Goal: Task Accomplishment & Management: Use online tool/utility

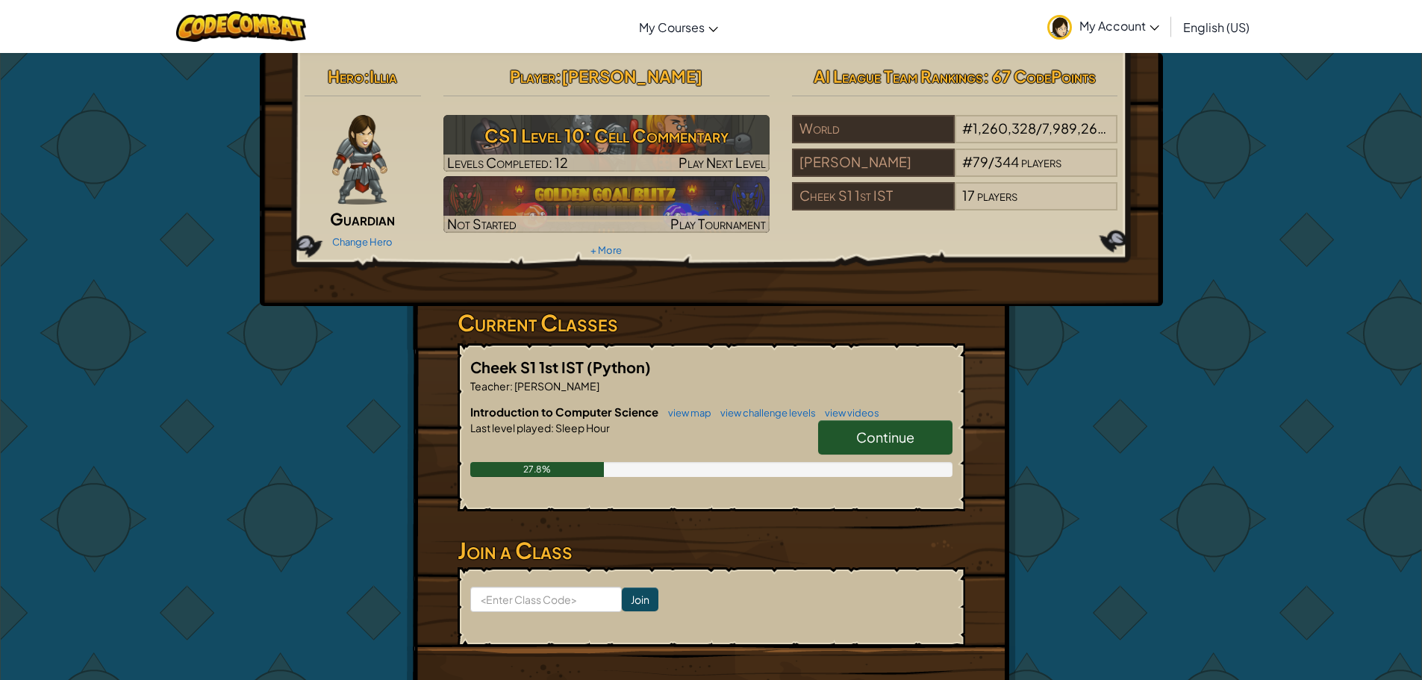
click at [874, 441] on span "Continue" at bounding box center [885, 436] width 58 height 17
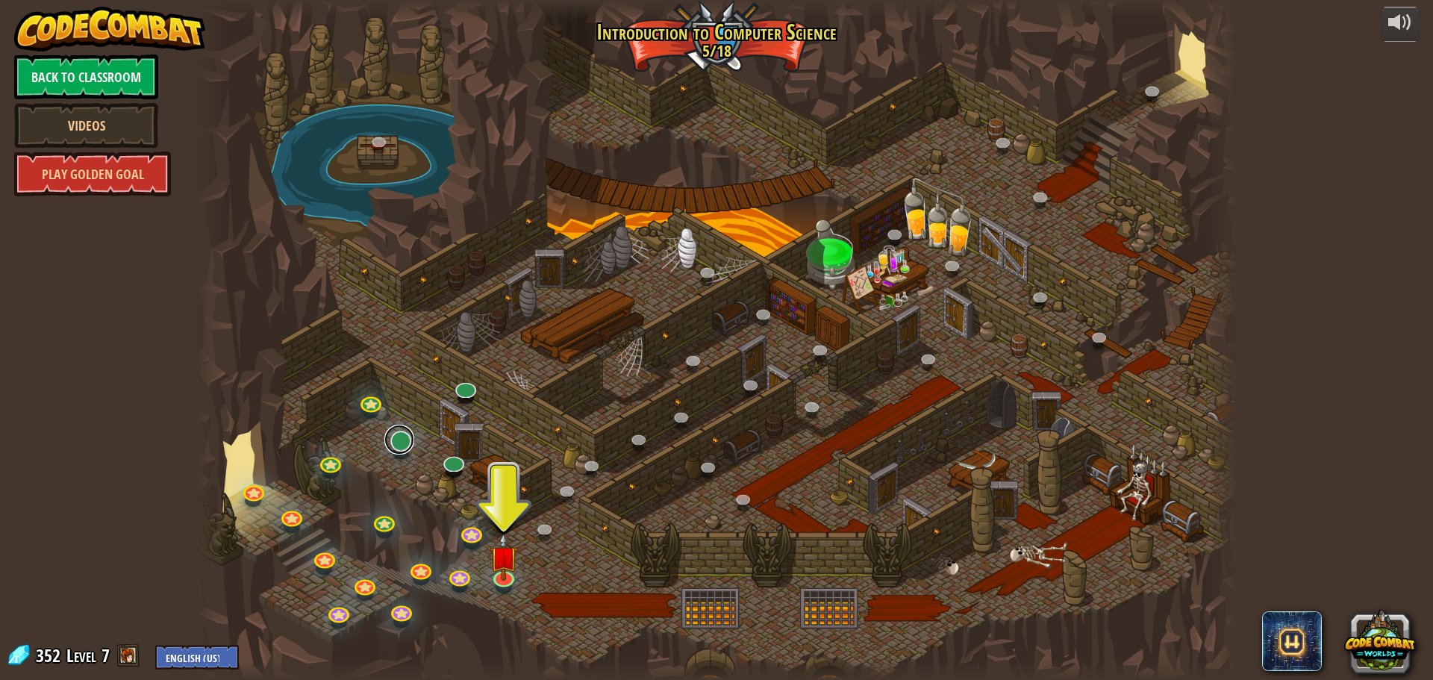
click at [401, 443] on link at bounding box center [399, 440] width 30 height 30
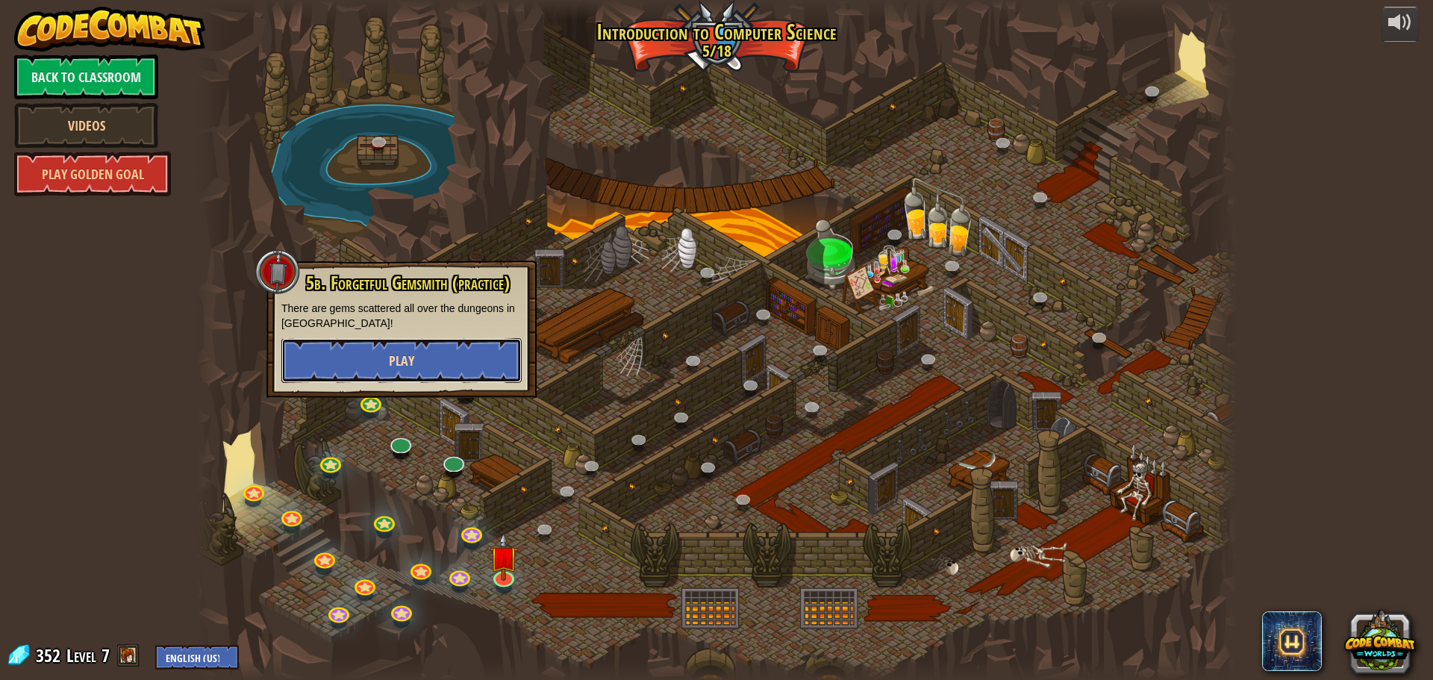
click at [416, 349] on button "Play" at bounding box center [401, 360] width 240 height 45
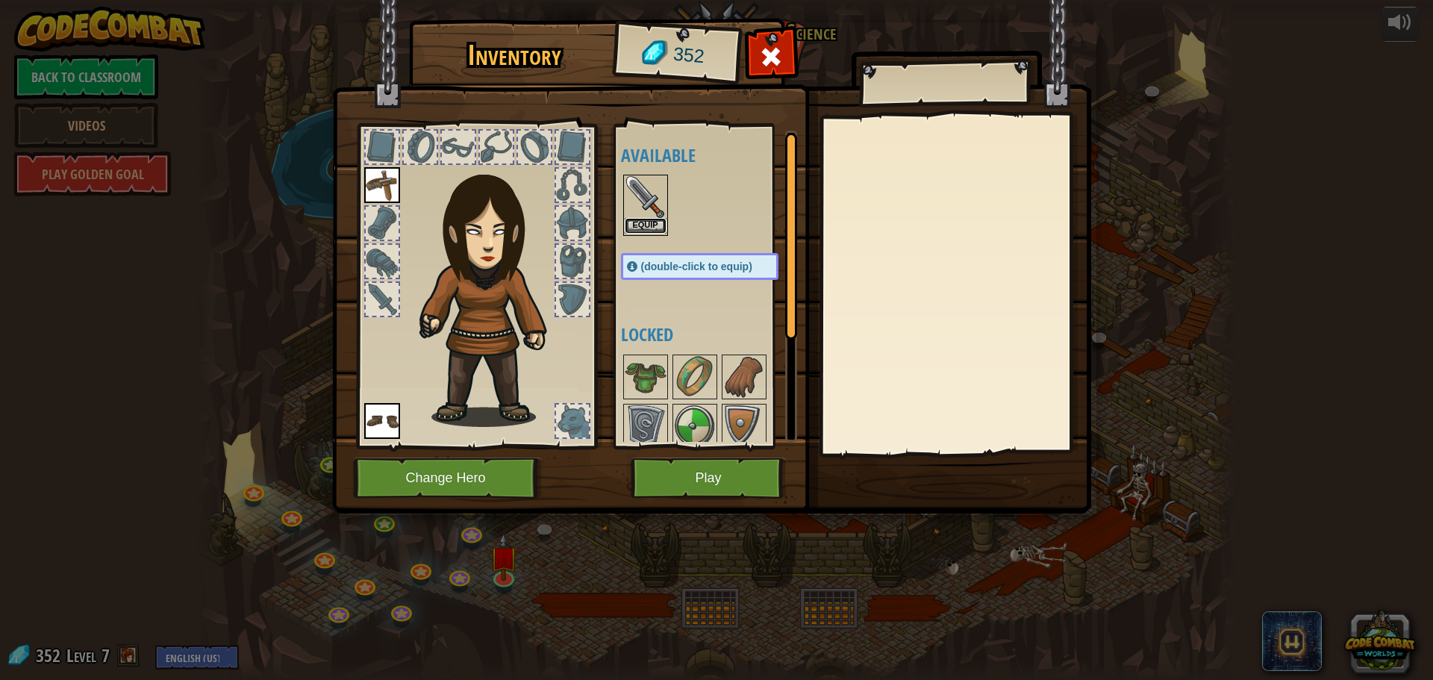
click at [643, 233] on button "Equip" at bounding box center [646, 226] width 42 height 16
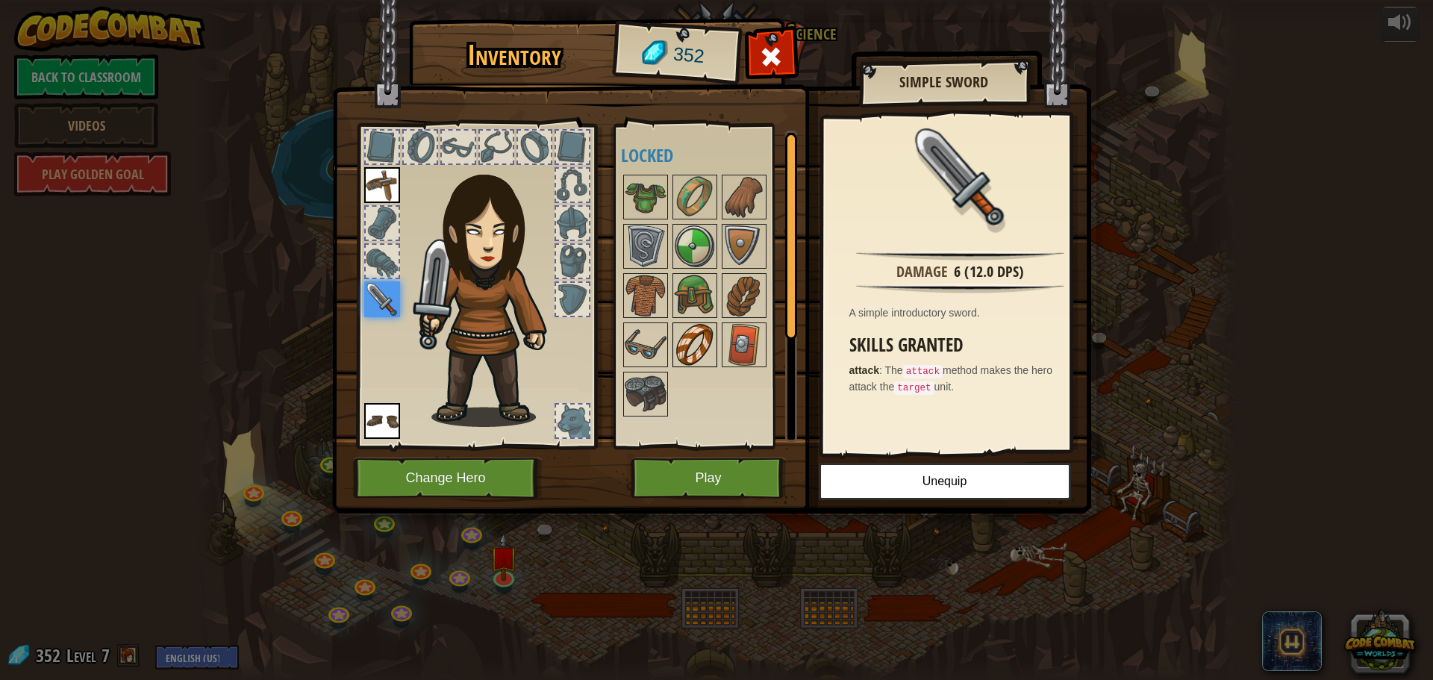
click at [686, 348] on img at bounding box center [695, 345] width 42 height 42
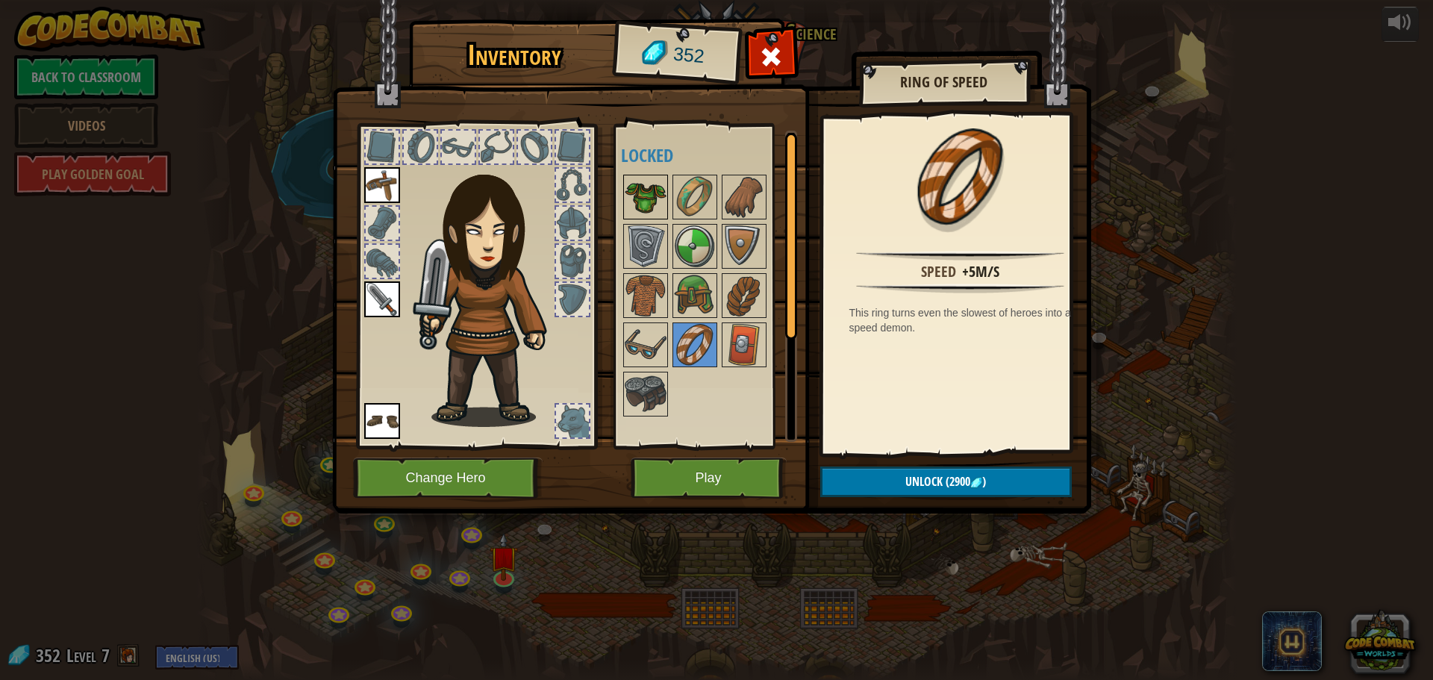
click at [652, 204] on img at bounding box center [646, 197] width 42 height 42
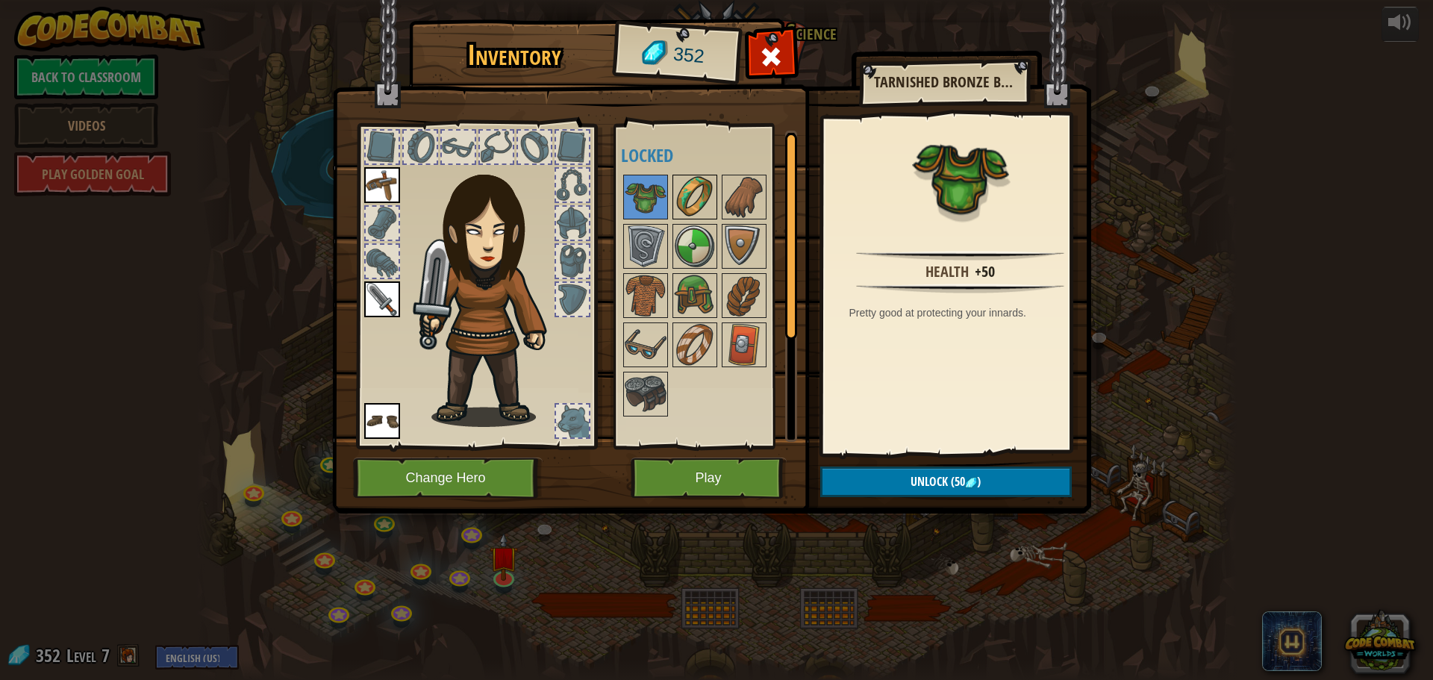
click at [693, 189] on img at bounding box center [695, 197] width 42 height 42
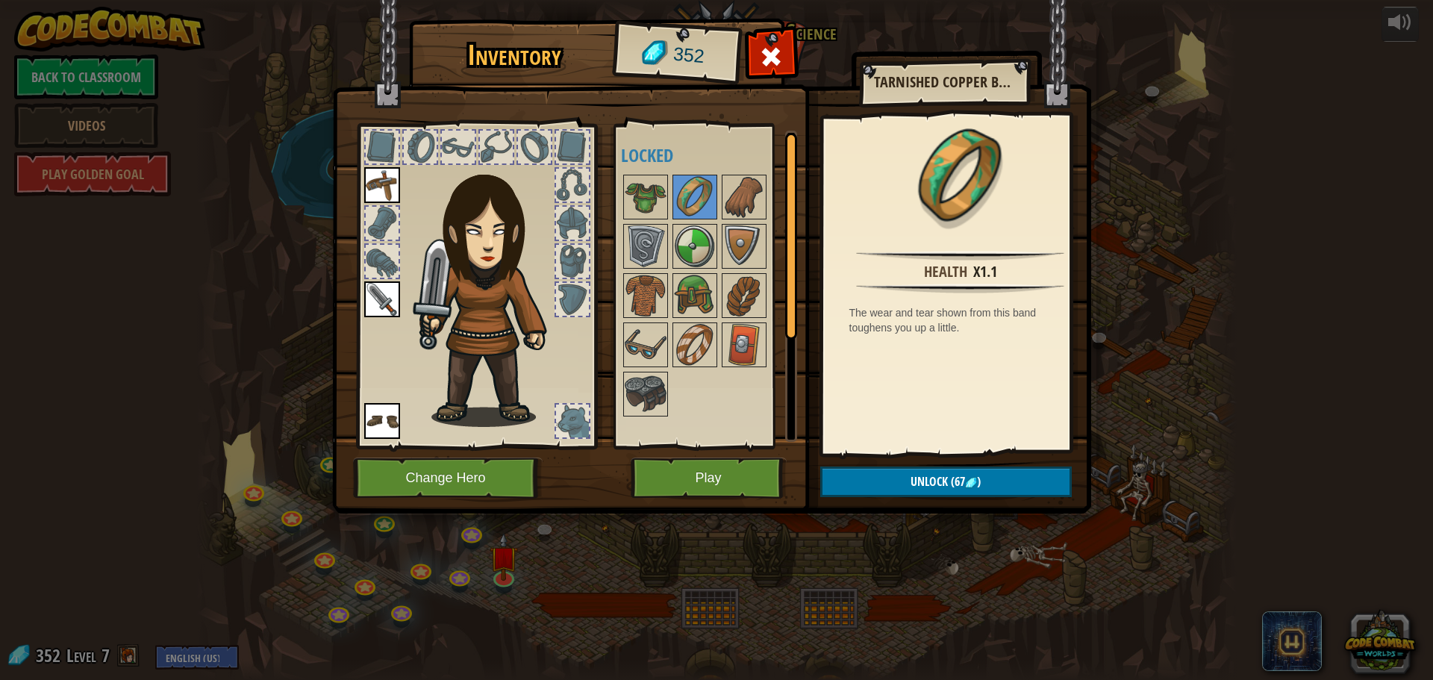
drag, startPoint x: 779, startPoint y: 194, endPoint x: 771, endPoint y: 199, distance: 9.4
click at [780, 194] on div at bounding box center [714, 295] width 187 height 246
click at [737, 198] on img at bounding box center [744, 197] width 42 height 42
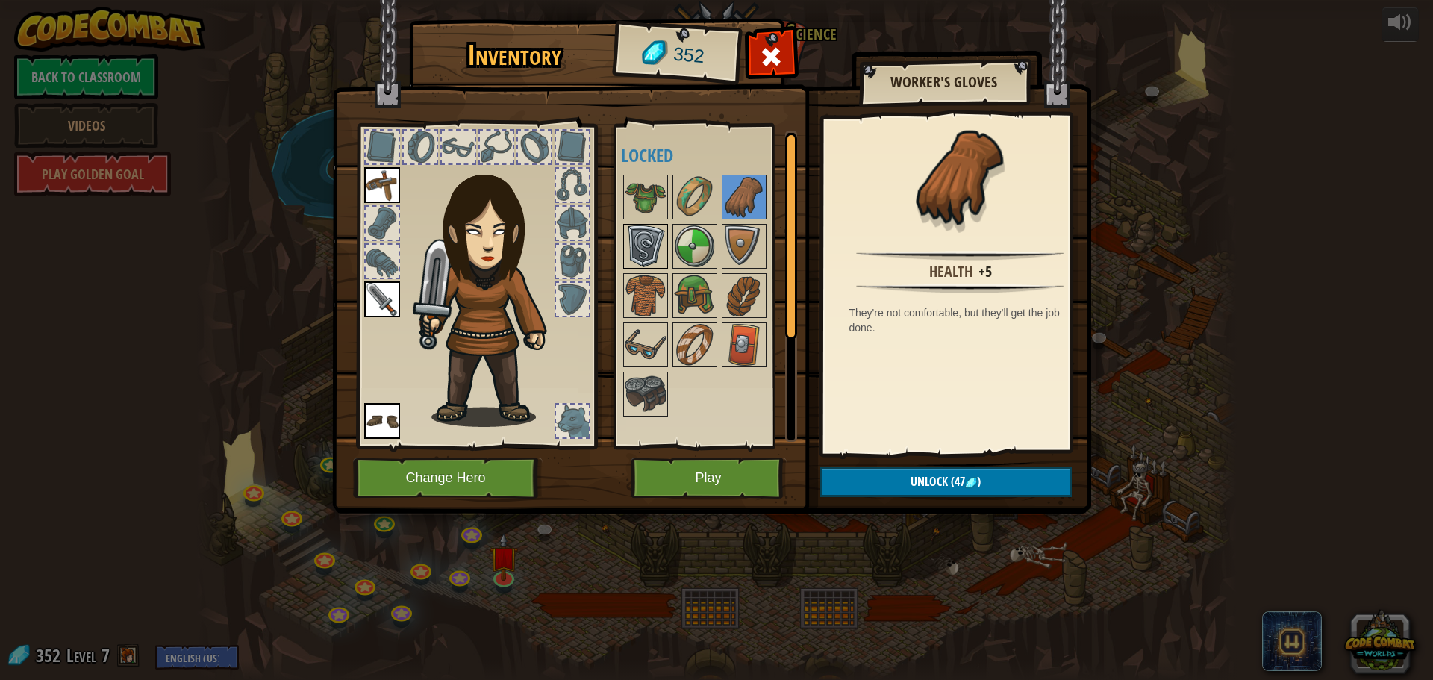
click at [645, 256] on img at bounding box center [646, 246] width 42 height 42
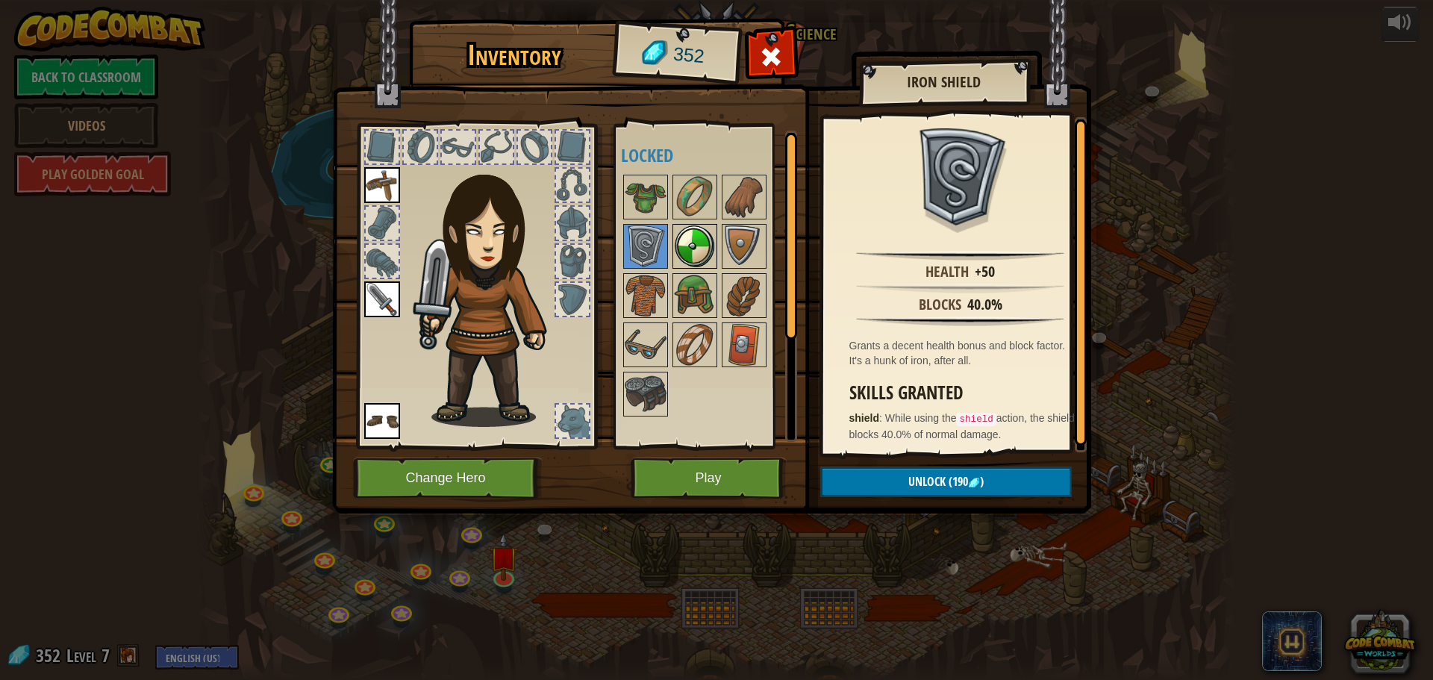
click at [698, 234] on img at bounding box center [695, 246] width 42 height 42
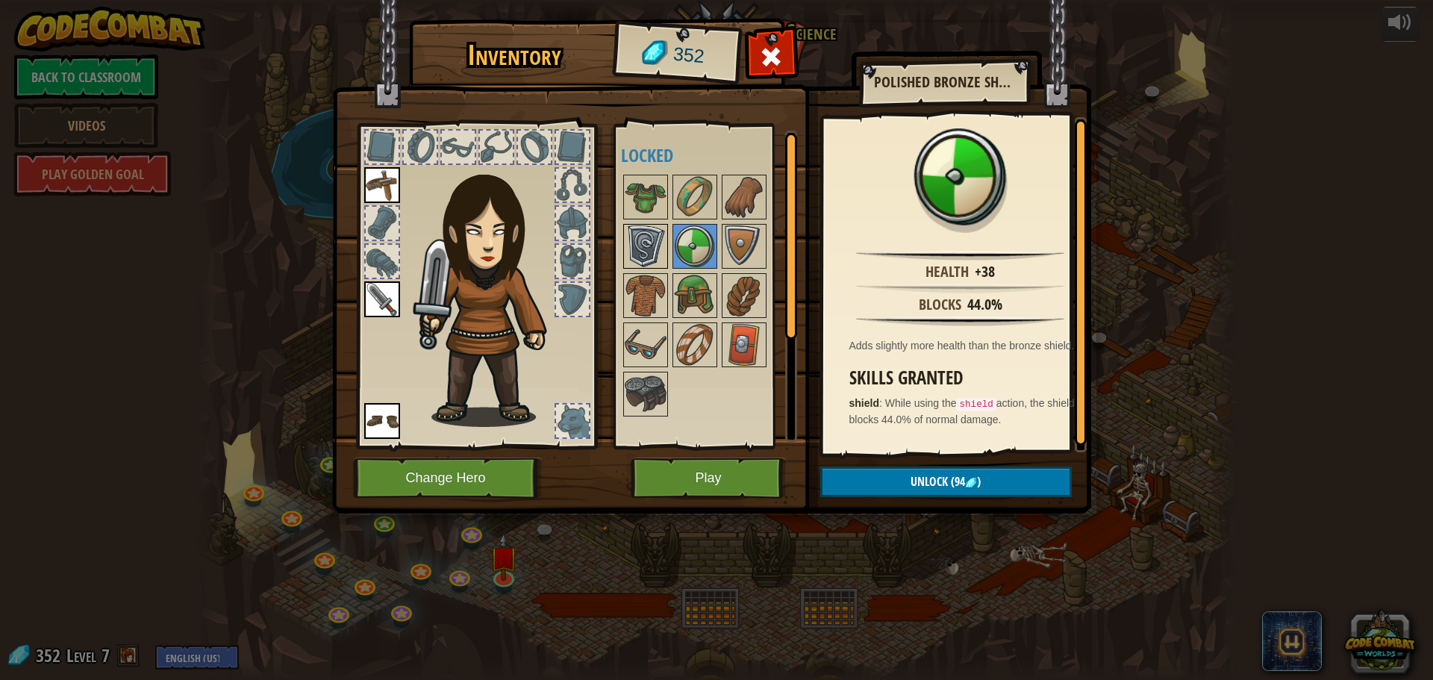
click at [649, 246] on img at bounding box center [646, 246] width 42 height 42
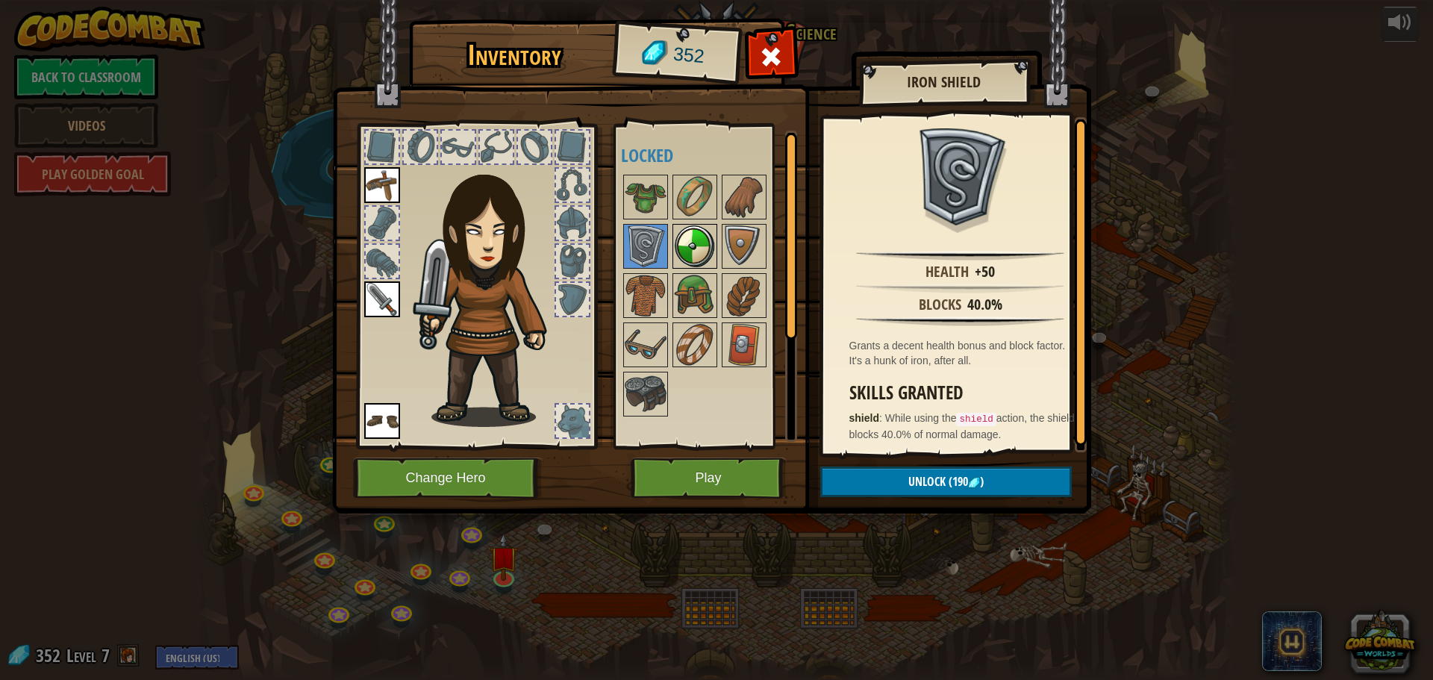
click at [701, 237] on img at bounding box center [695, 246] width 42 height 42
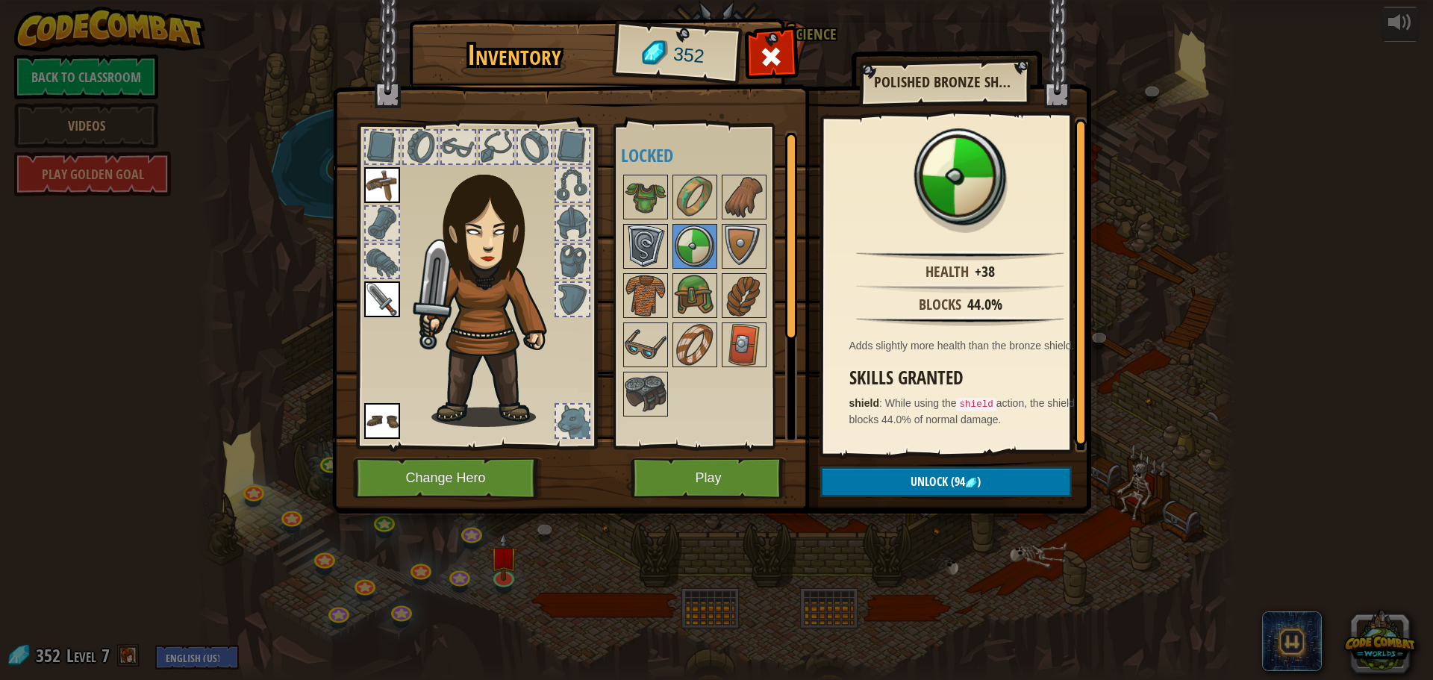
drag, startPoint x: 643, startPoint y: 240, endPoint x: 663, endPoint y: 239, distance: 19.5
click at [644, 240] on img at bounding box center [646, 246] width 42 height 42
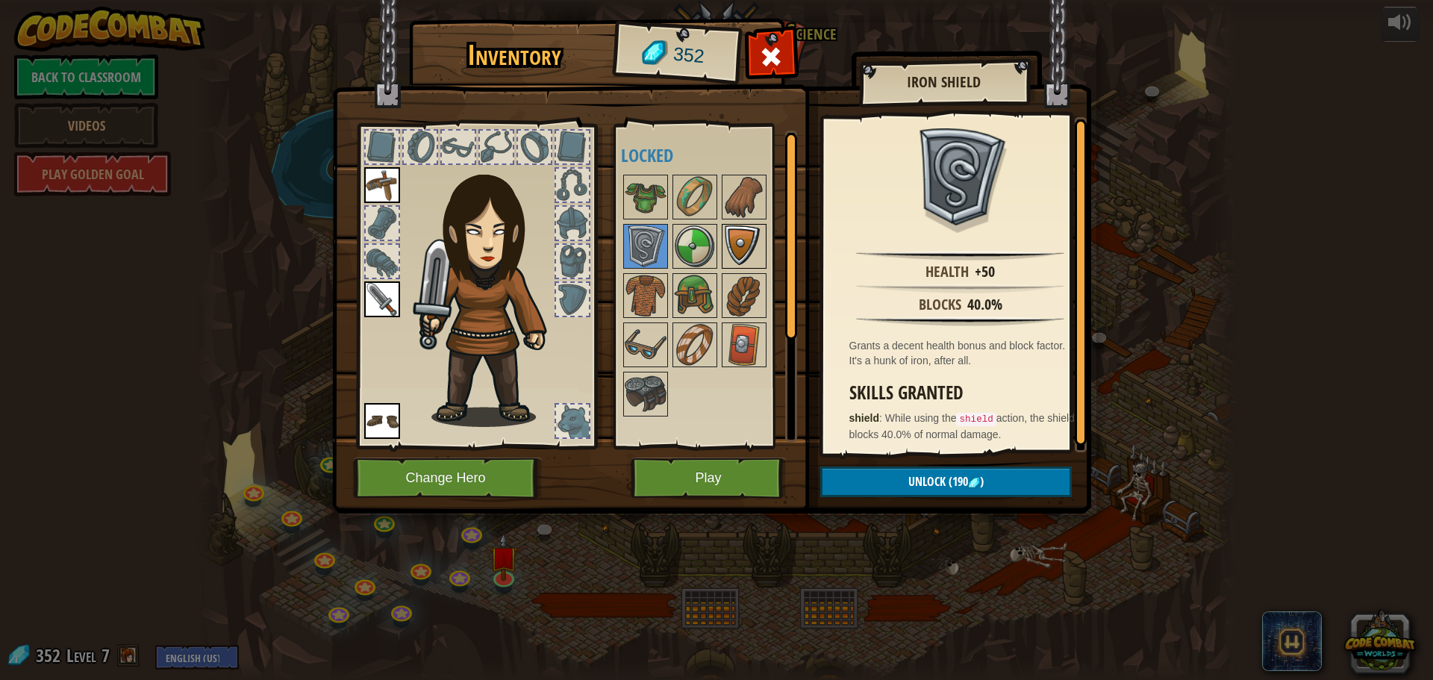
click at [734, 238] on img at bounding box center [744, 246] width 42 height 42
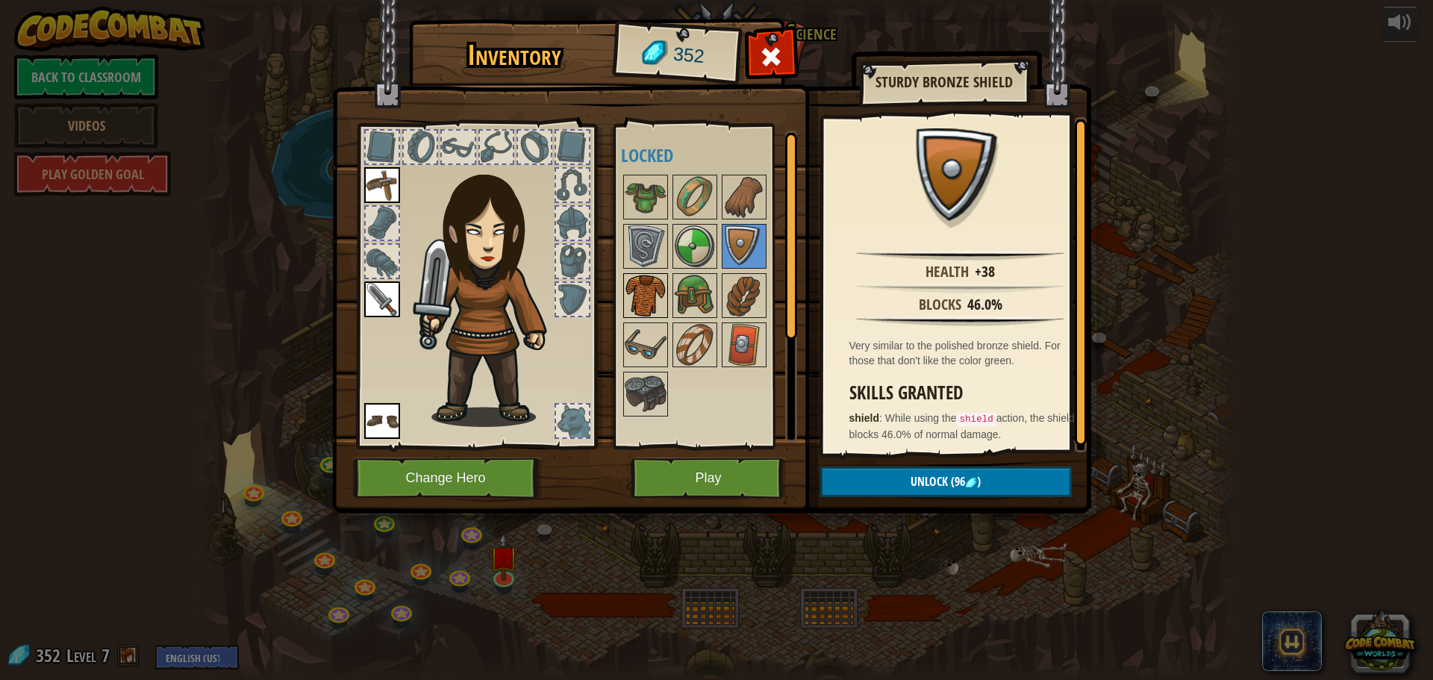
click at [634, 287] on img at bounding box center [646, 296] width 42 height 42
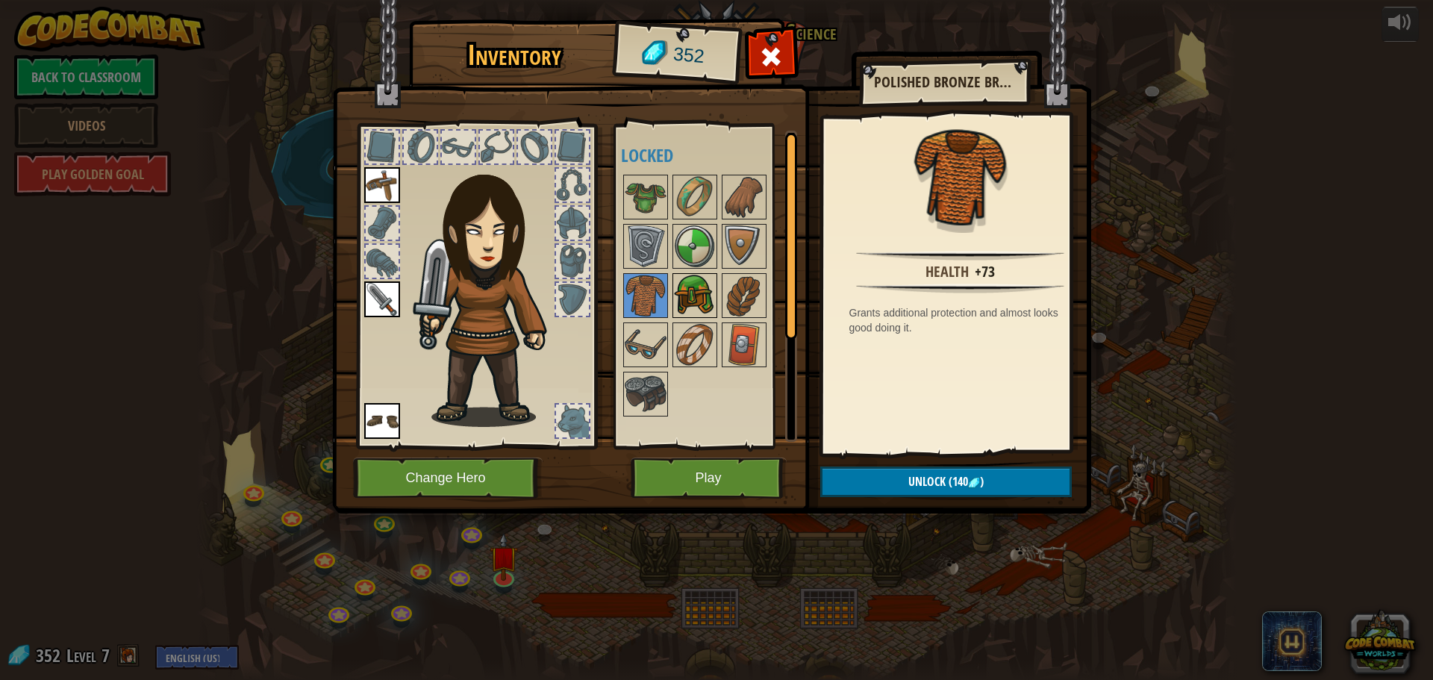
click at [696, 287] on img at bounding box center [695, 296] width 42 height 42
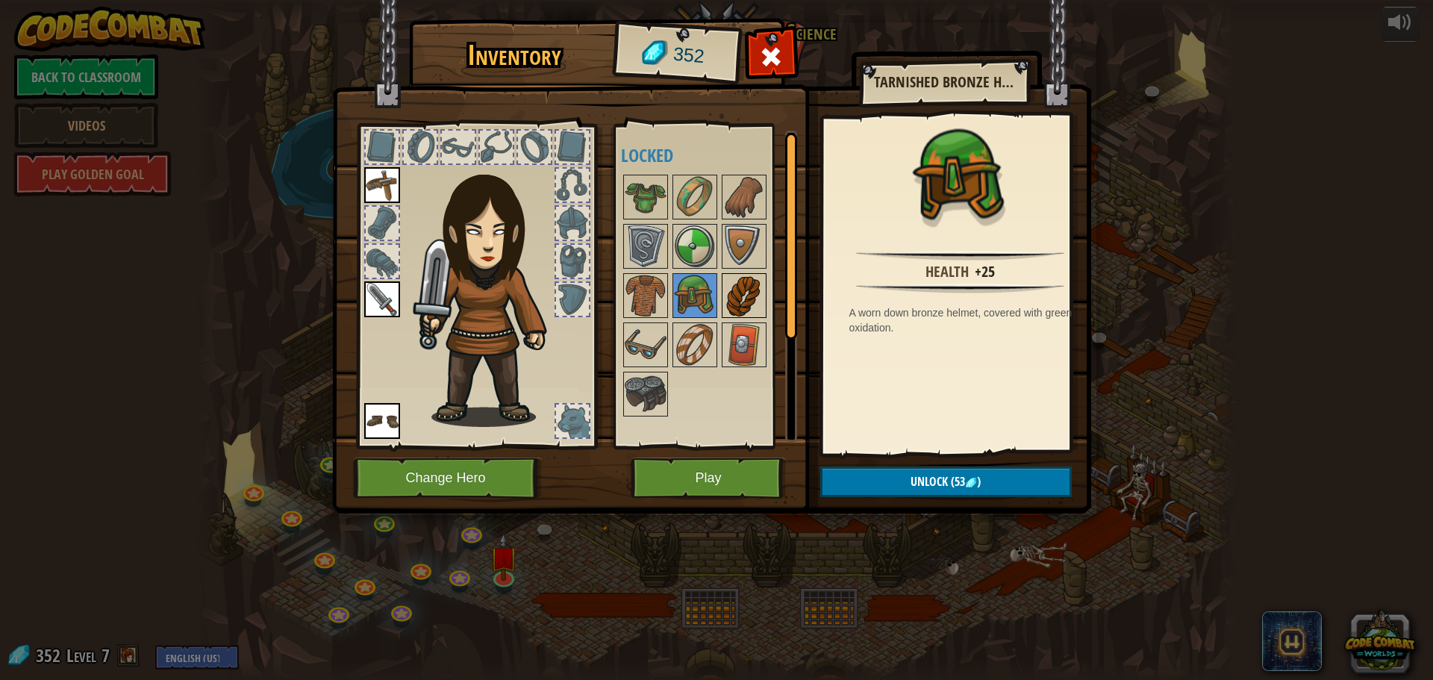
click at [737, 290] on img at bounding box center [744, 296] width 42 height 42
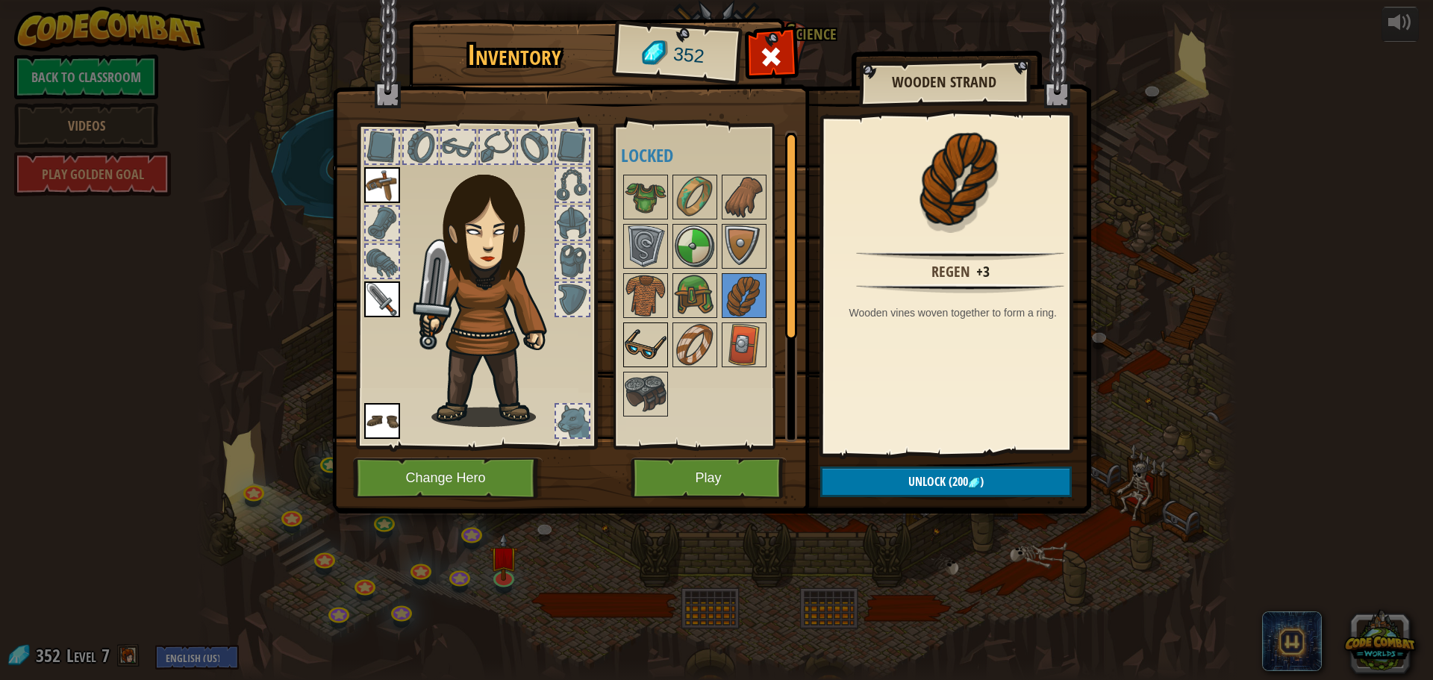
click at [651, 331] on img at bounding box center [646, 345] width 42 height 42
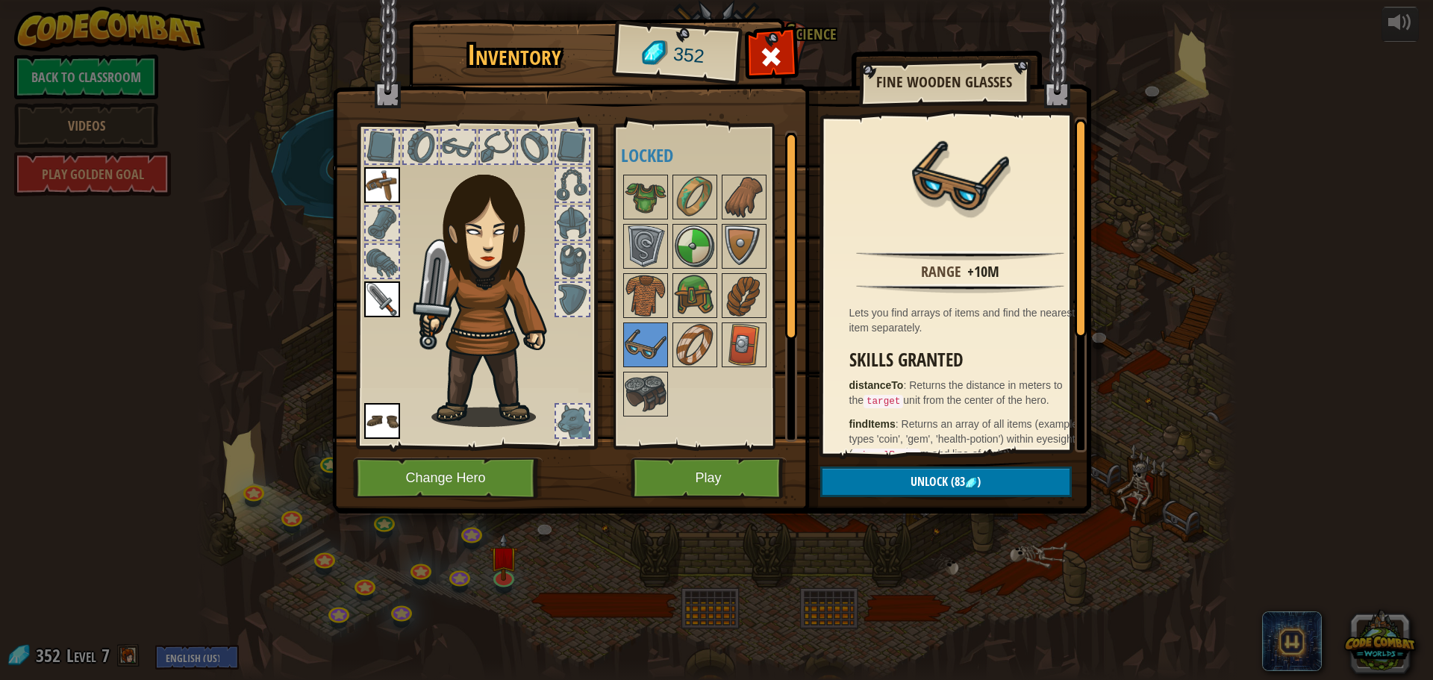
click at [768, 291] on div at bounding box center [714, 295] width 187 height 246
click at [751, 294] on img at bounding box center [744, 296] width 42 height 42
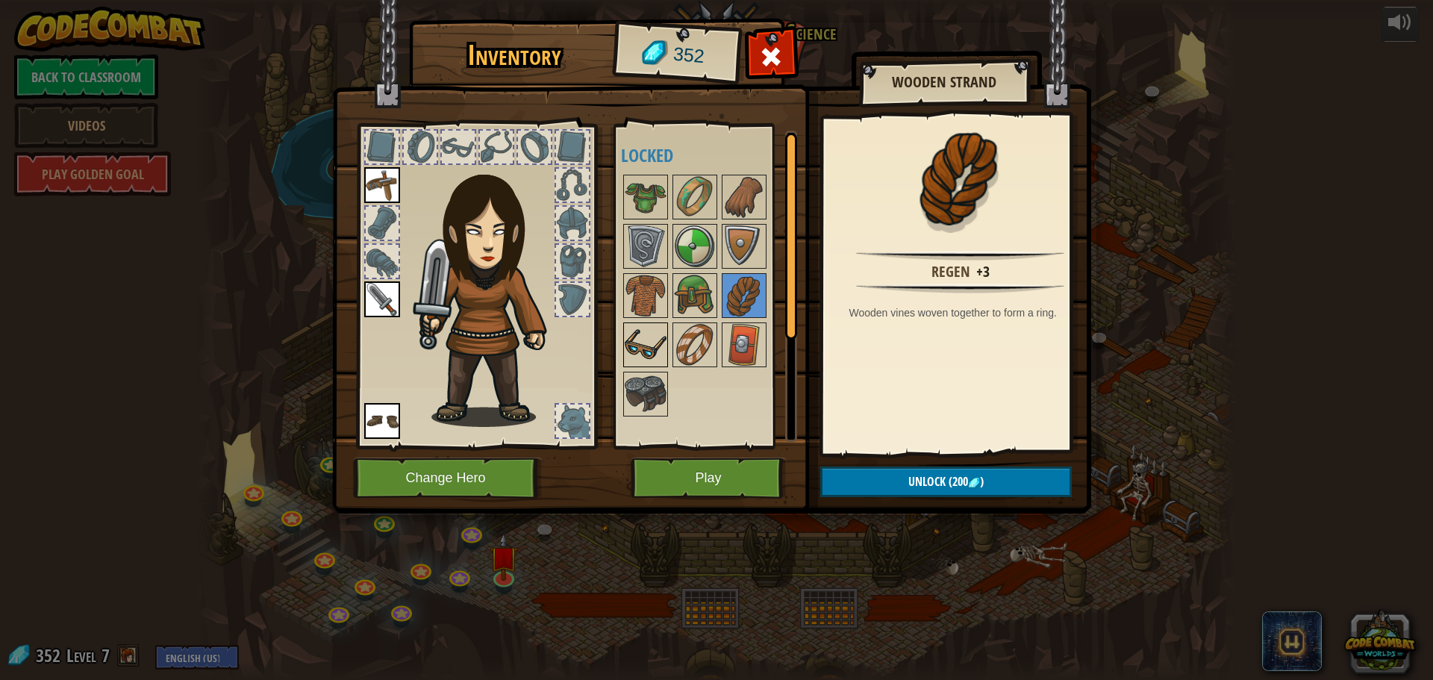
click at [644, 328] on img at bounding box center [646, 345] width 42 height 42
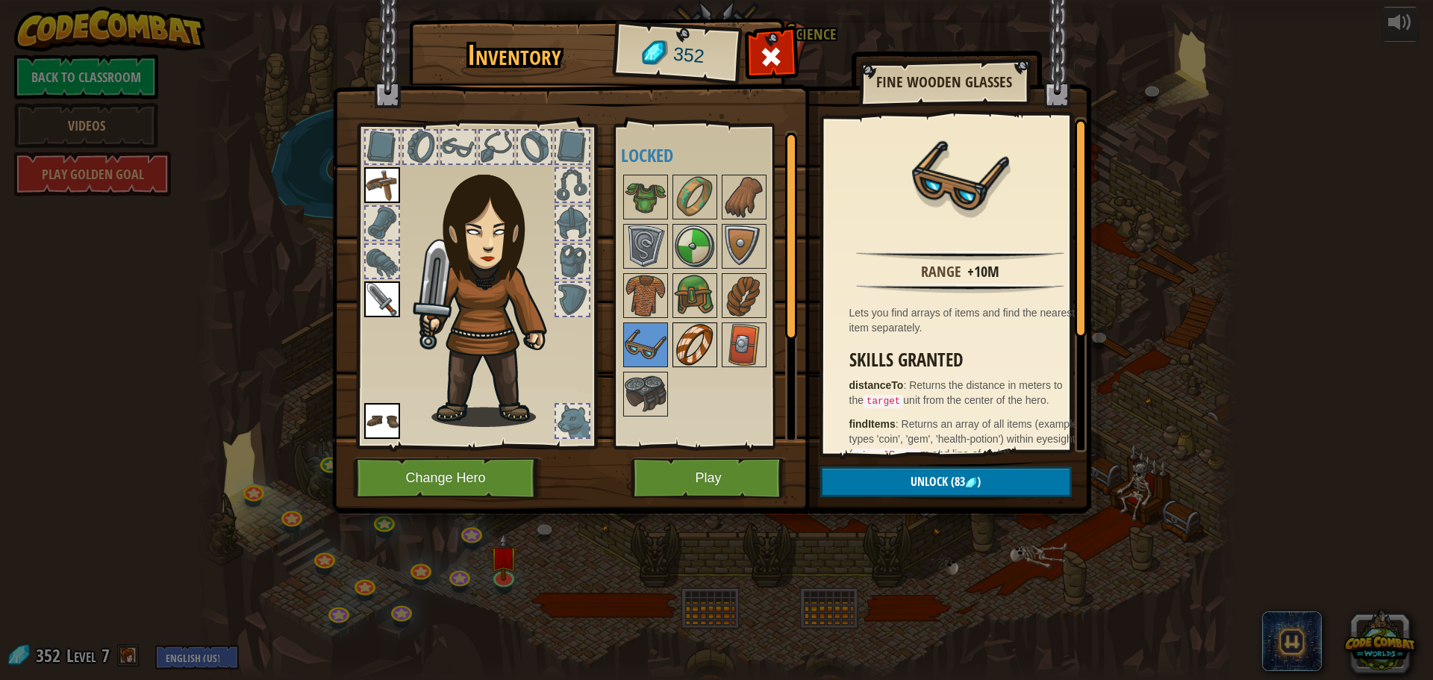
click at [697, 334] on img at bounding box center [695, 345] width 42 height 42
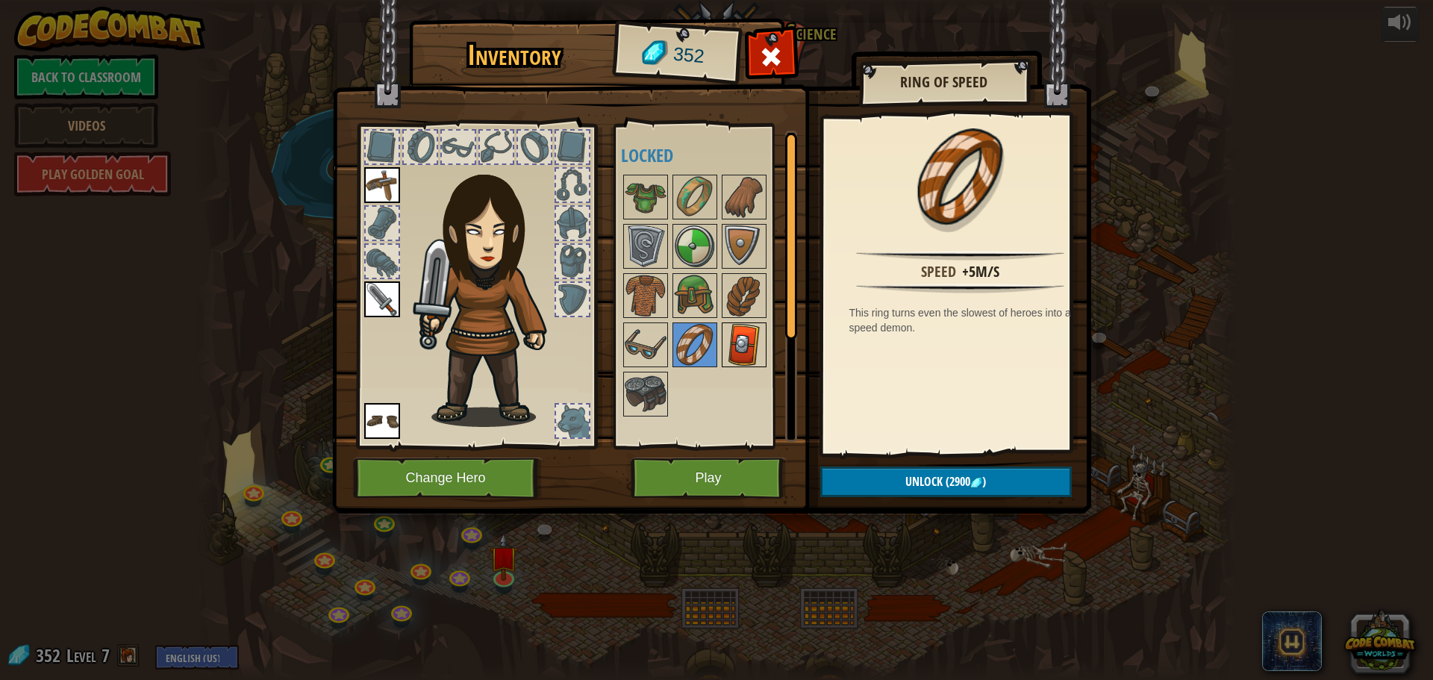
click at [736, 338] on img at bounding box center [744, 345] width 42 height 42
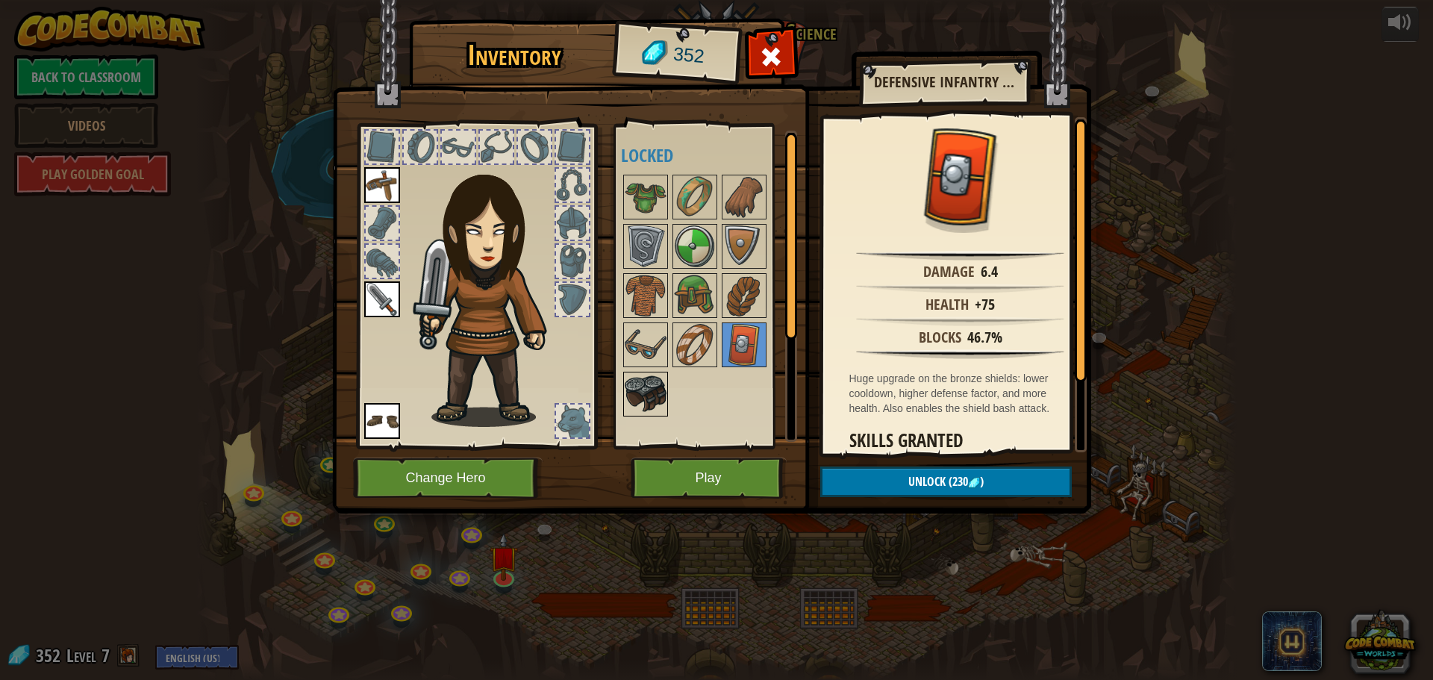
click at [655, 388] on img at bounding box center [646, 394] width 42 height 42
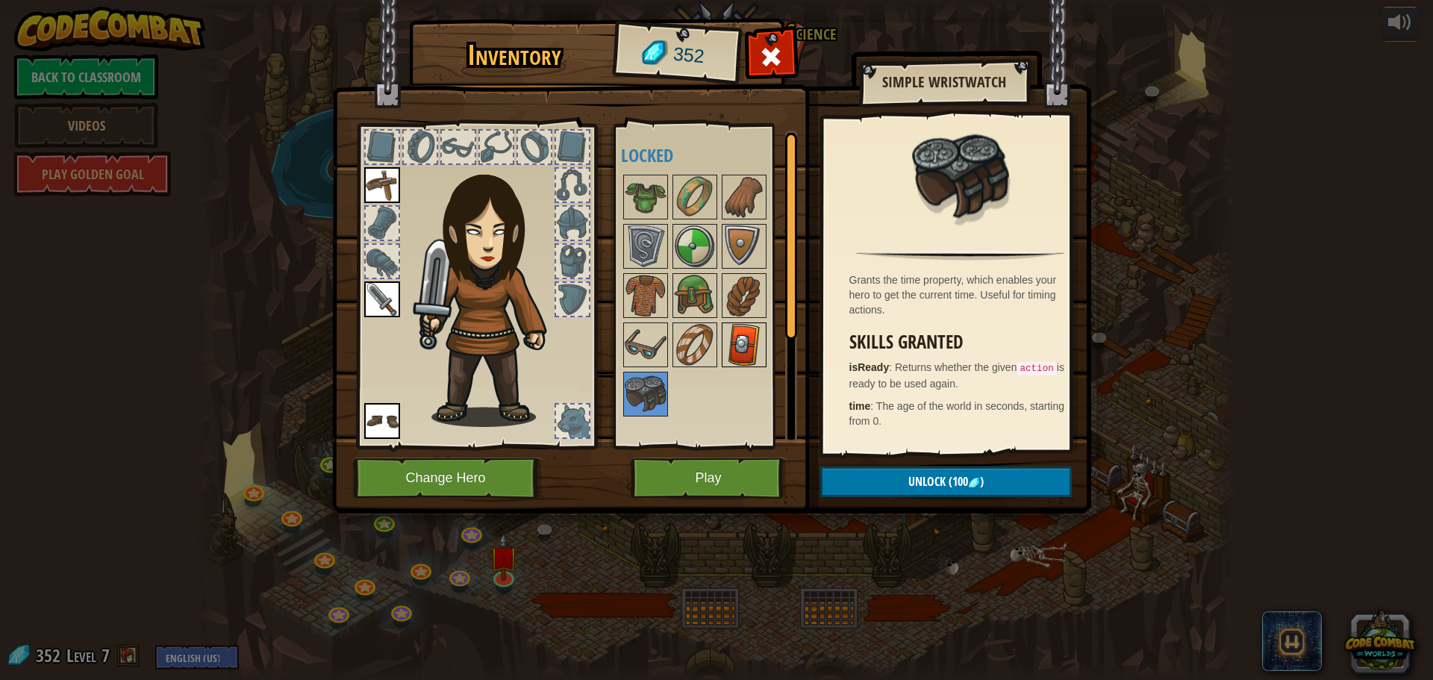
click at [757, 340] on img at bounding box center [744, 345] width 42 height 42
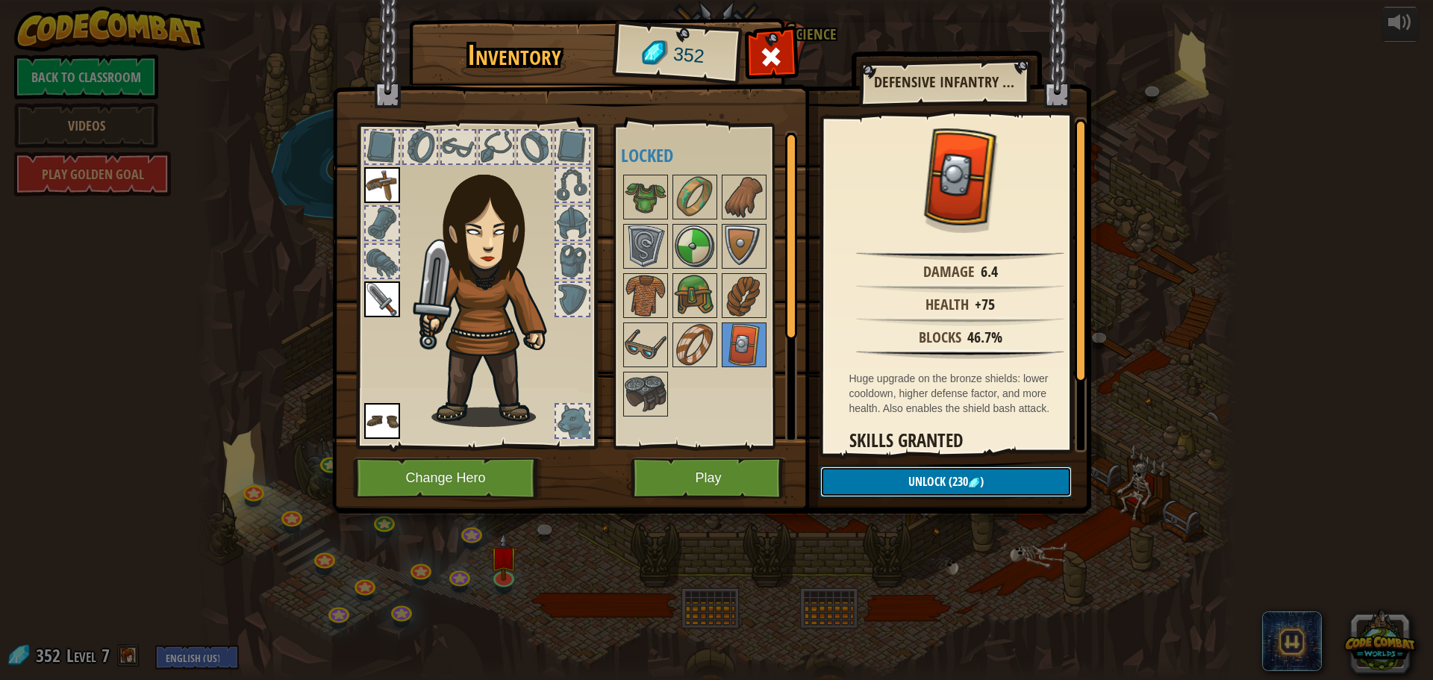
click at [881, 478] on button "Unlock (230 )" at bounding box center [945, 481] width 251 height 31
click at [926, 475] on button "Confirm" at bounding box center [945, 481] width 251 height 31
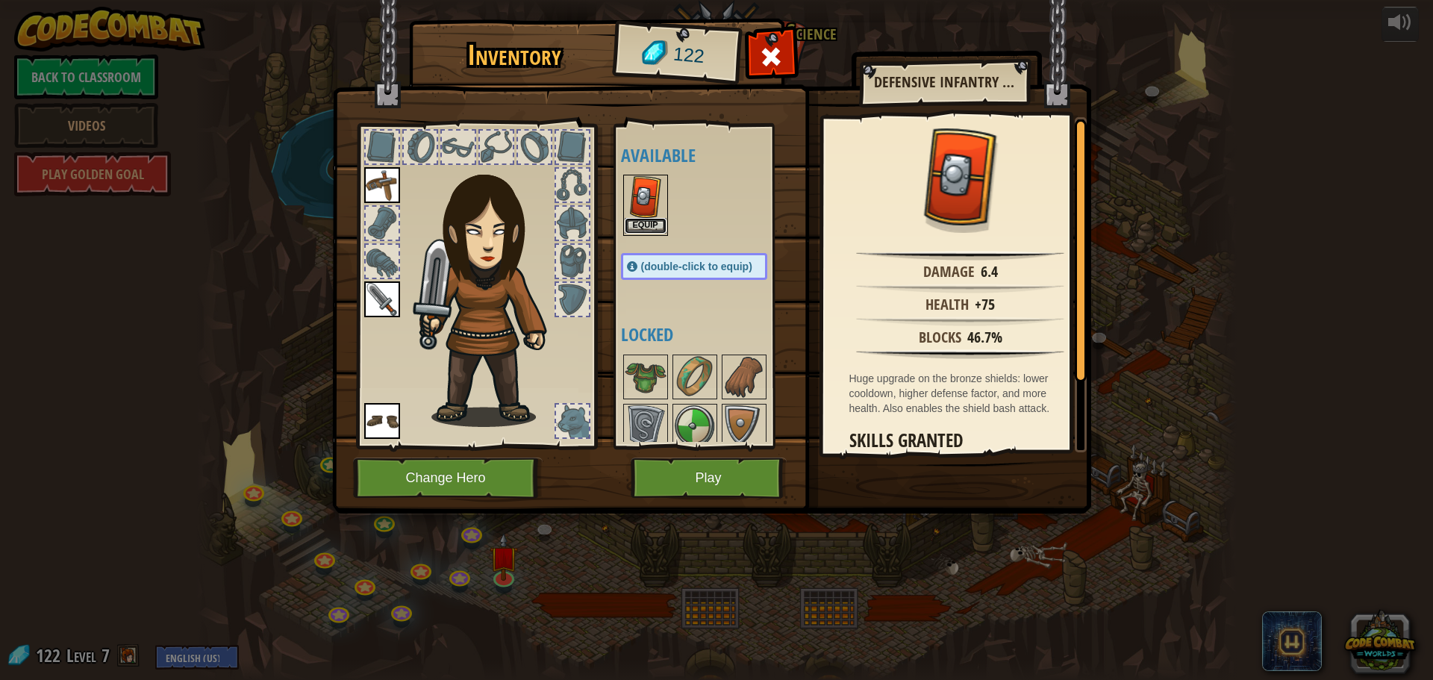
click at [641, 218] on button "Equip" at bounding box center [646, 226] width 42 height 16
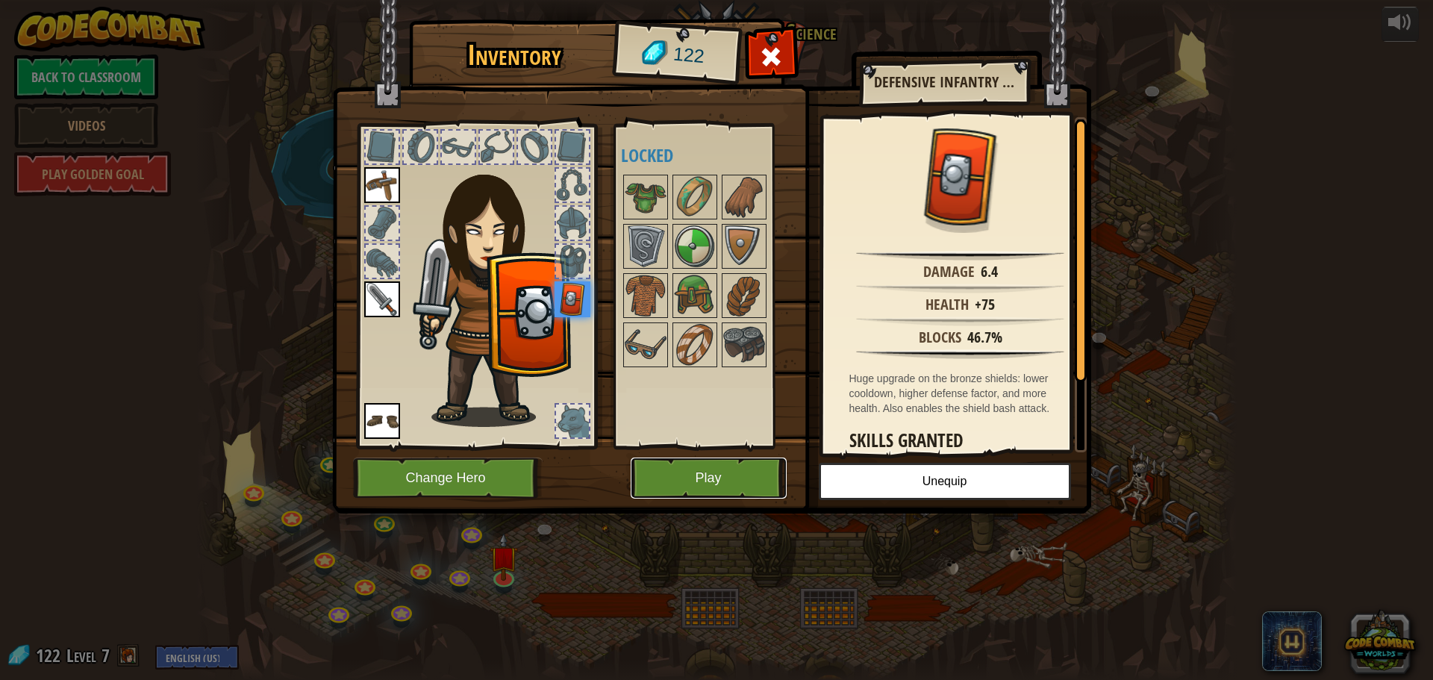
click at [718, 465] on button "Play" at bounding box center [709, 477] width 156 height 41
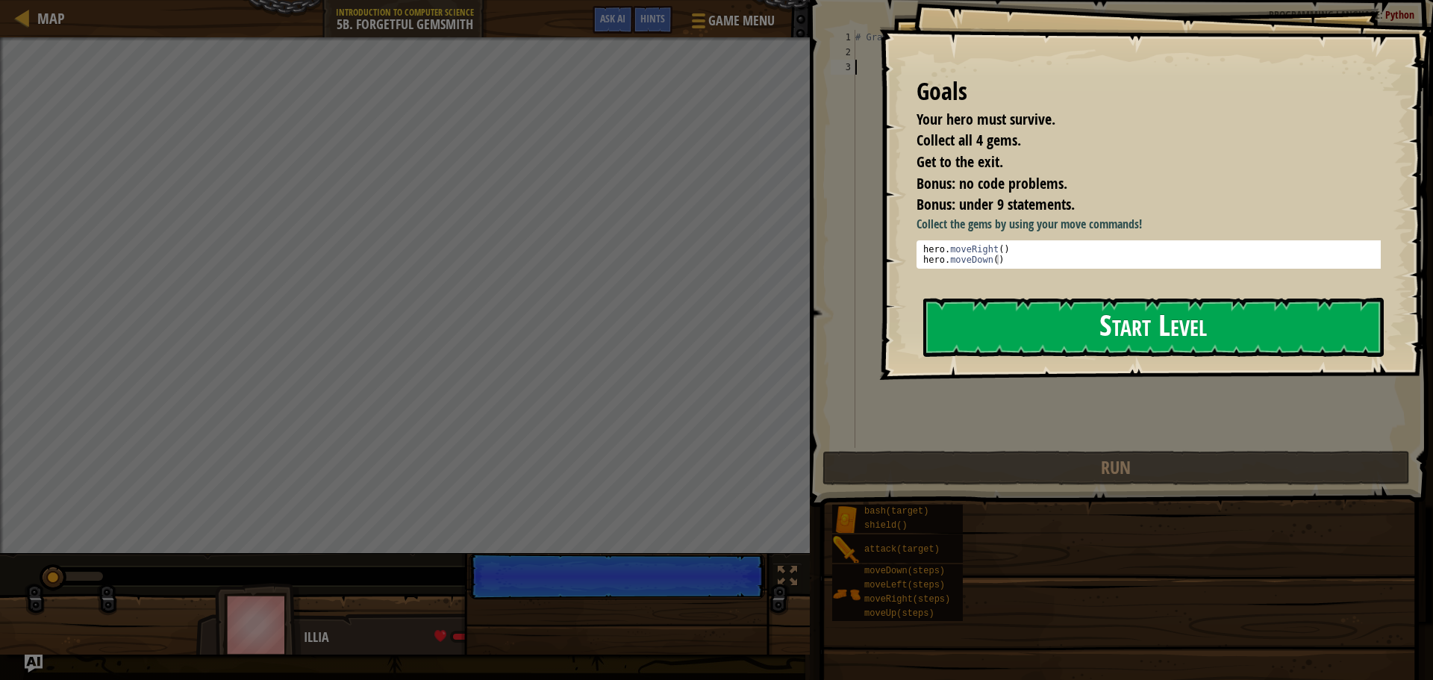
click at [972, 328] on button "Start Level" at bounding box center [1153, 327] width 460 height 59
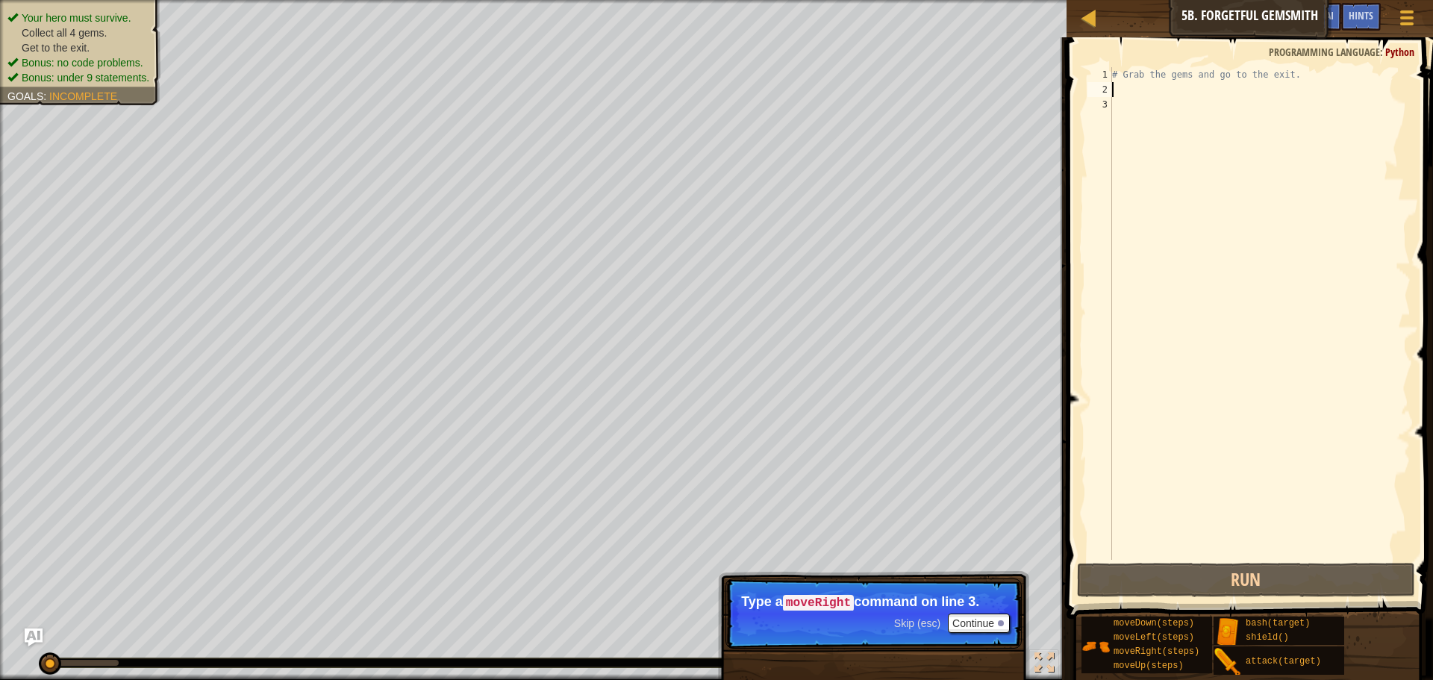
click at [1133, 95] on div "# Grab the gems and go to the exit." at bounding box center [1259, 328] width 301 height 522
click at [1118, 74] on div "# Grab the gems and go to the exit." at bounding box center [1259, 328] width 301 height 522
type textarea "# Grab the gems and go to the exit."
click at [1113, 76] on div "# Grab the gems and go to the exit." at bounding box center [1259, 328] width 301 height 522
click at [1119, 89] on div "# Grab the gems and go to the exit." at bounding box center [1259, 328] width 301 height 522
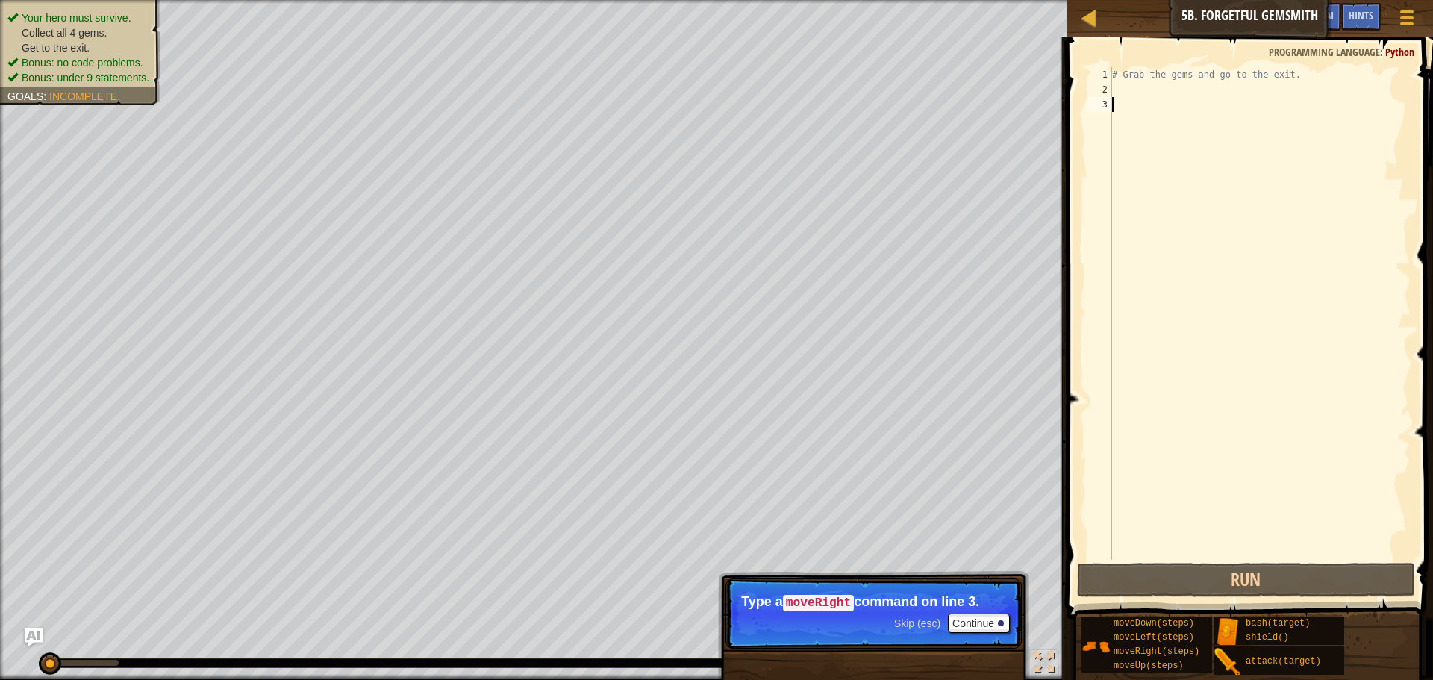
click at [1127, 106] on div "# Grab the gems and go to the exit." at bounding box center [1259, 328] width 301 height 522
click at [975, 620] on button "Continue" at bounding box center [979, 622] width 62 height 19
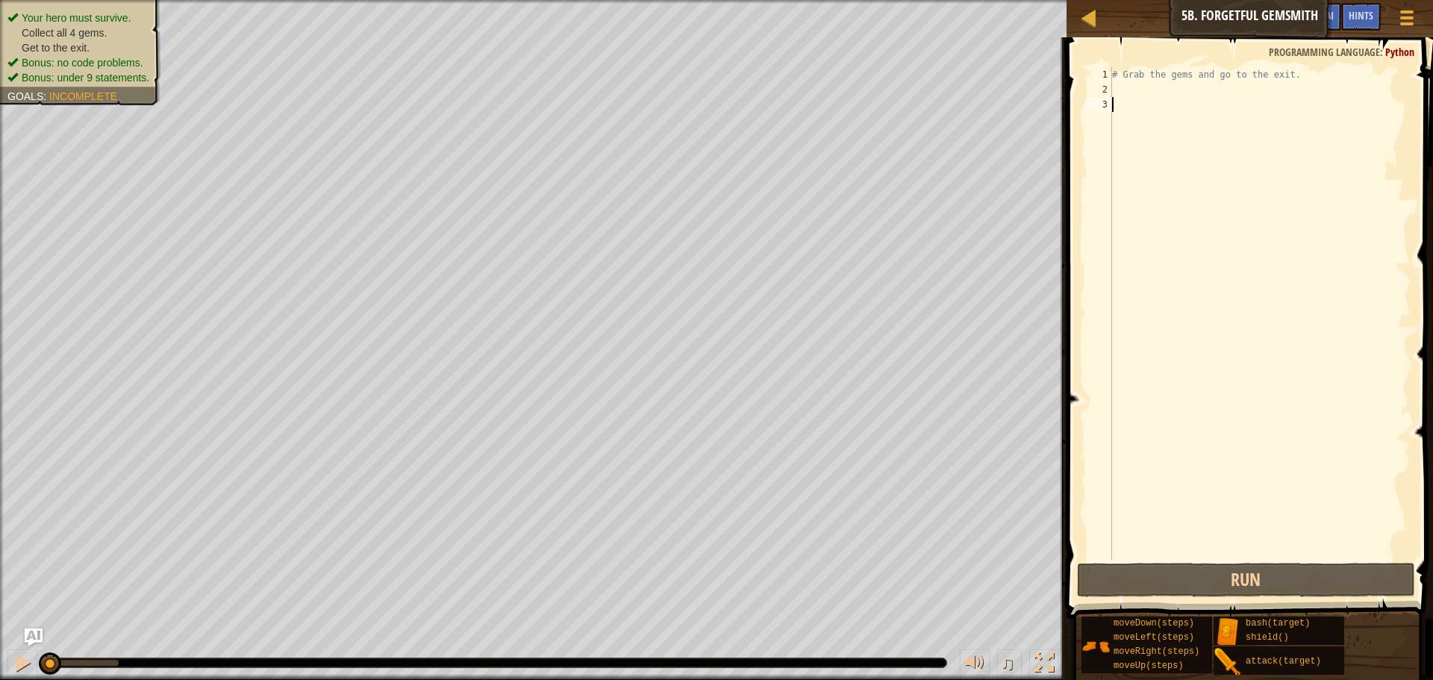
type textarea "h"
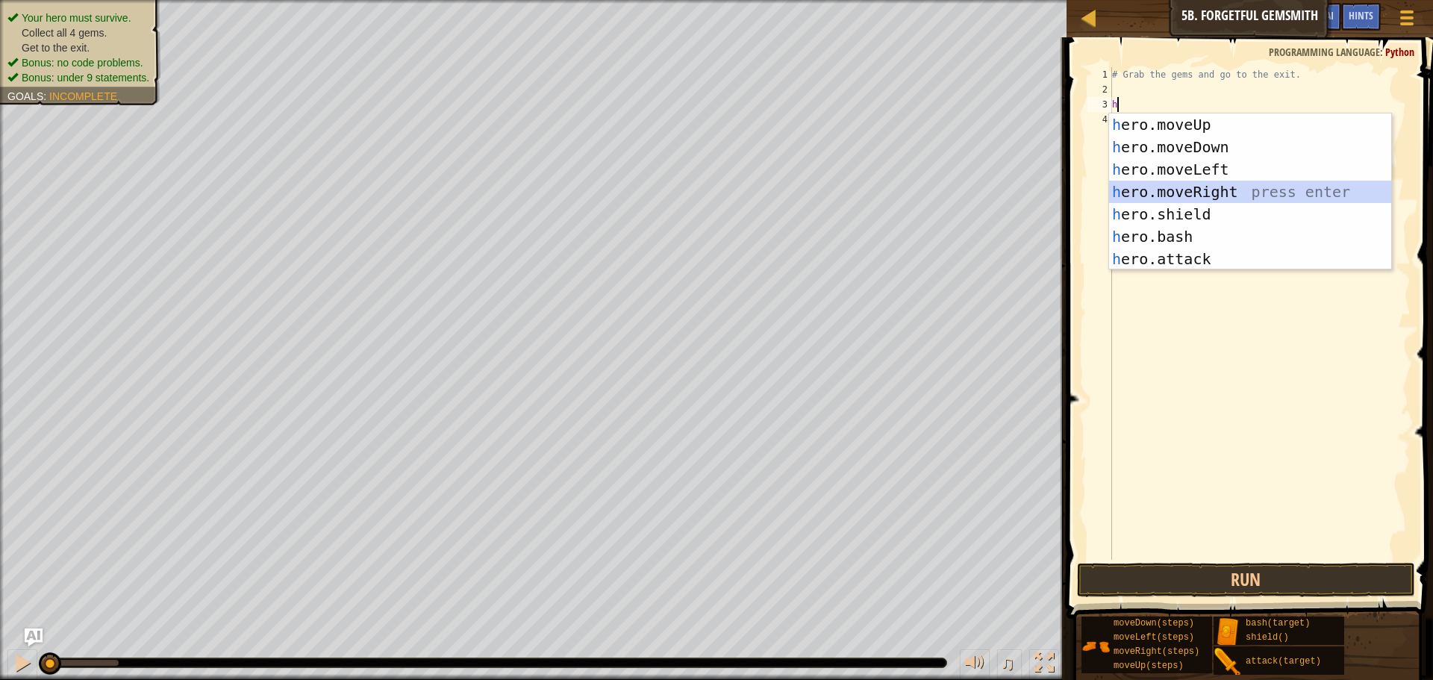
click at [1144, 185] on div "h ero.moveUp press enter h ero.moveDown press enter h ero.moveLeft press enter …" at bounding box center [1250, 213] width 282 height 201
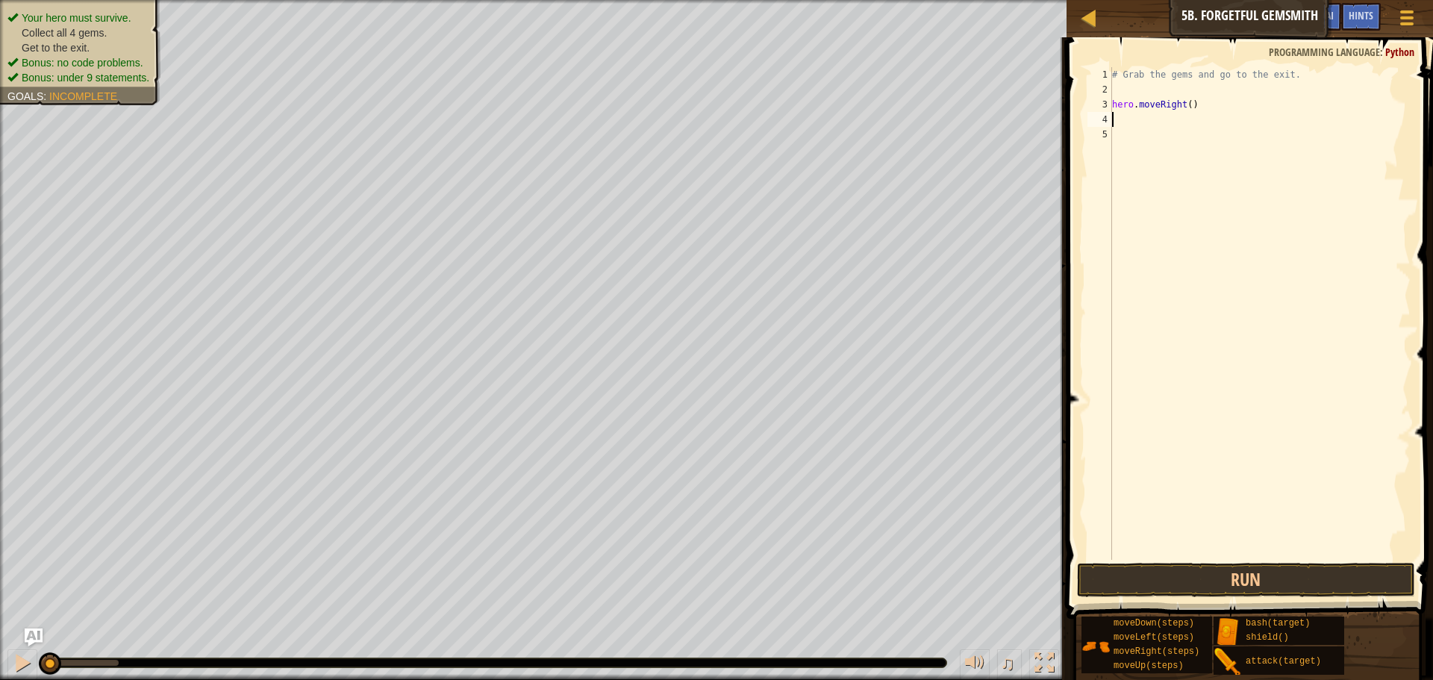
type textarea "h"
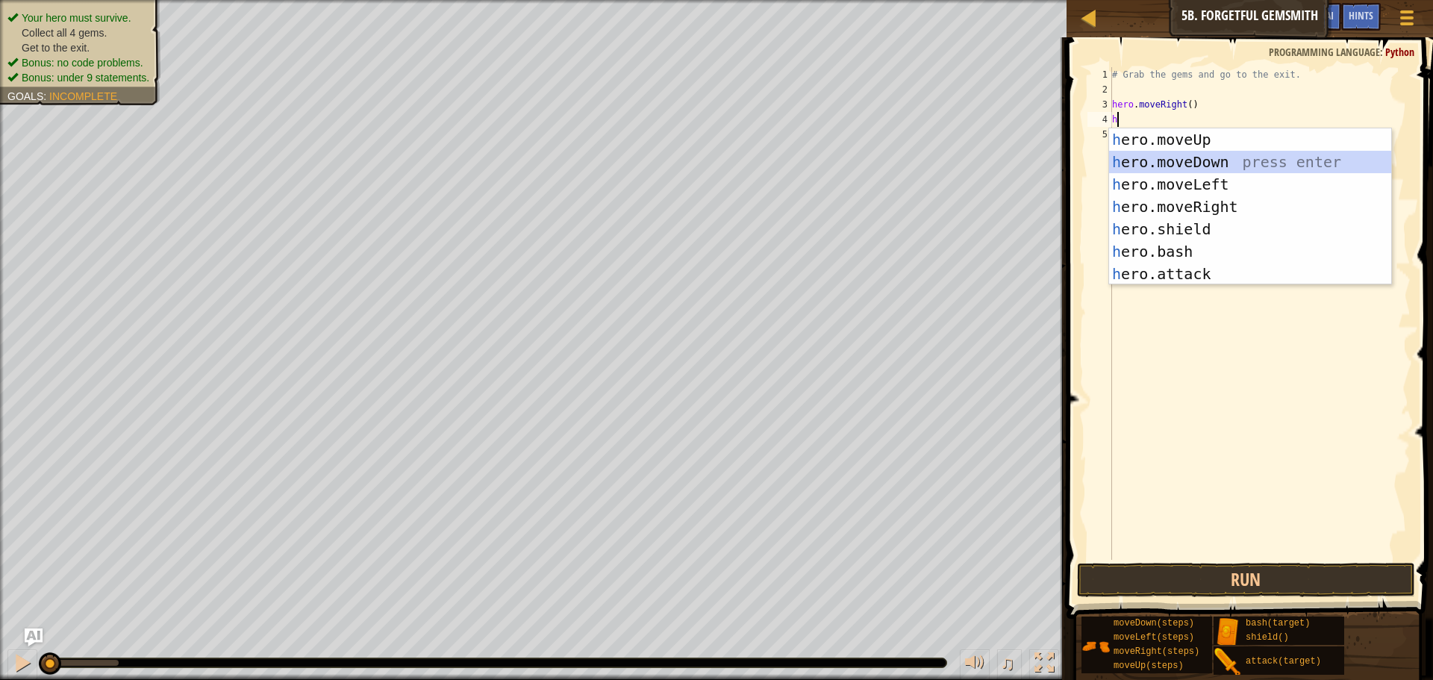
click at [1180, 165] on div "h ero.moveUp press enter h ero.moveDown press enter h ero.moveLeft press enter …" at bounding box center [1250, 228] width 282 height 201
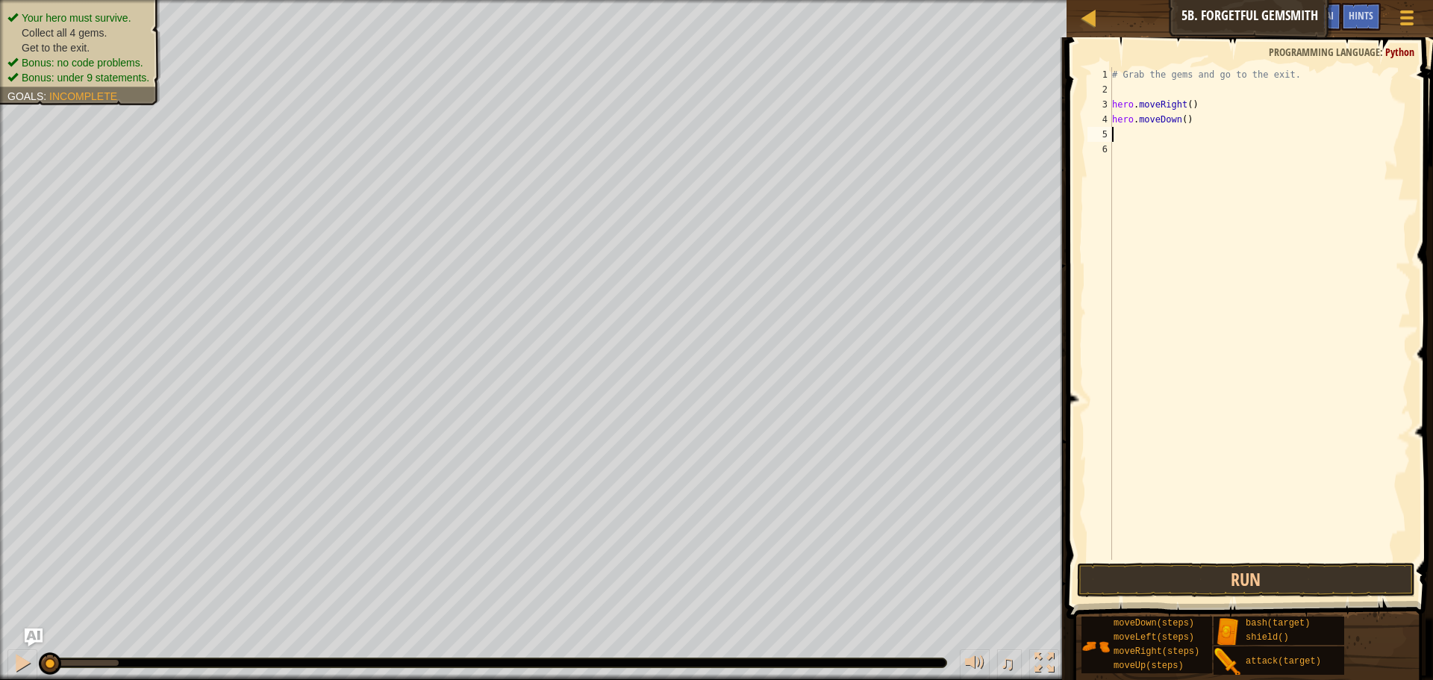
type textarea "h"
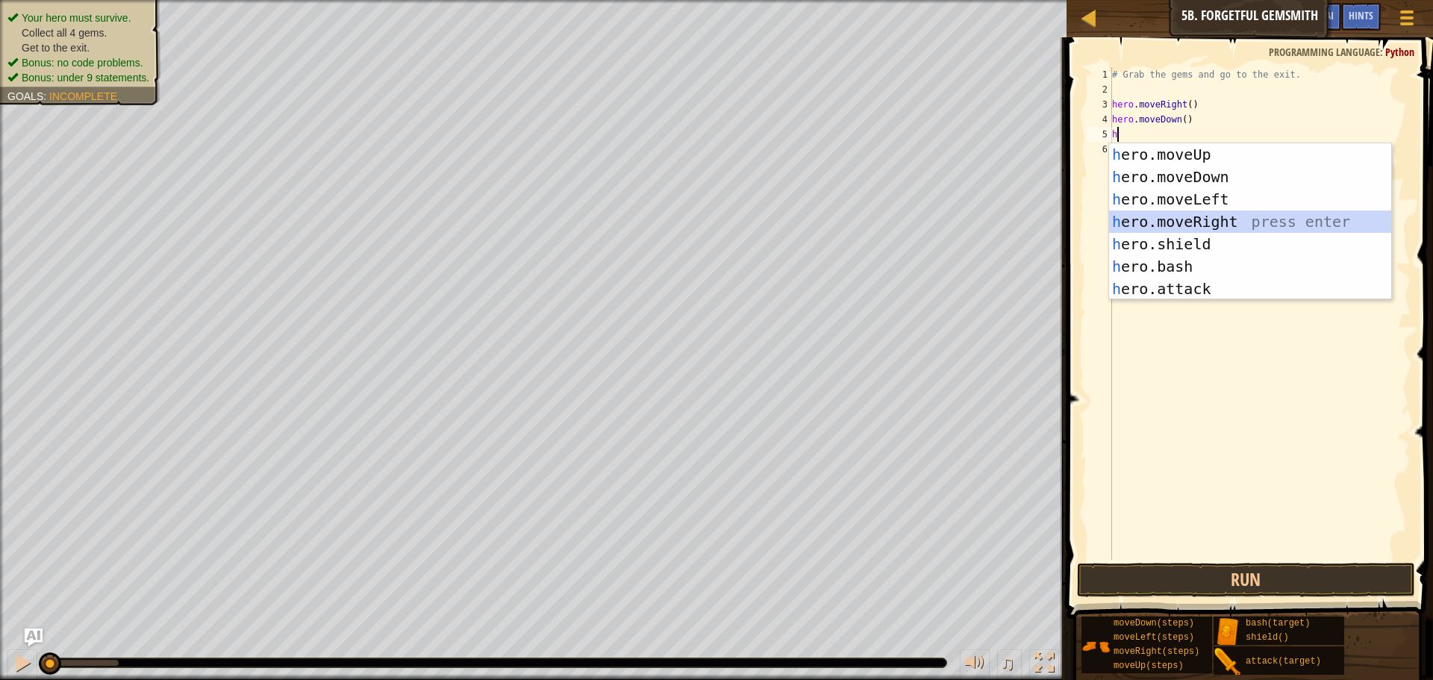
click at [1172, 215] on div "h ero.moveUp press enter h ero.moveDown press enter h ero.moveLeft press enter …" at bounding box center [1250, 243] width 282 height 201
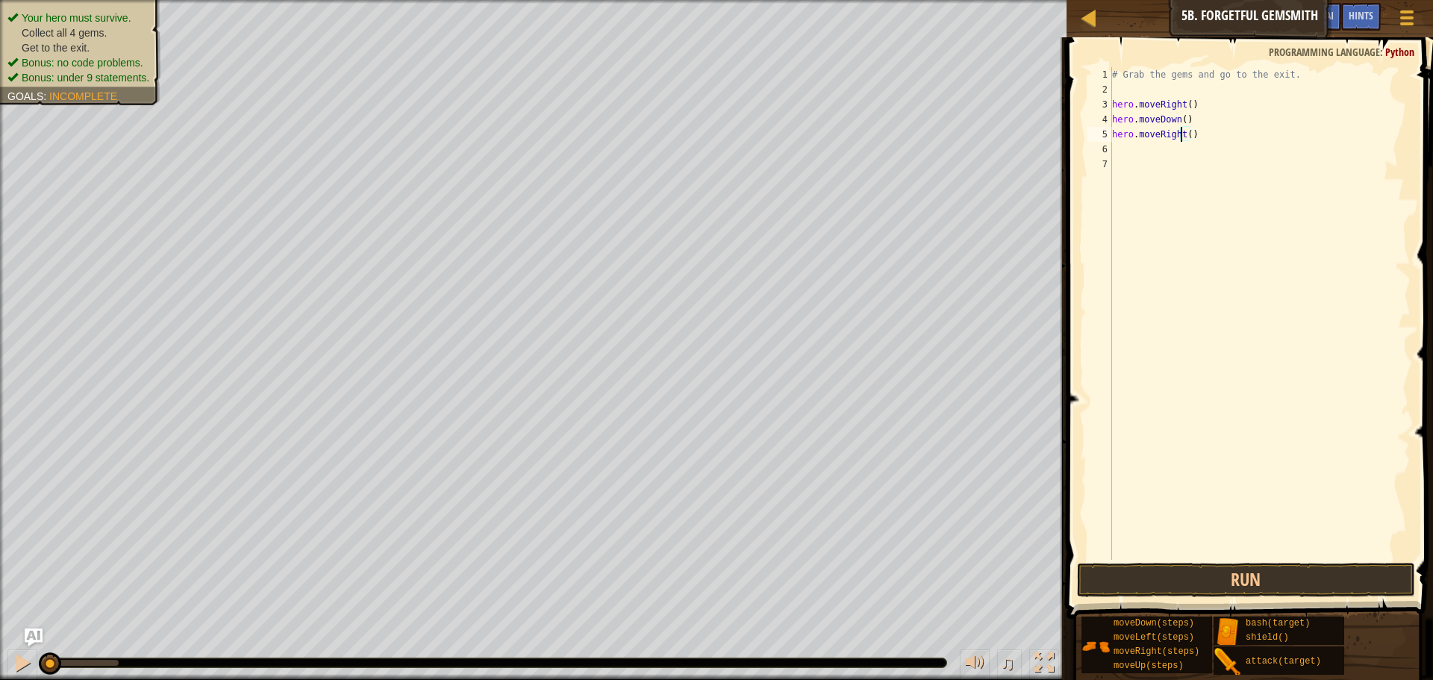
click at [1183, 134] on div "# Grab the gems and go to the exit. hero . moveRight ( ) hero . moveDown ( ) he…" at bounding box center [1259, 328] width 301 height 522
click at [1185, 131] on div "# Grab the gems and go to the exit. hero . moveRight ( ) hero . moveDown ( ) he…" at bounding box center [1259, 328] width 301 height 522
type textarea "hero.moveRight(2)"
click at [1139, 147] on div "# Grab the gems and go to the exit. hero . moveRight ( ) hero . moveDown ( ) he…" at bounding box center [1259, 328] width 301 height 522
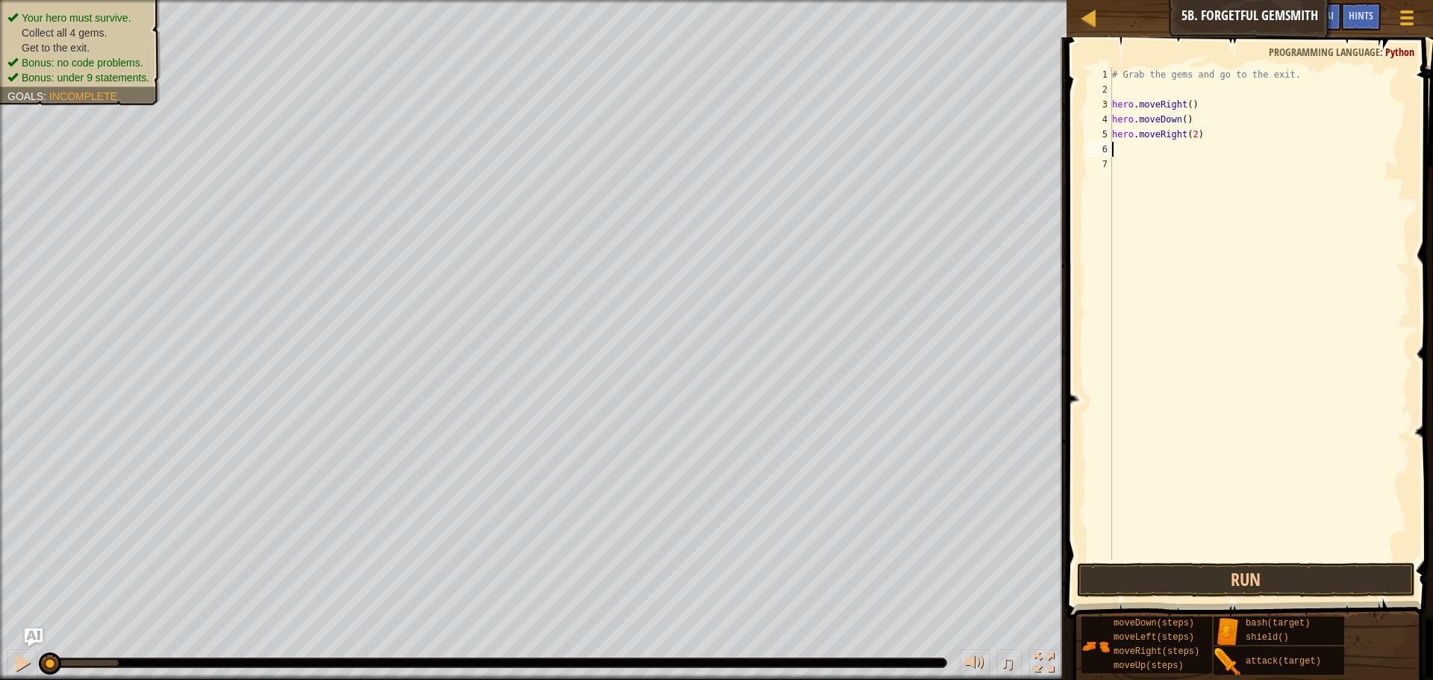
scroll to position [7, 0]
type textarea "h"
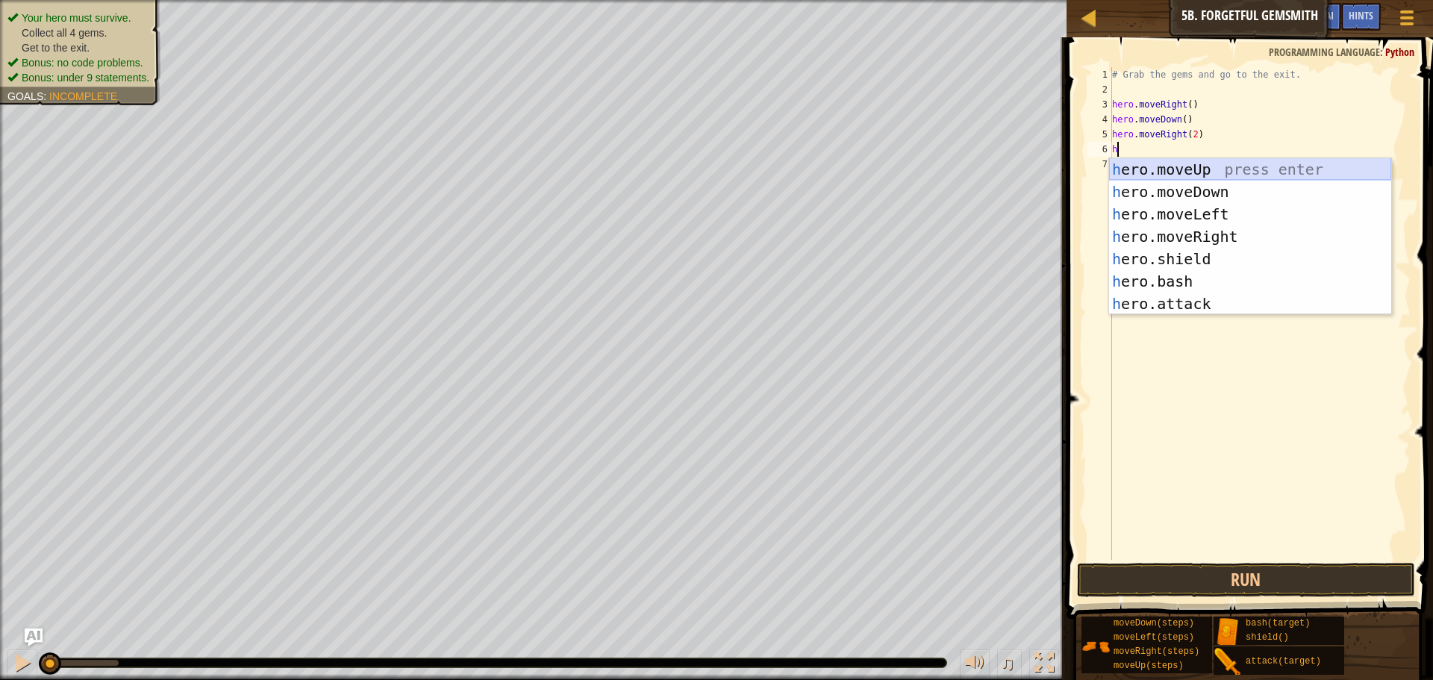
click at [1192, 171] on div "h ero.moveUp press enter h ero.moveDown press enter h ero.moveLeft press enter …" at bounding box center [1250, 258] width 282 height 201
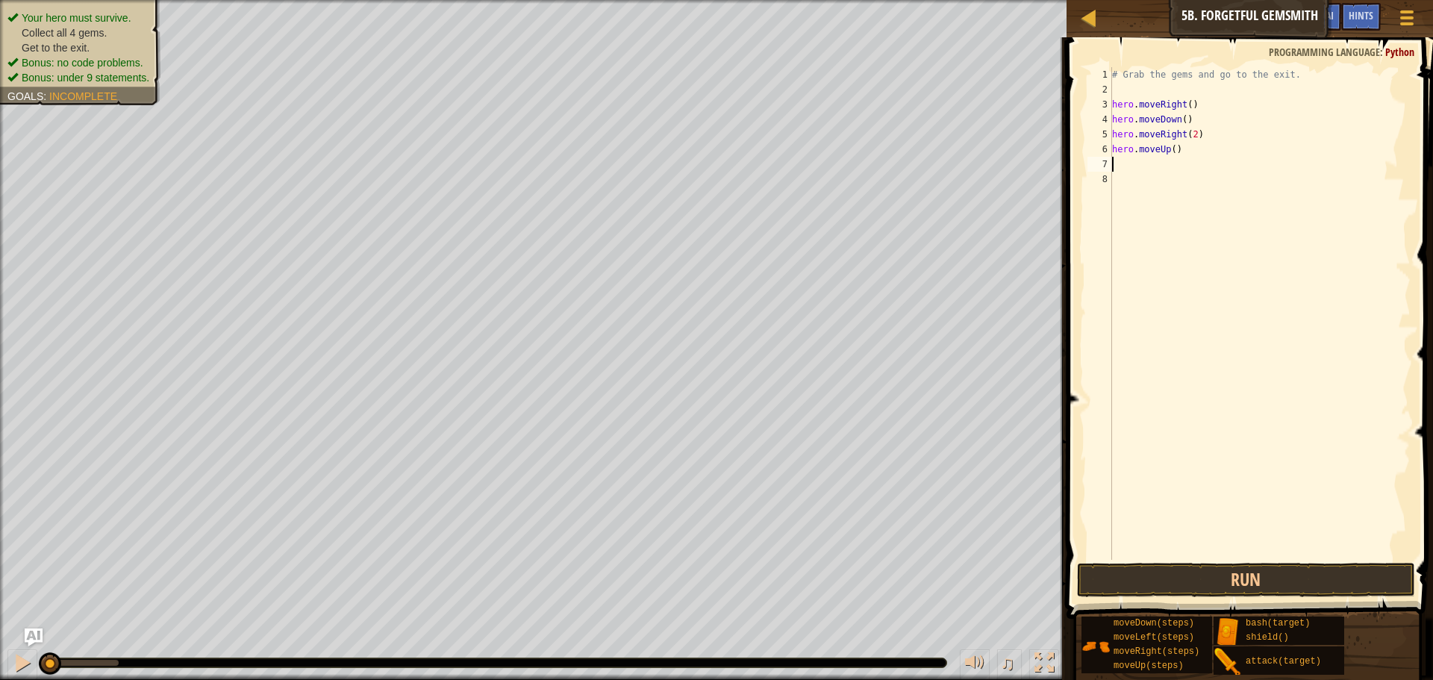
type textarea "h"
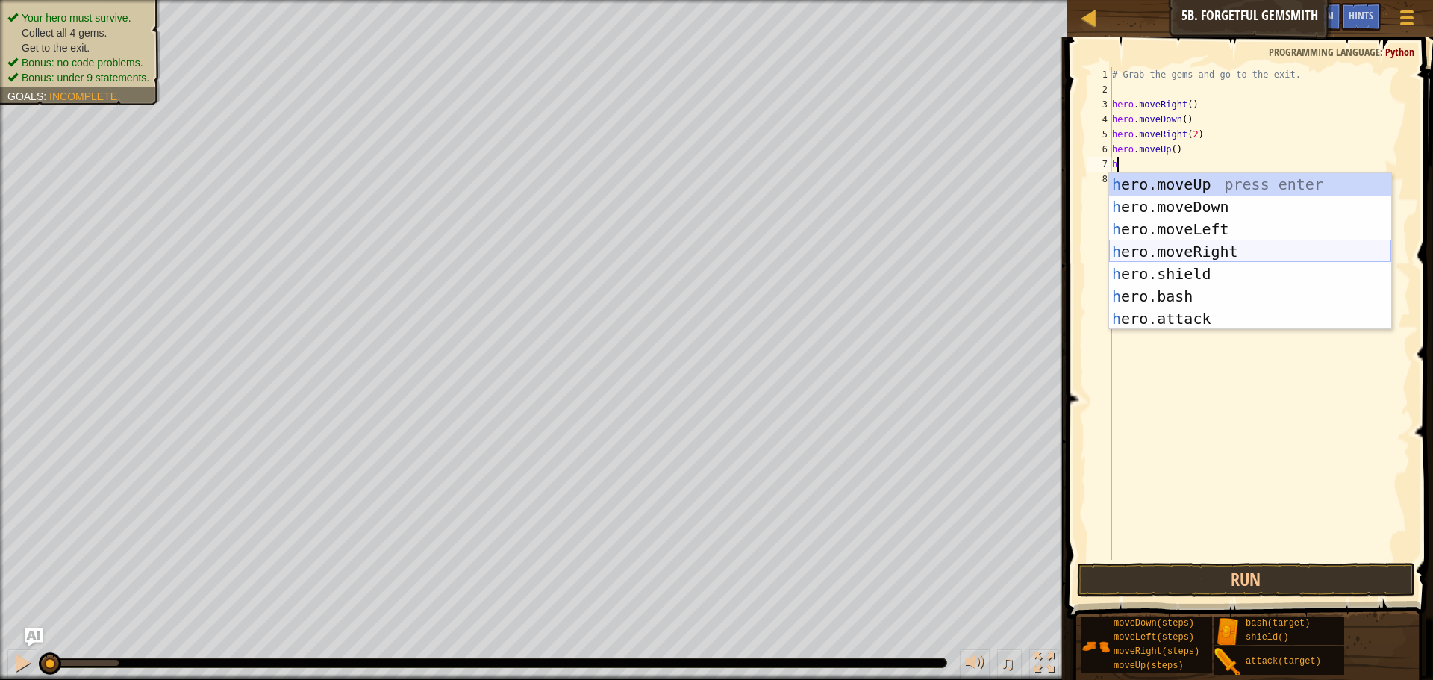
click at [1196, 241] on div "h ero.moveUp press enter h ero.moveDown press enter h ero.moveLeft press enter …" at bounding box center [1250, 273] width 282 height 201
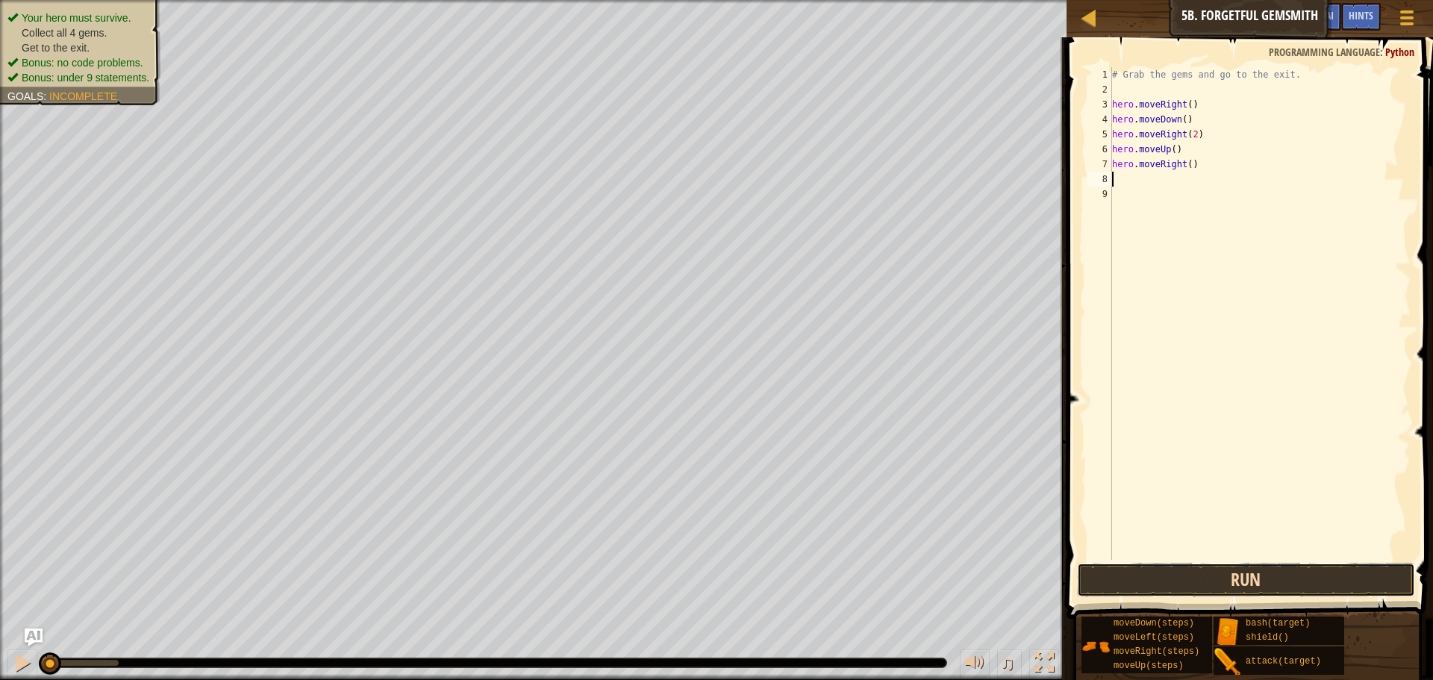
click at [1247, 566] on button "Run" at bounding box center [1246, 580] width 338 height 34
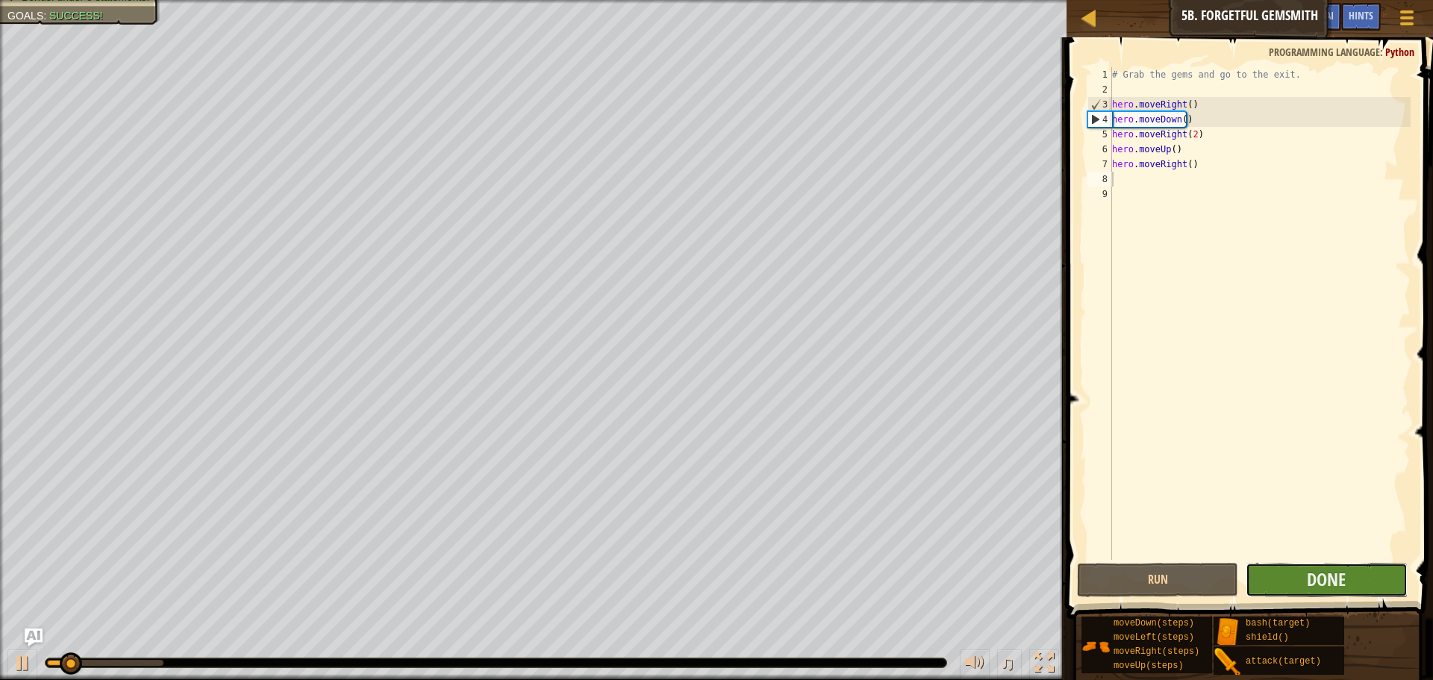
click at [1298, 570] on button "Done" at bounding box center [1325, 580] width 161 height 34
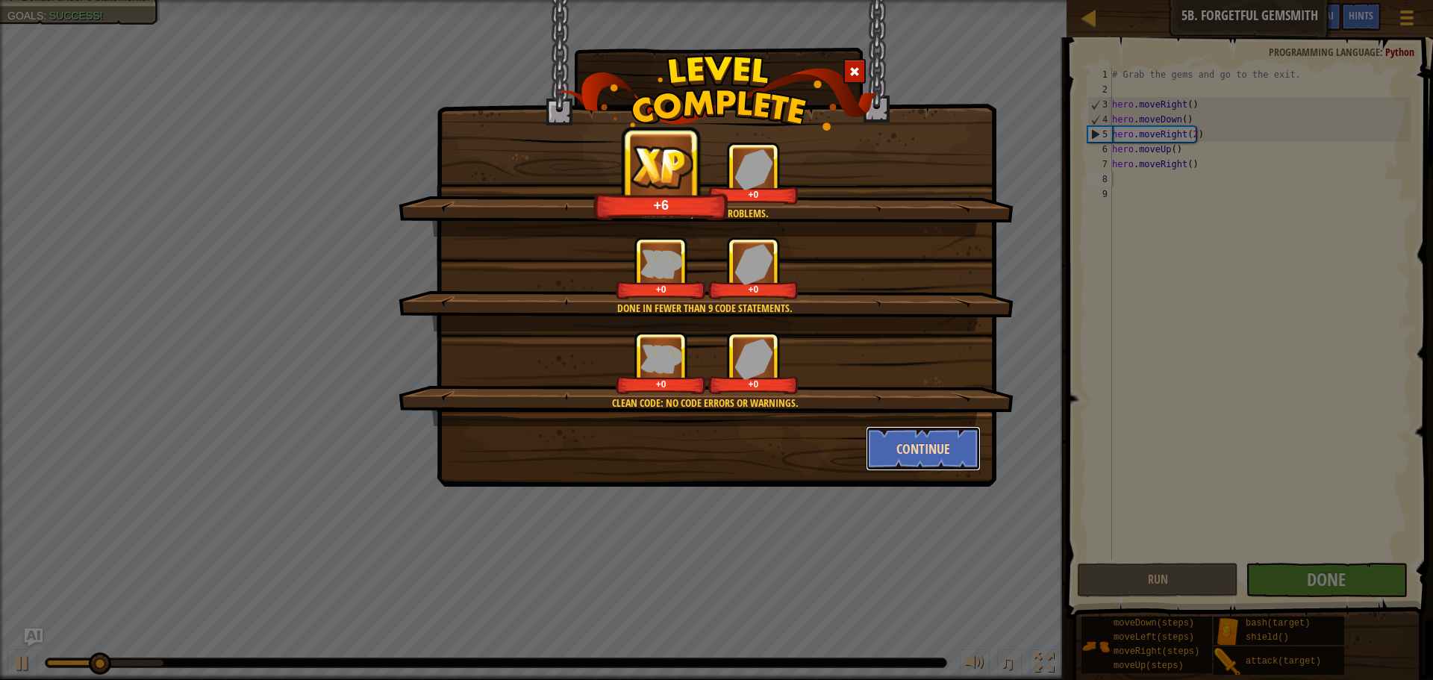
click at [923, 436] on button "Continue" at bounding box center [924, 448] width 116 height 45
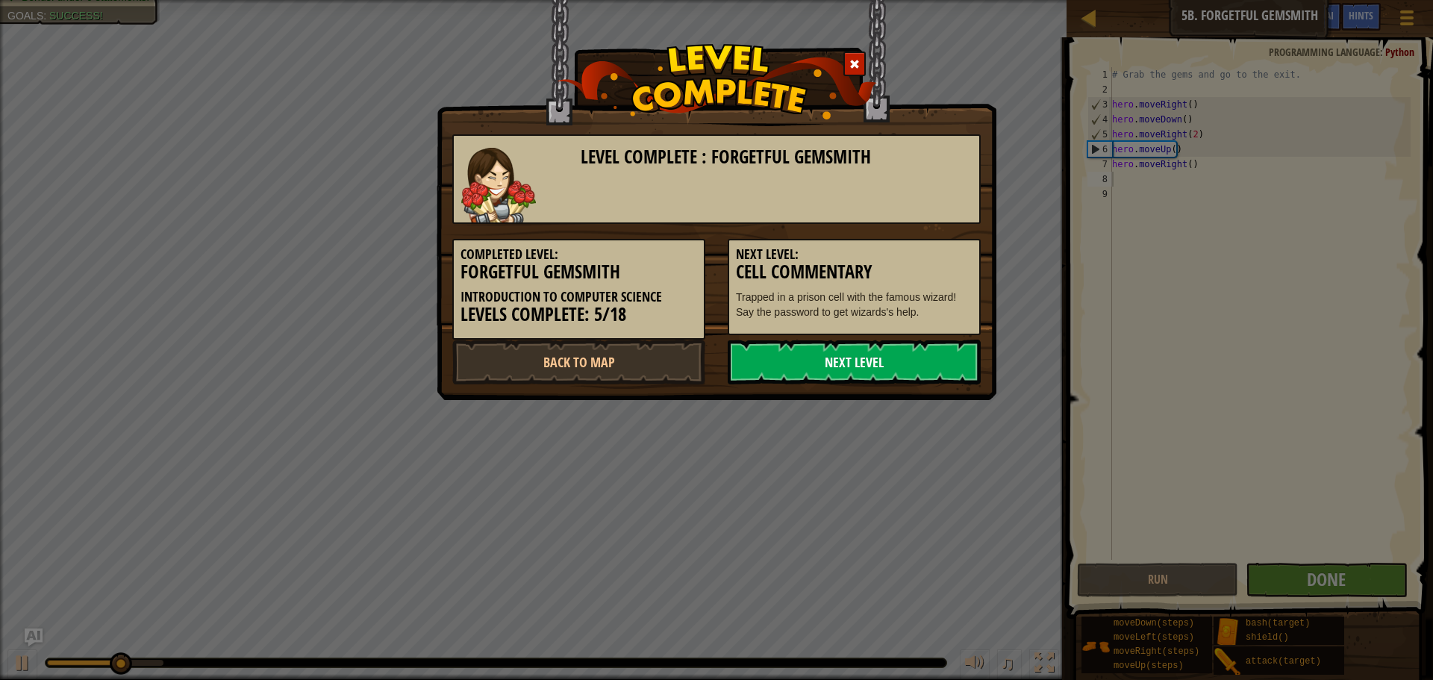
click at [855, 364] on link "Next Level" at bounding box center [854, 362] width 253 height 45
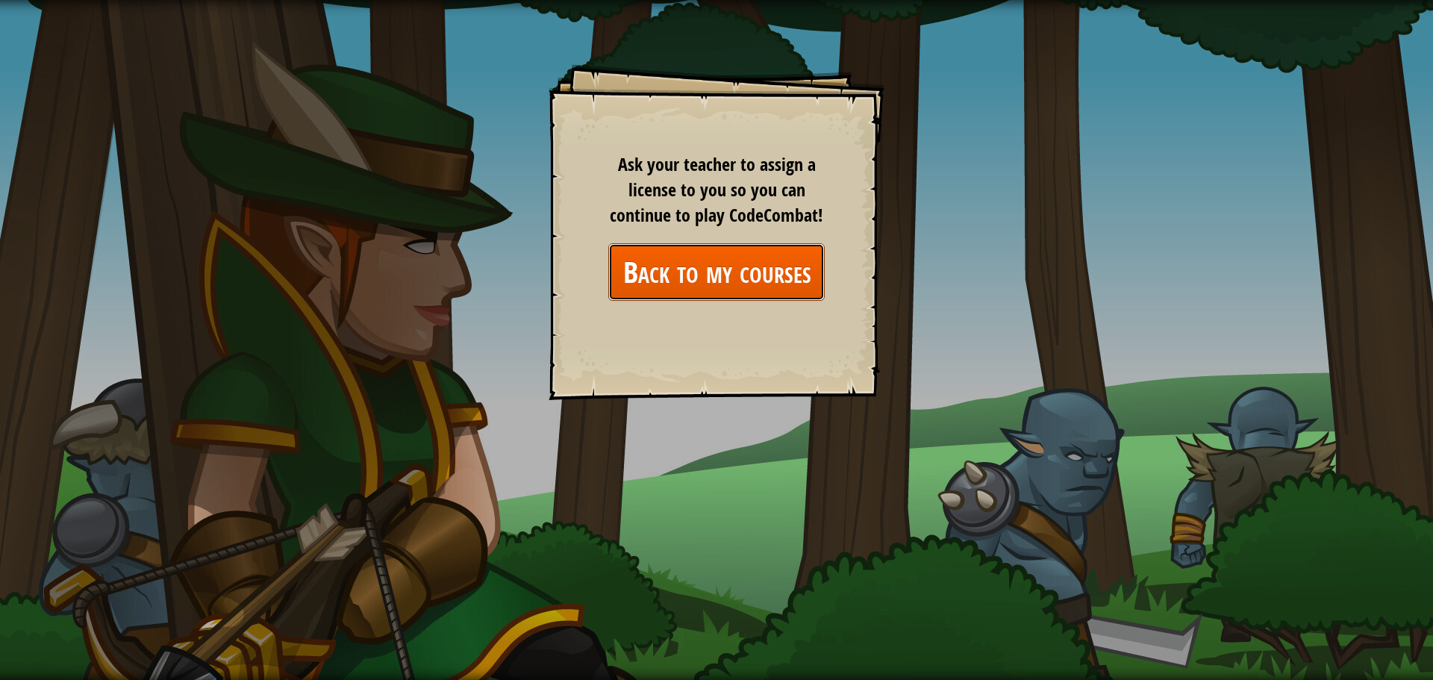
click at [713, 261] on link "Back to my courses" at bounding box center [716, 271] width 216 height 57
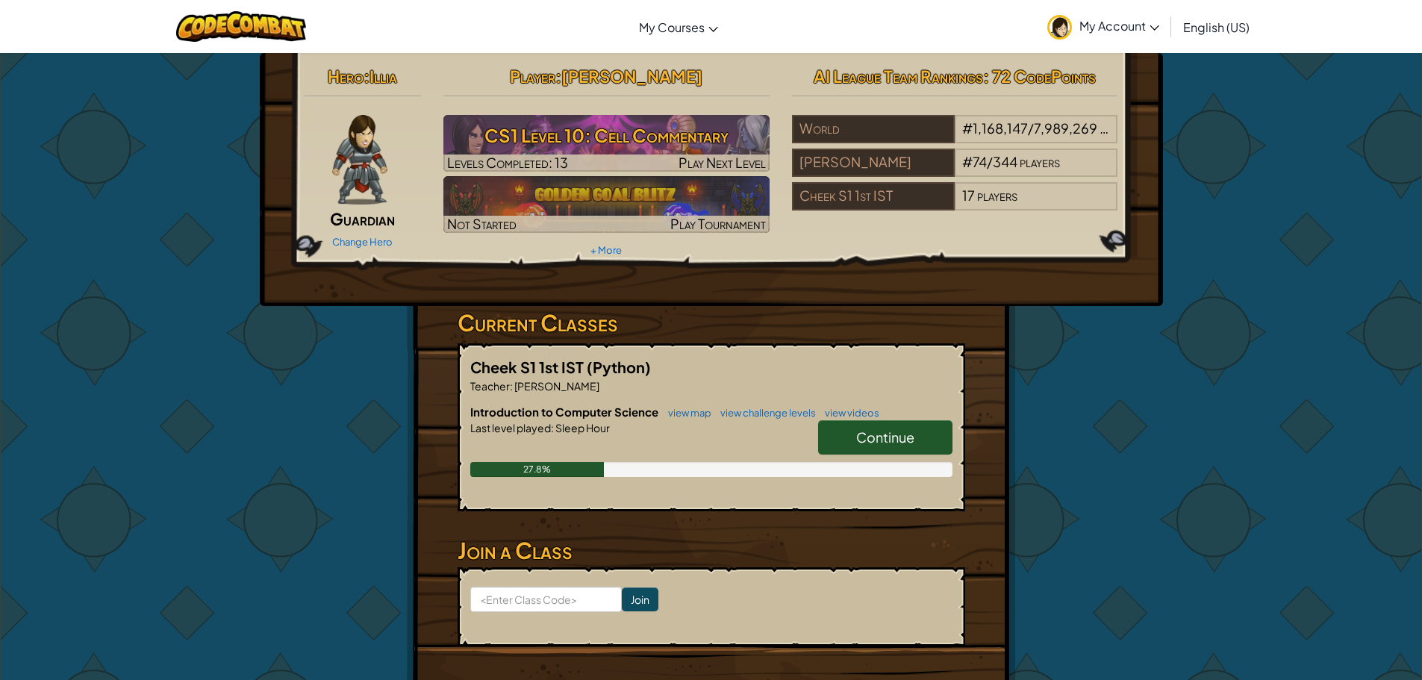
click at [868, 426] on link "Continue" at bounding box center [885, 437] width 134 height 34
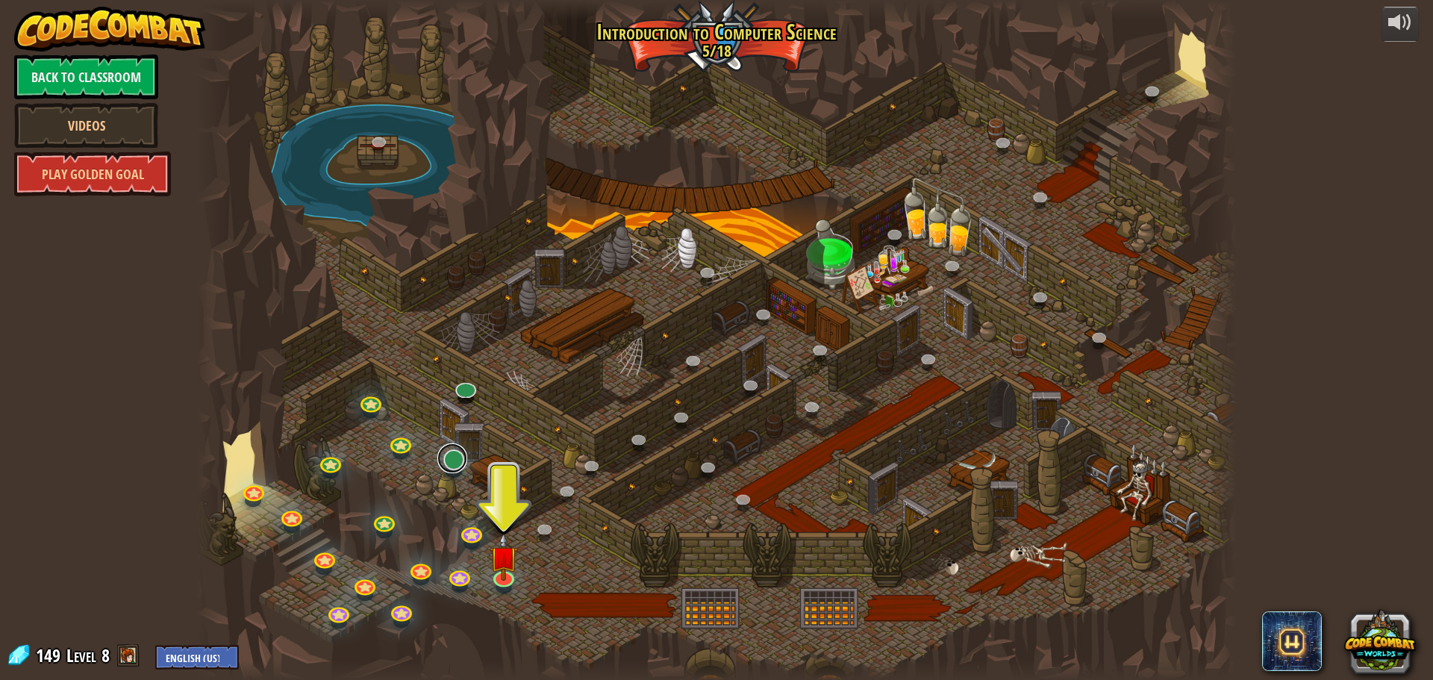
click at [459, 470] on link at bounding box center [452, 458] width 30 height 30
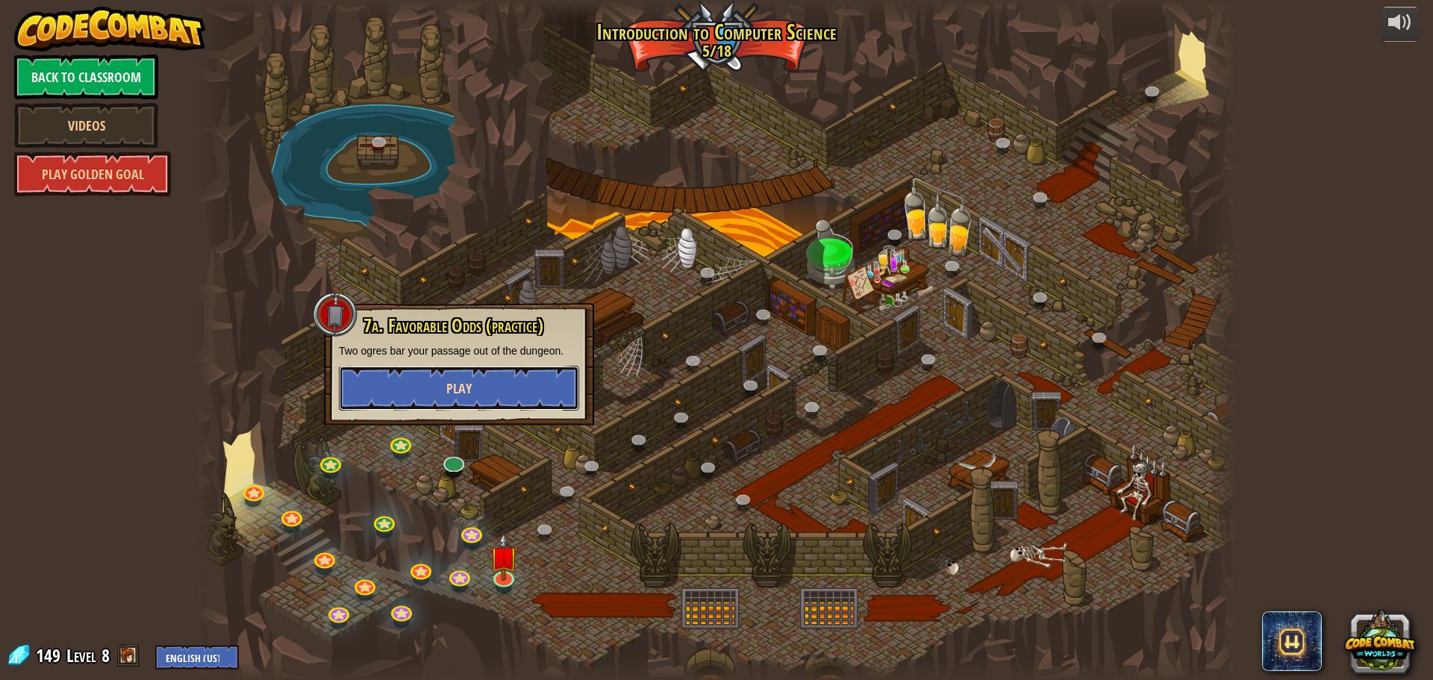
click at [465, 394] on span "Play" at bounding box center [458, 388] width 25 height 19
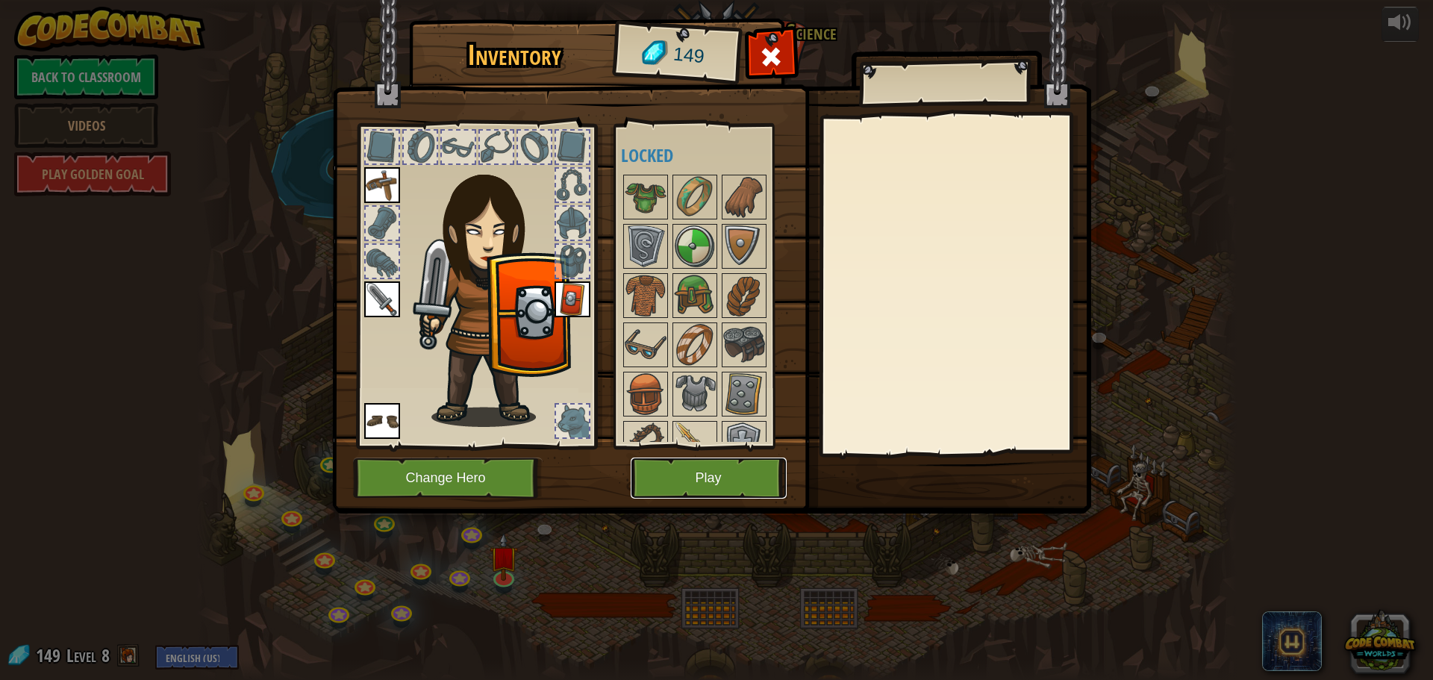
click at [748, 483] on button "Play" at bounding box center [709, 477] width 156 height 41
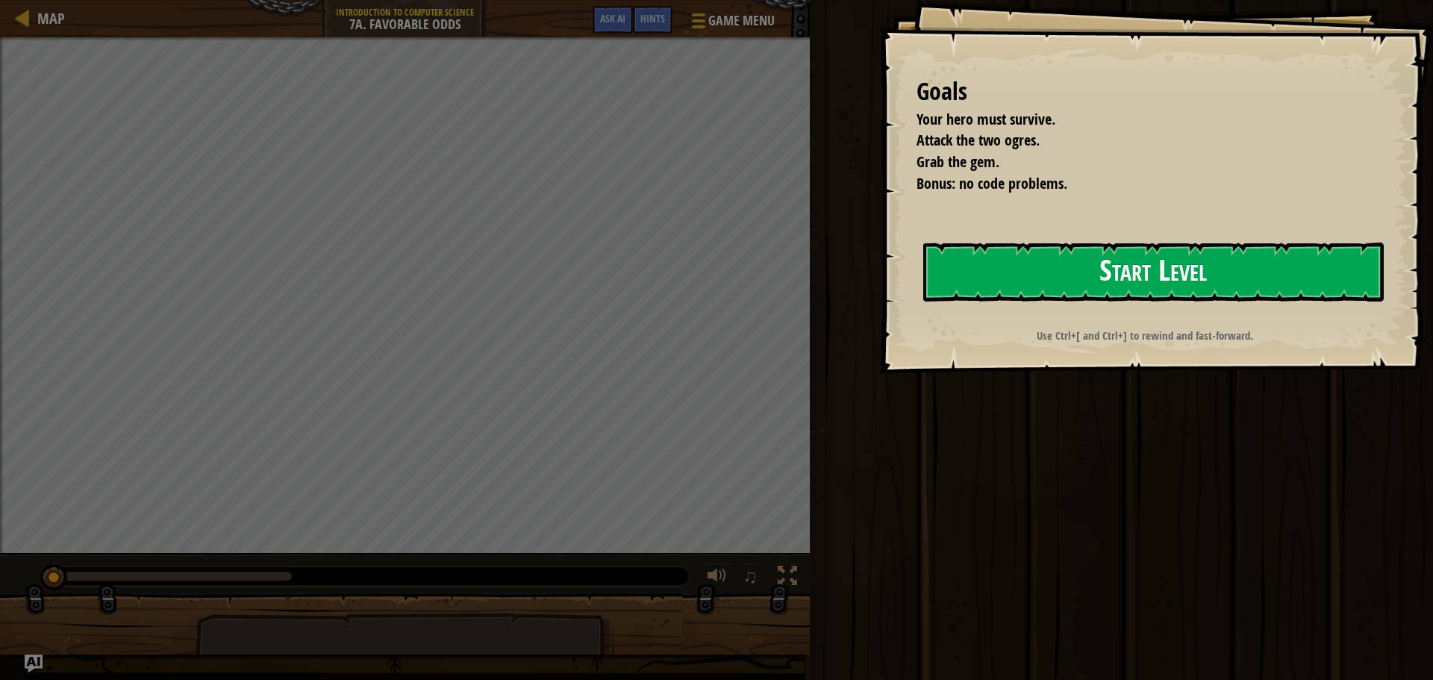
click at [1071, 275] on button "Start Level" at bounding box center [1153, 272] width 460 height 59
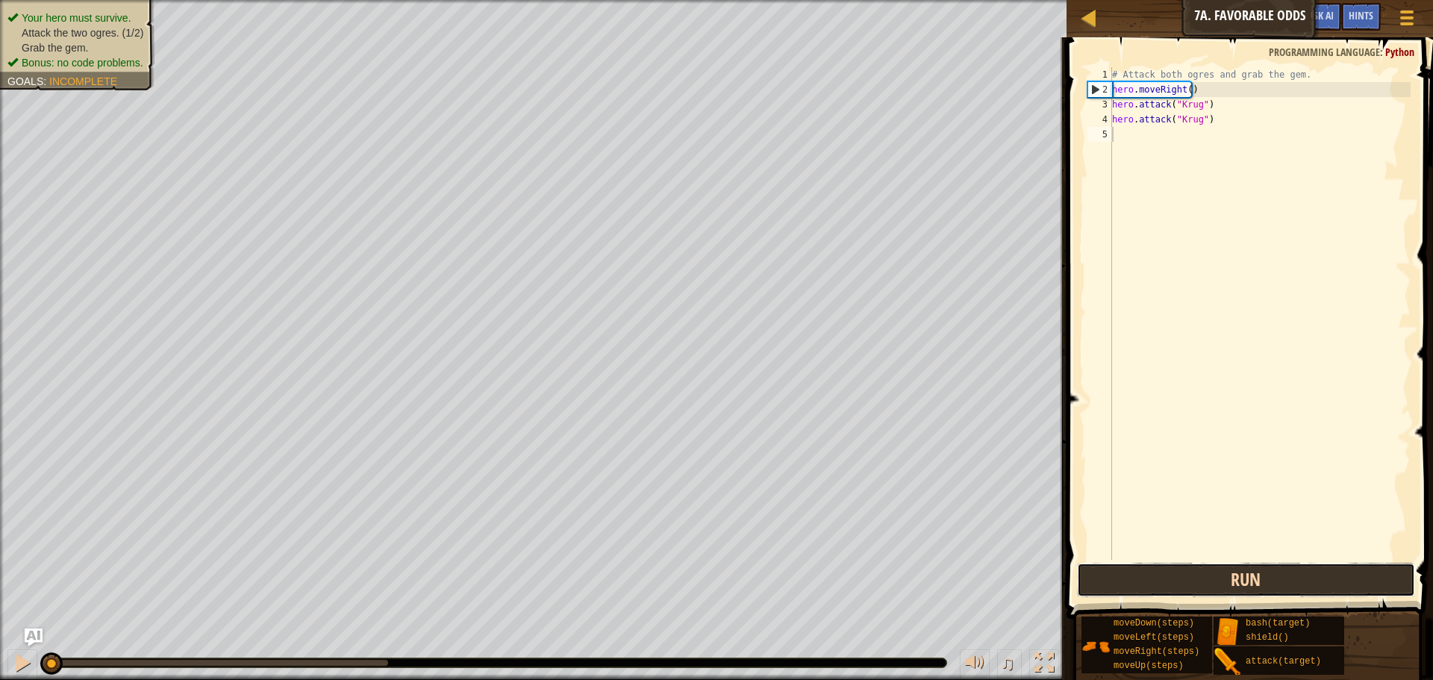
click at [1148, 571] on button "Run" at bounding box center [1246, 580] width 338 height 34
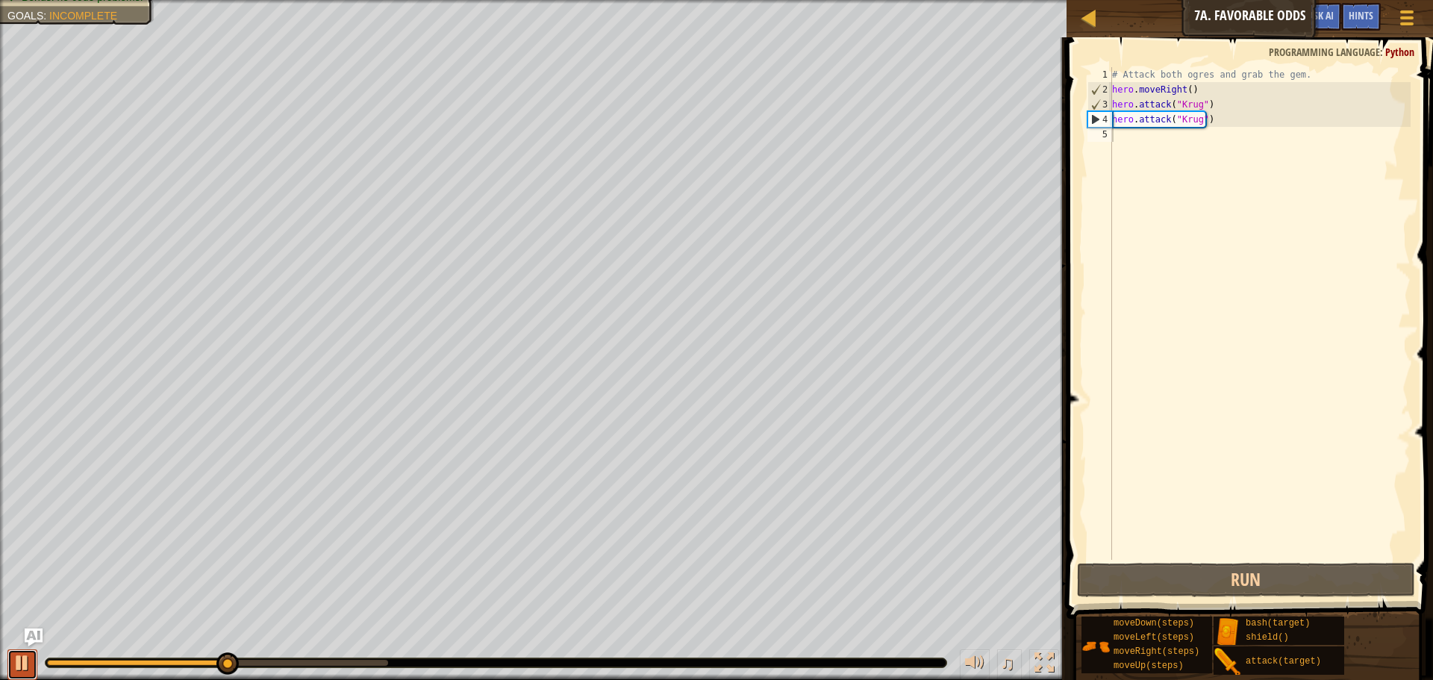
click at [17, 660] on div at bounding box center [22, 662] width 19 height 19
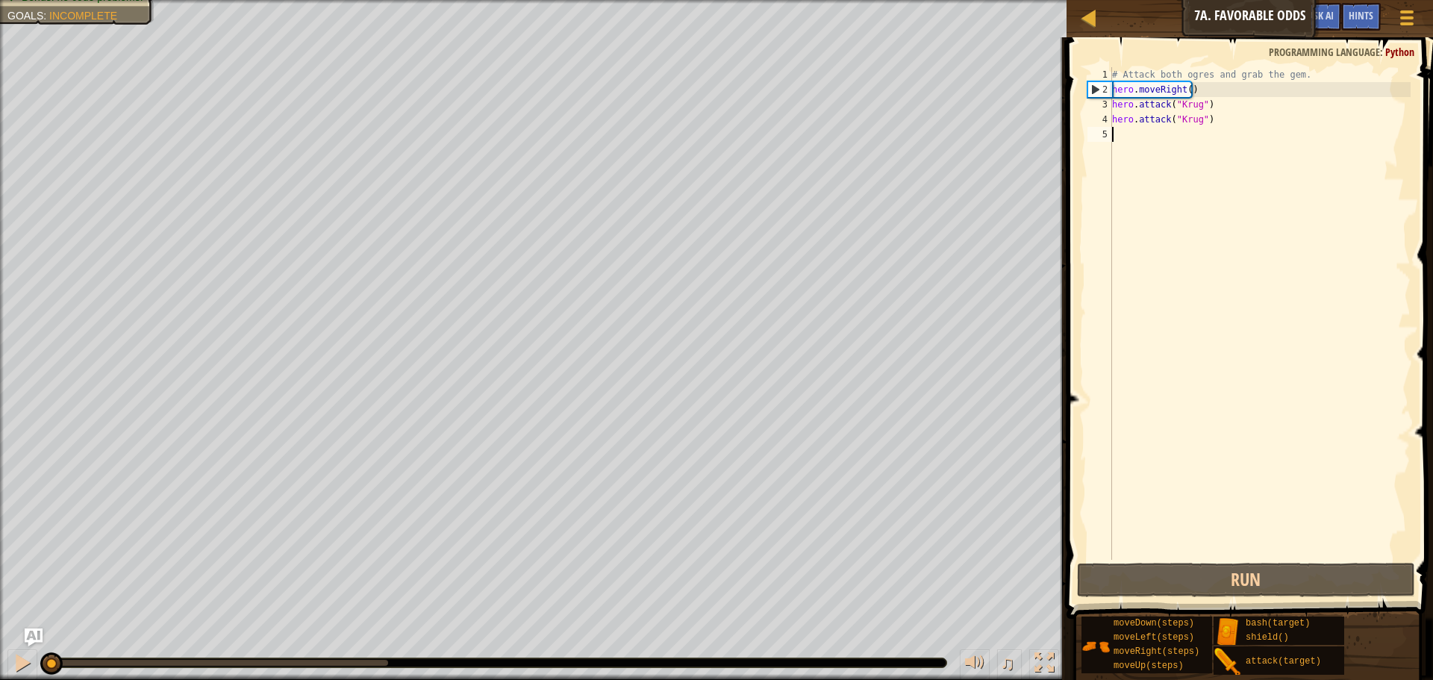
drag, startPoint x: 232, startPoint y: 660, endPoint x: 40, endPoint y: 649, distance: 192.8
click at [37, 654] on div "♫" at bounding box center [533, 659] width 1066 height 45
type textarea "h"
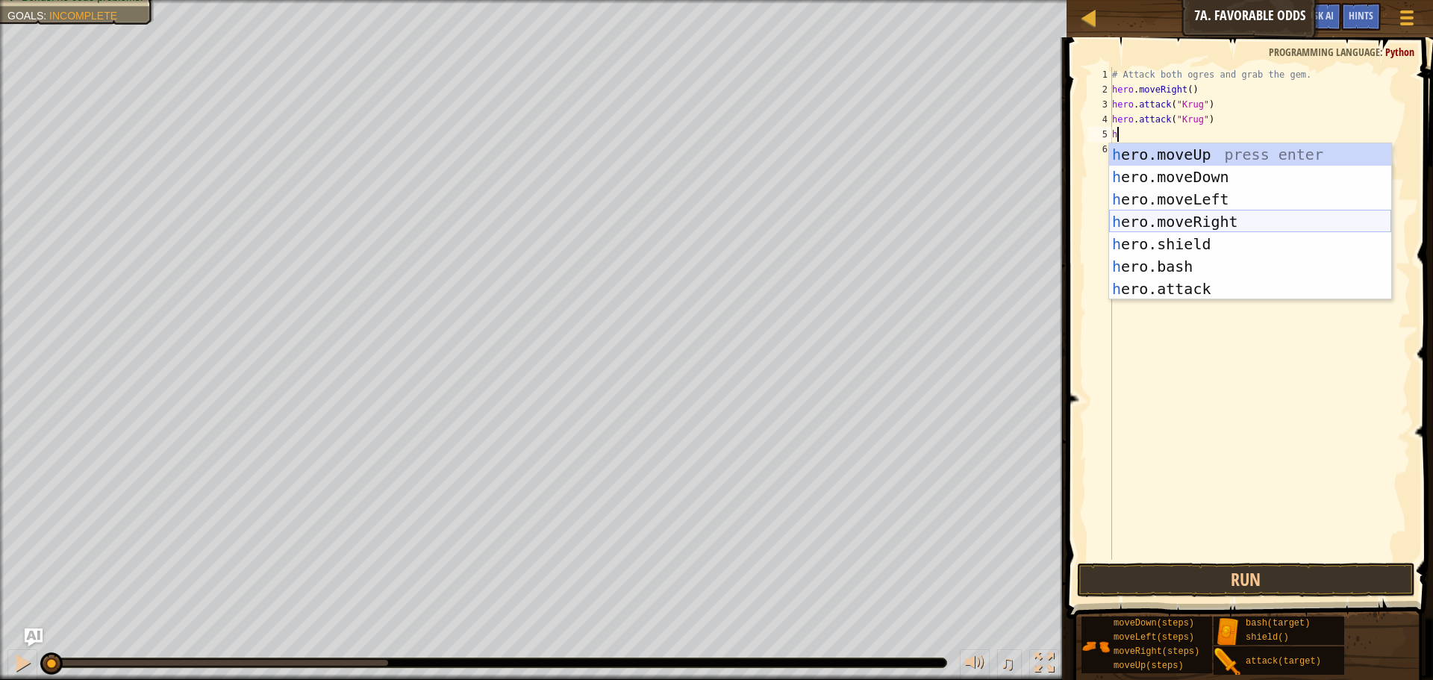
click at [1217, 221] on div "h ero.moveUp press enter h ero.moveDown press enter h ero.moveLeft press enter …" at bounding box center [1250, 243] width 282 height 201
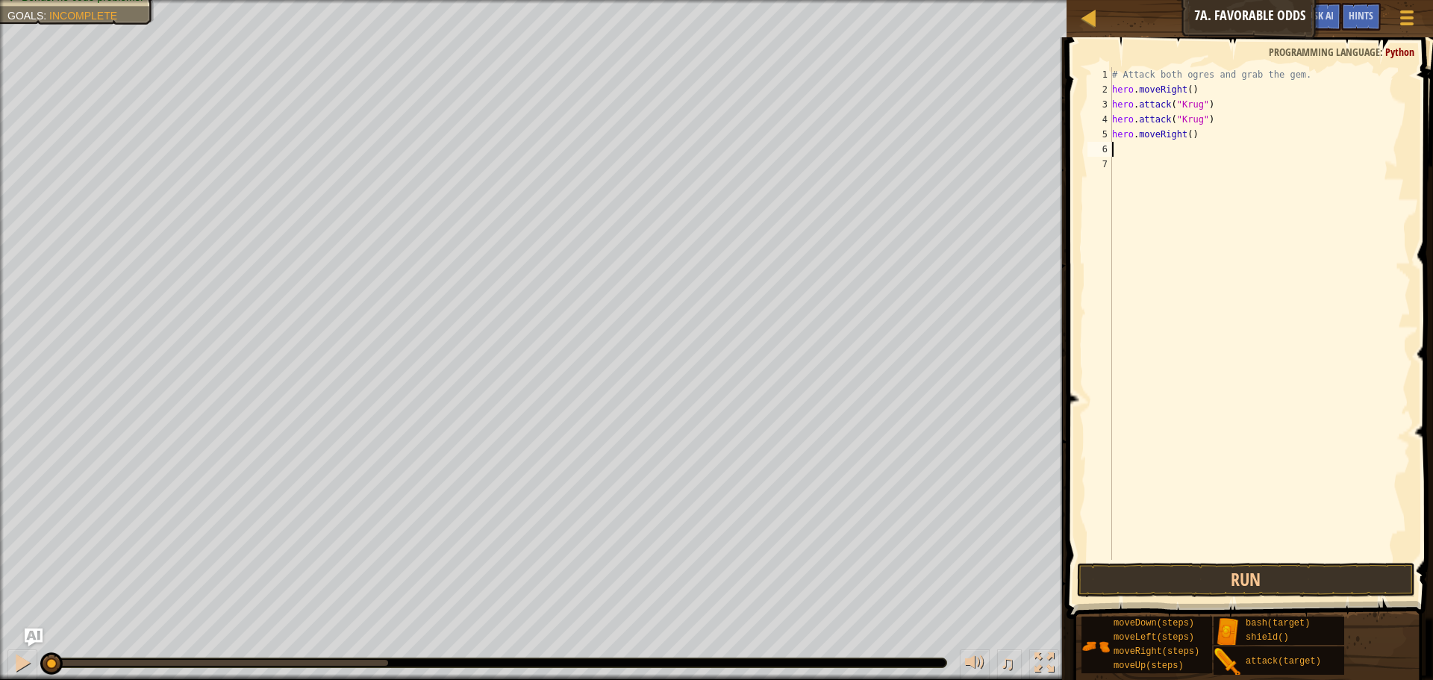
type textarea "h"
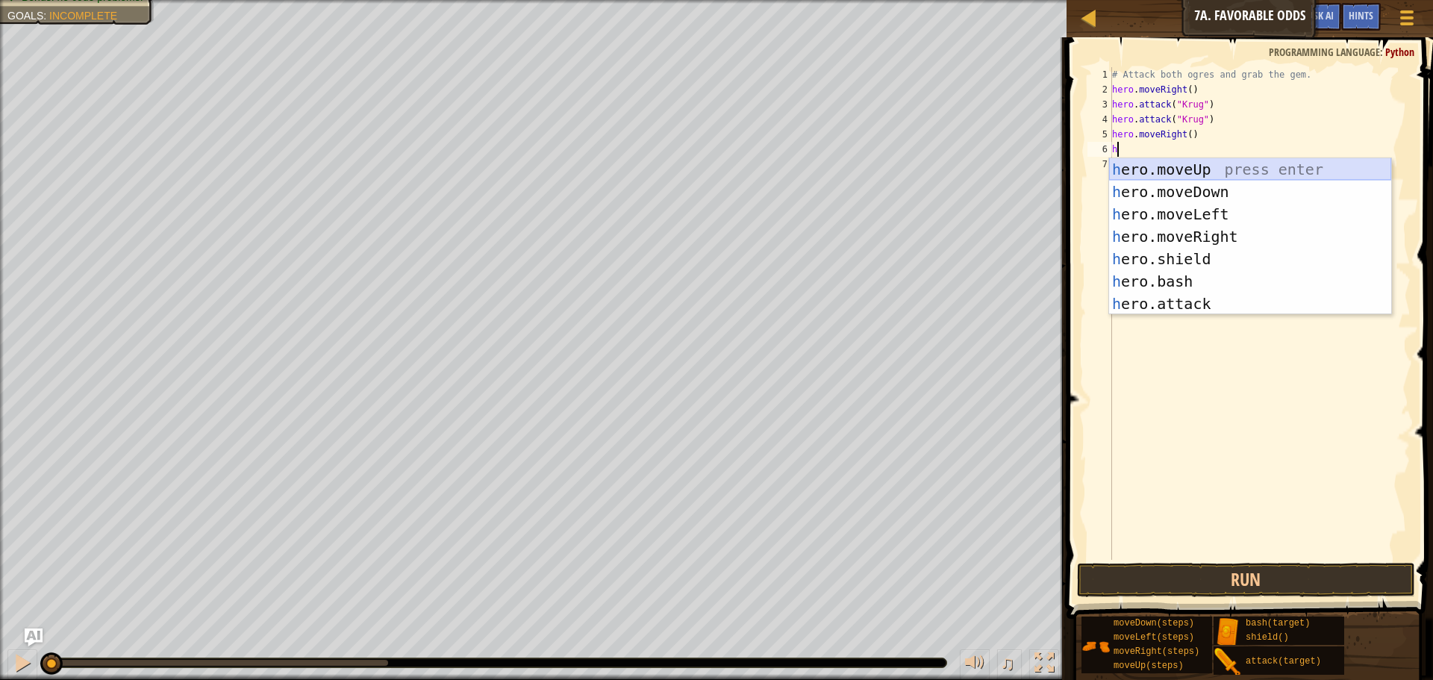
click at [1158, 163] on div "h ero.moveUp press enter h ero.moveDown press enter h ero.moveLeft press enter …" at bounding box center [1250, 258] width 282 height 201
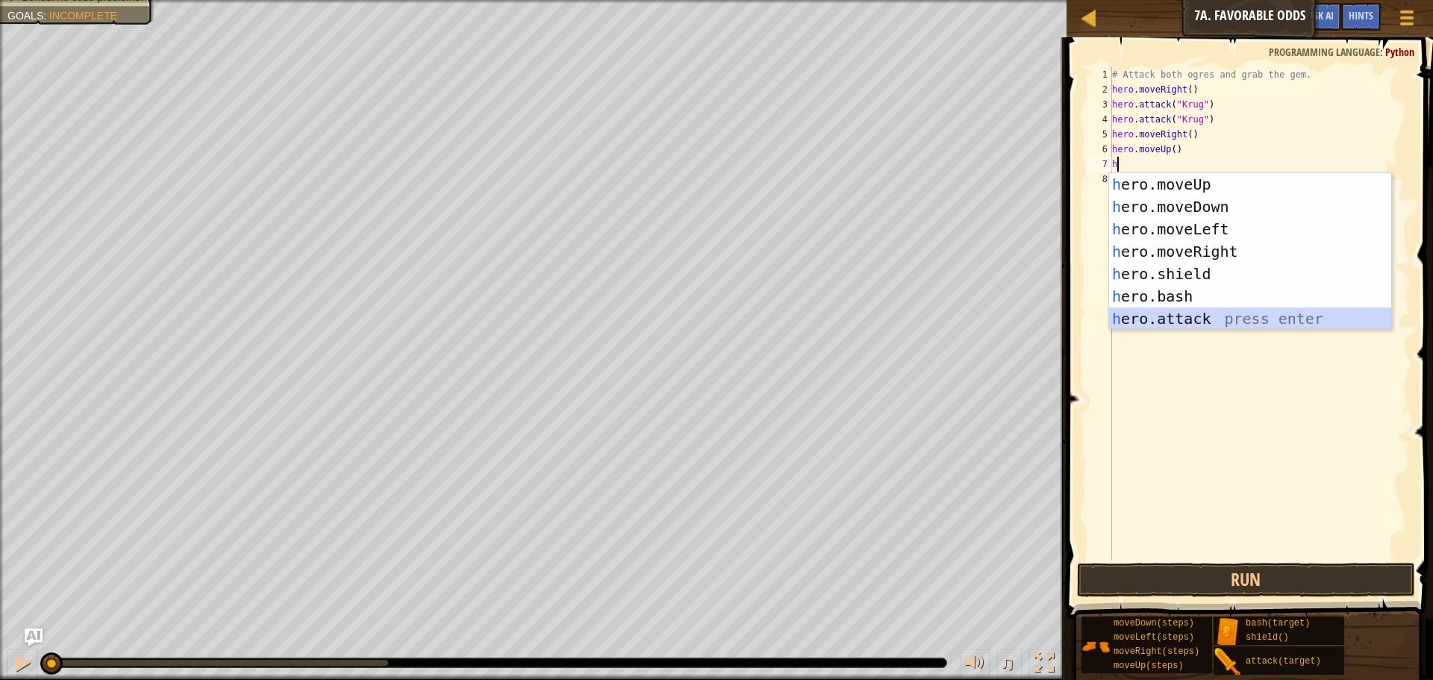
click at [1190, 313] on div "h ero.moveUp press enter h ero.moveDown press enter h ero.moveLeft press enter …" at bounding box center [1250, 273] width 282 height 201
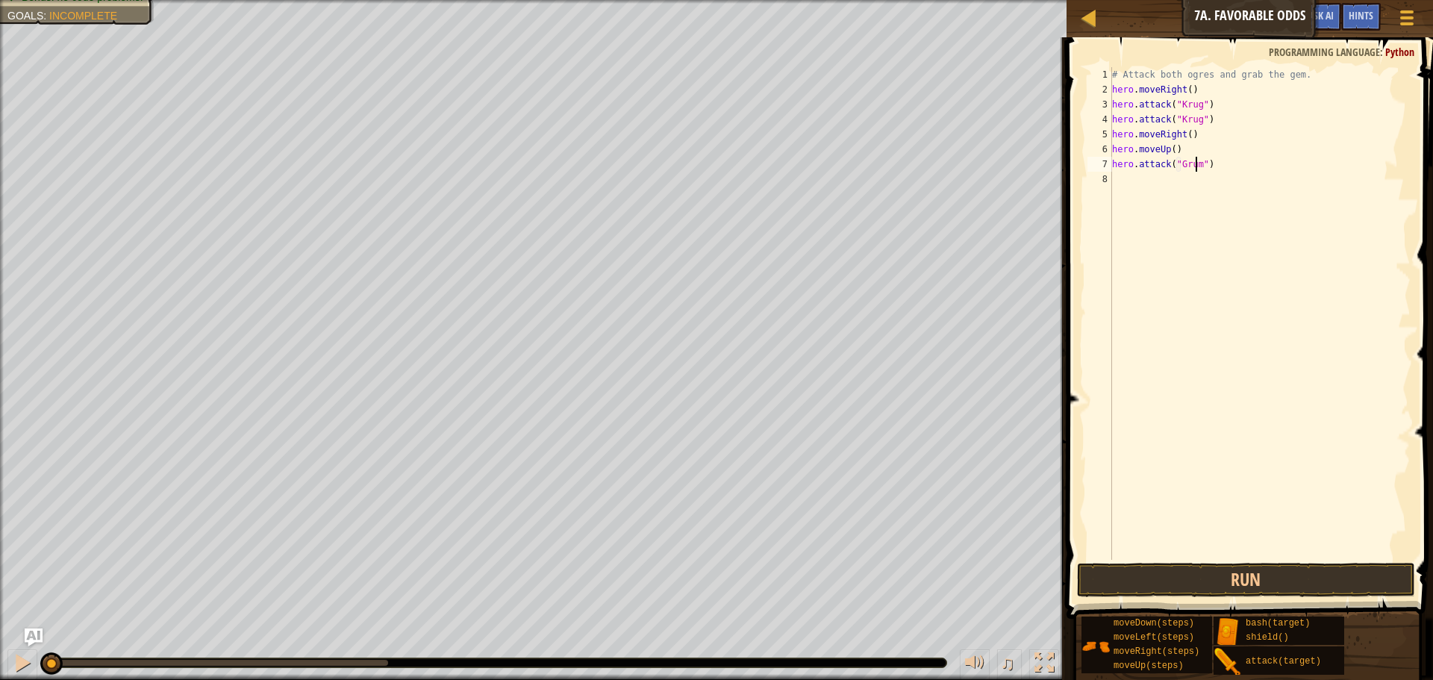
type textarea "hero.attack("Grump")"
click at [1127, 183] on div "# Attack both ogres and grab the gem. hero . moveRight ( ) hero . attack ( "Kru…" at bounding box center [1259, 328] width 301 height 522
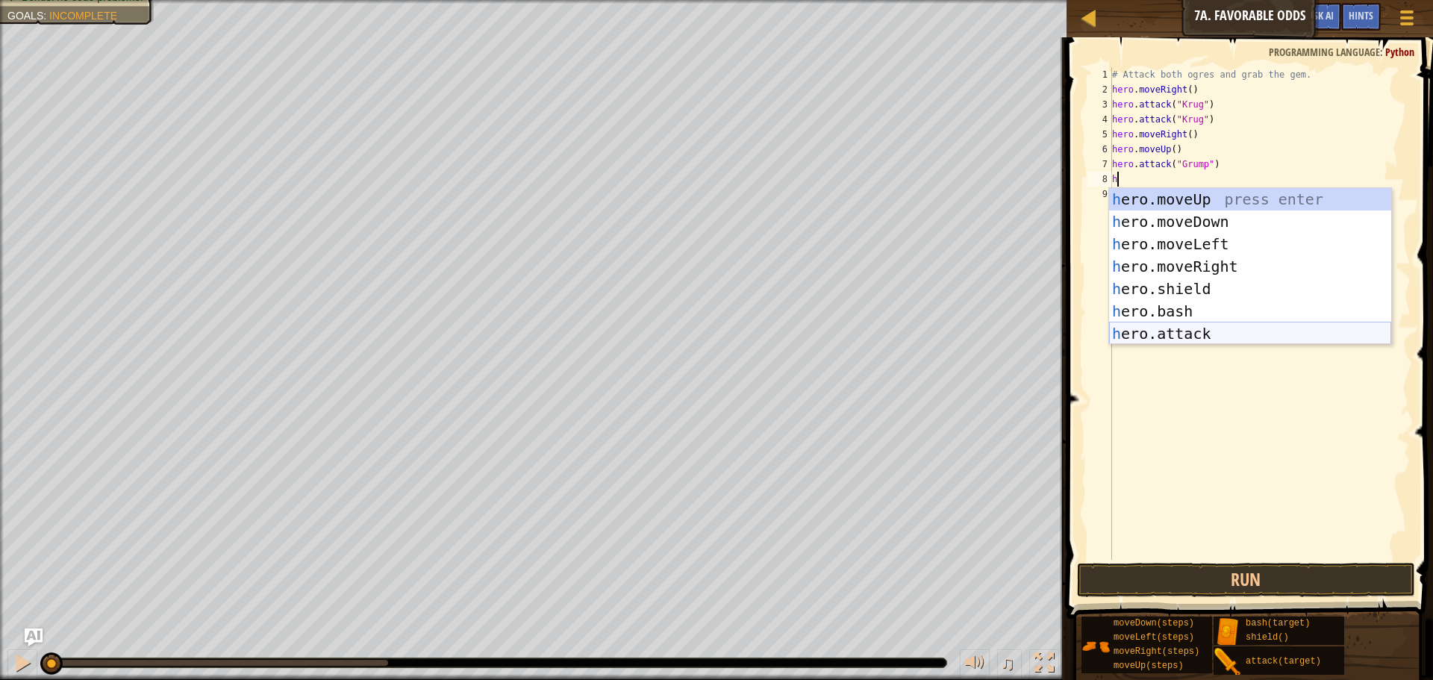
click at [1174, 329] on div "h ero.moveUp press enter h ero.moveDown press enter h ero.moveLeft press enter …" at bounding box center [1250, 288] width 282 height 201
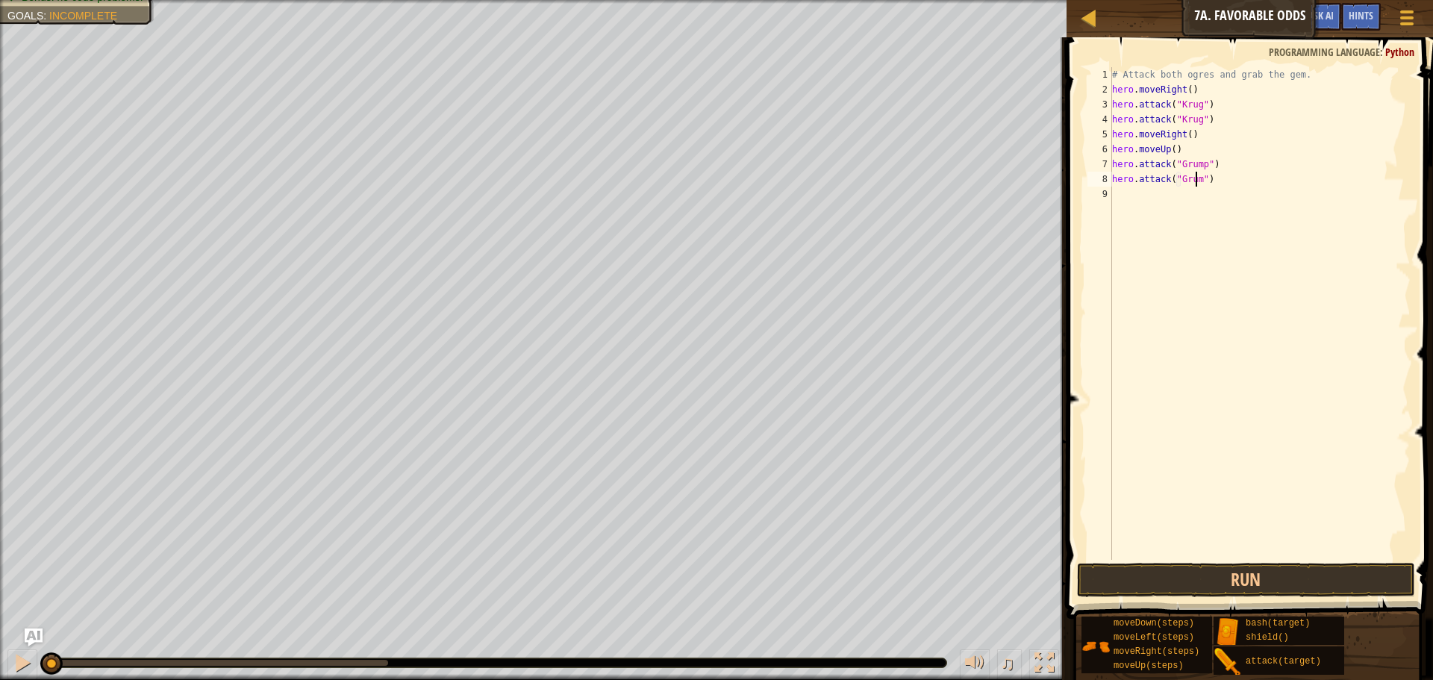
type textarea "hero.attack("Grump")"
click at [1150, 197] on div "# Attack both ogres and grab the gem. hero . moveRight ( ) hero . attack ( "Kru…" at bounding box center [1259, 328] width 301 height 522
type textarea "h"
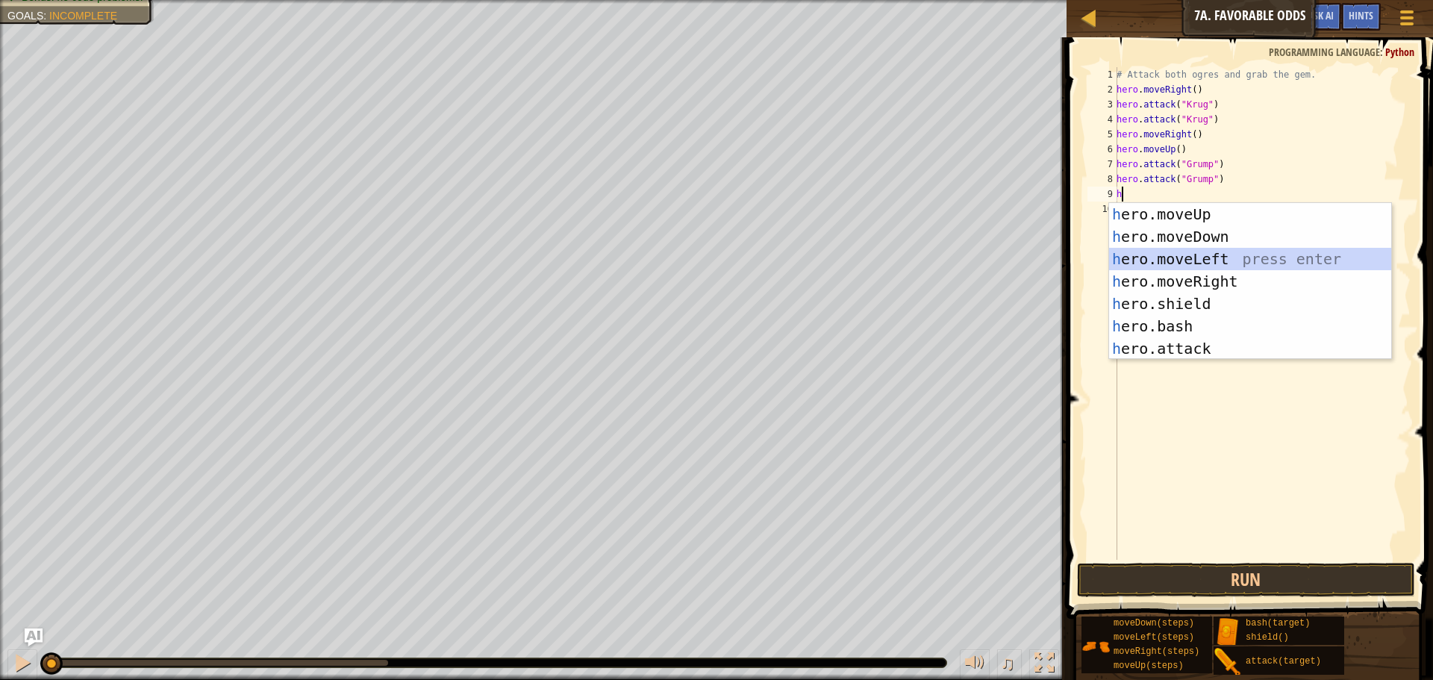
click at [1199, 254] on div "h ero.moveUp press enter h ero.moveDown press enter h ero.moveLeft press enter …" at bounding box center [1250, 303] width 282 height 201
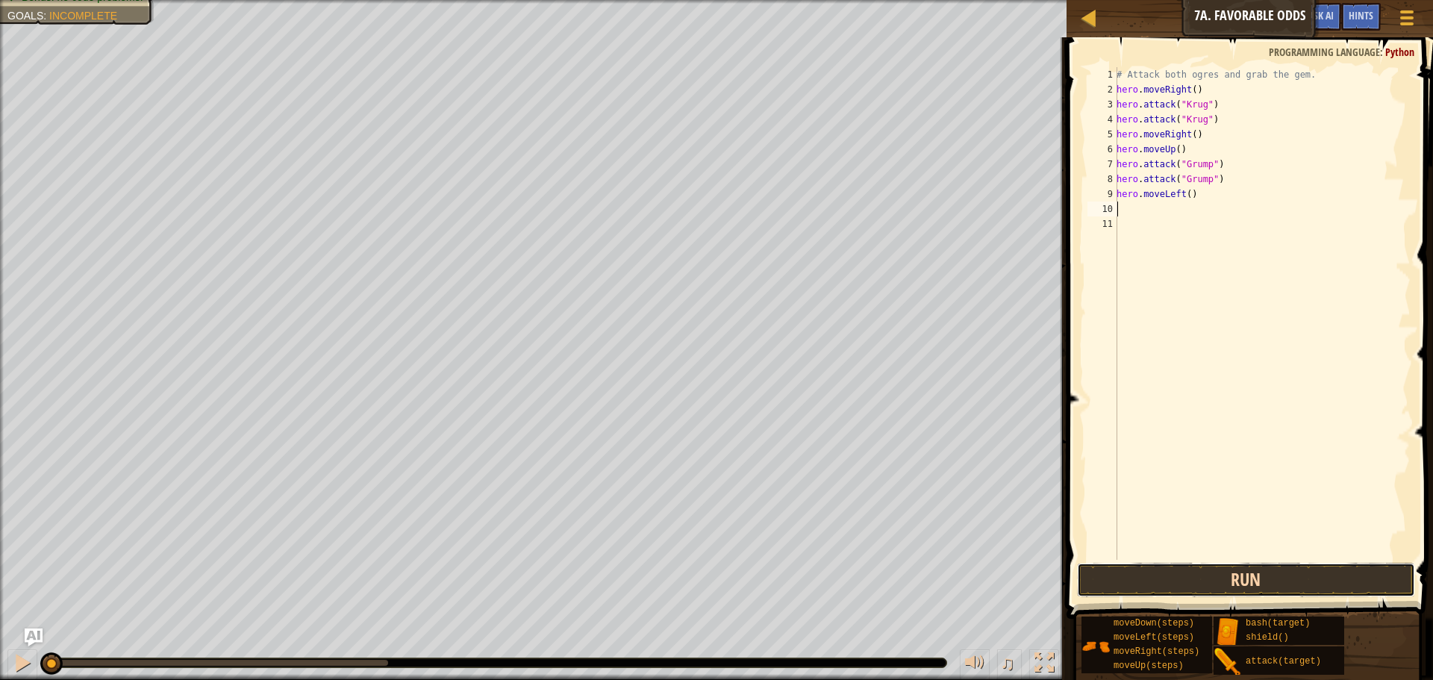
click at [1254, 574] on button "Run" at bounding box center [1246, 580] width 338 height 34
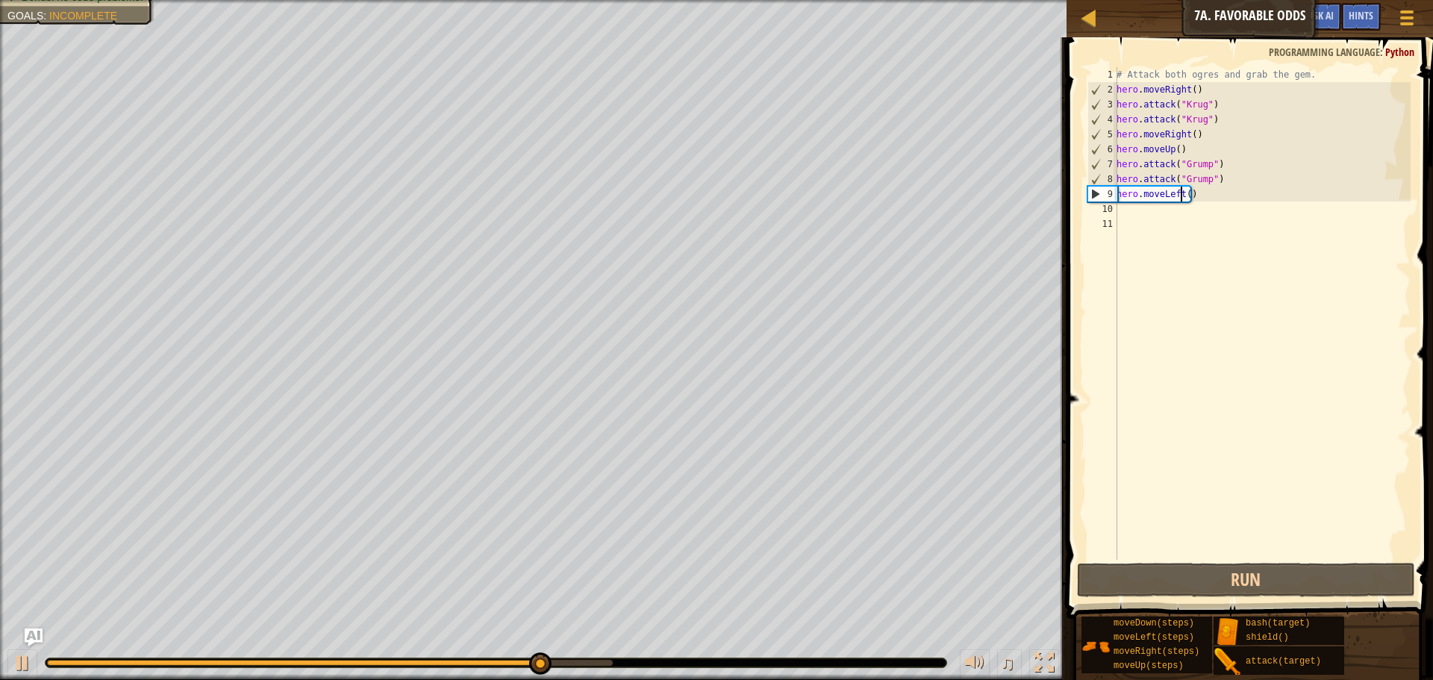
click at [1183, 196] on div "# Attack both ogres and grab the gem. hero . moveRight ( ) hero . attack ( "Kru…" at bounding box center [1261, 328] width 297 height 522
click at [1184, 196] on div "# Attack both ogres and grab the gem. hero . moveRight ( ) hero . attack ( "Kru…" at bounding box center [1261, 328] width 297 height 522
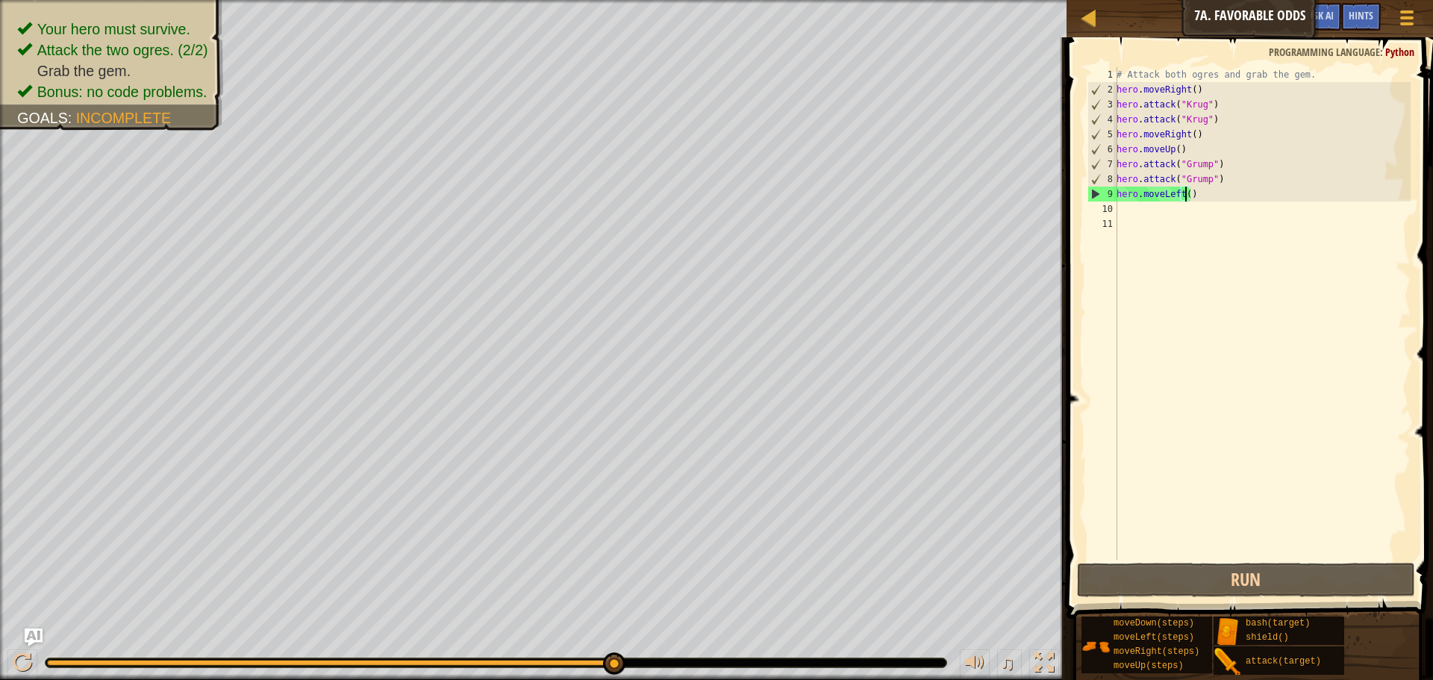
scroll to position [7, 6]
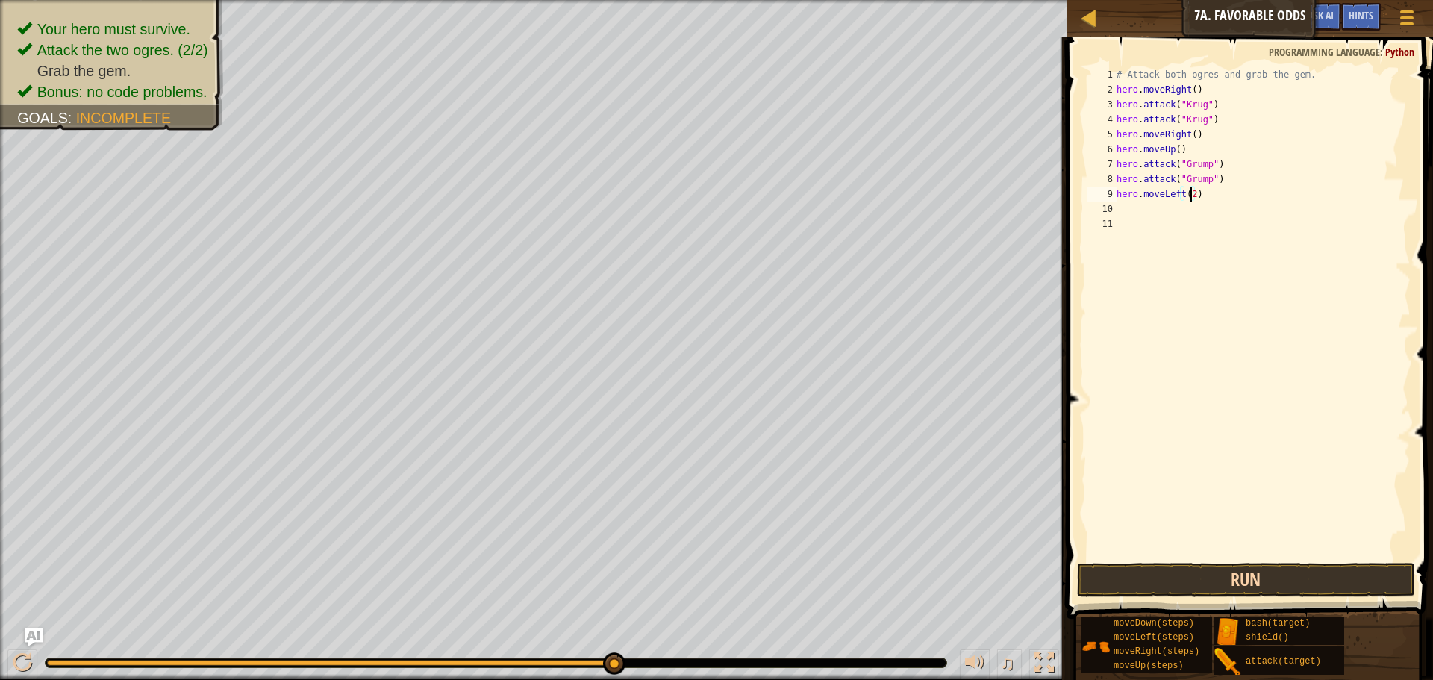
type textarea "hero.moveLeft(2)"
click at [1204, 580] on button "Run" at bounding box center [1246, 580] width 338 height 34
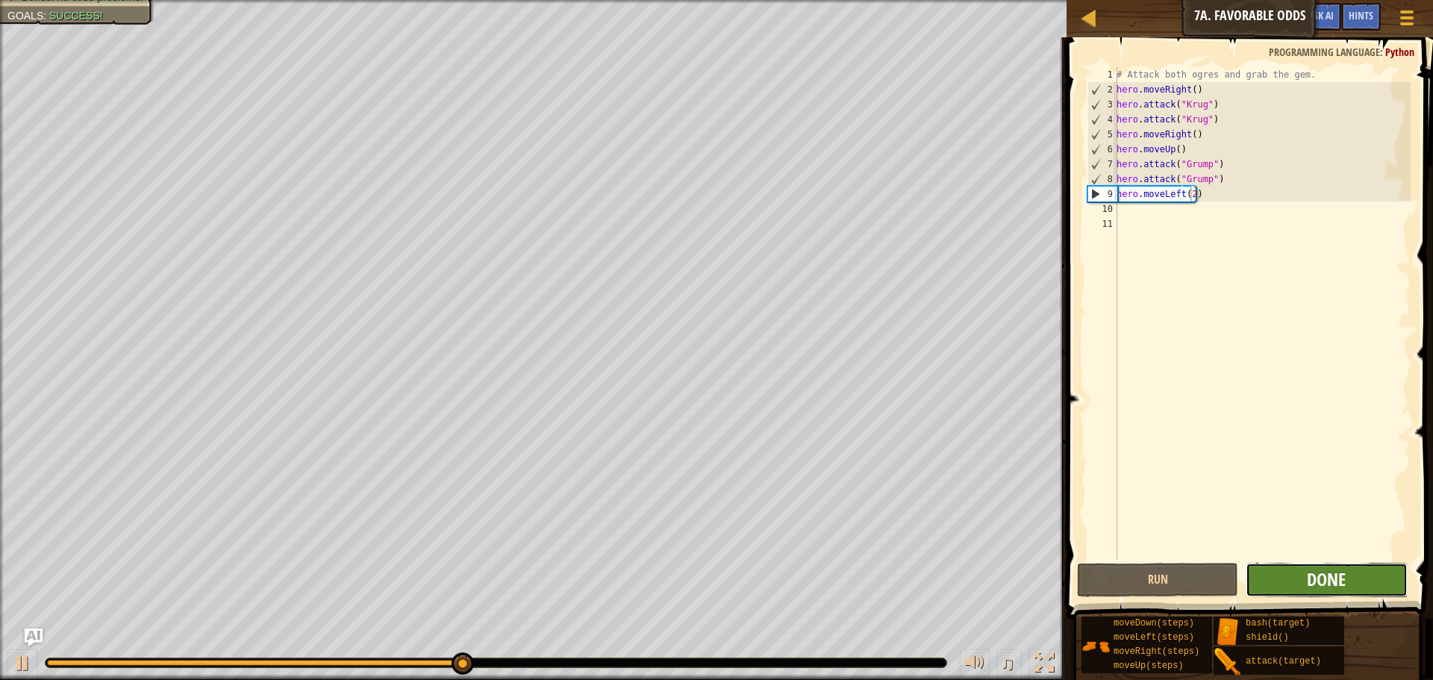
click at [1327, 578] on span "Done" at bounding box center [1326, 579] width 39 height 24
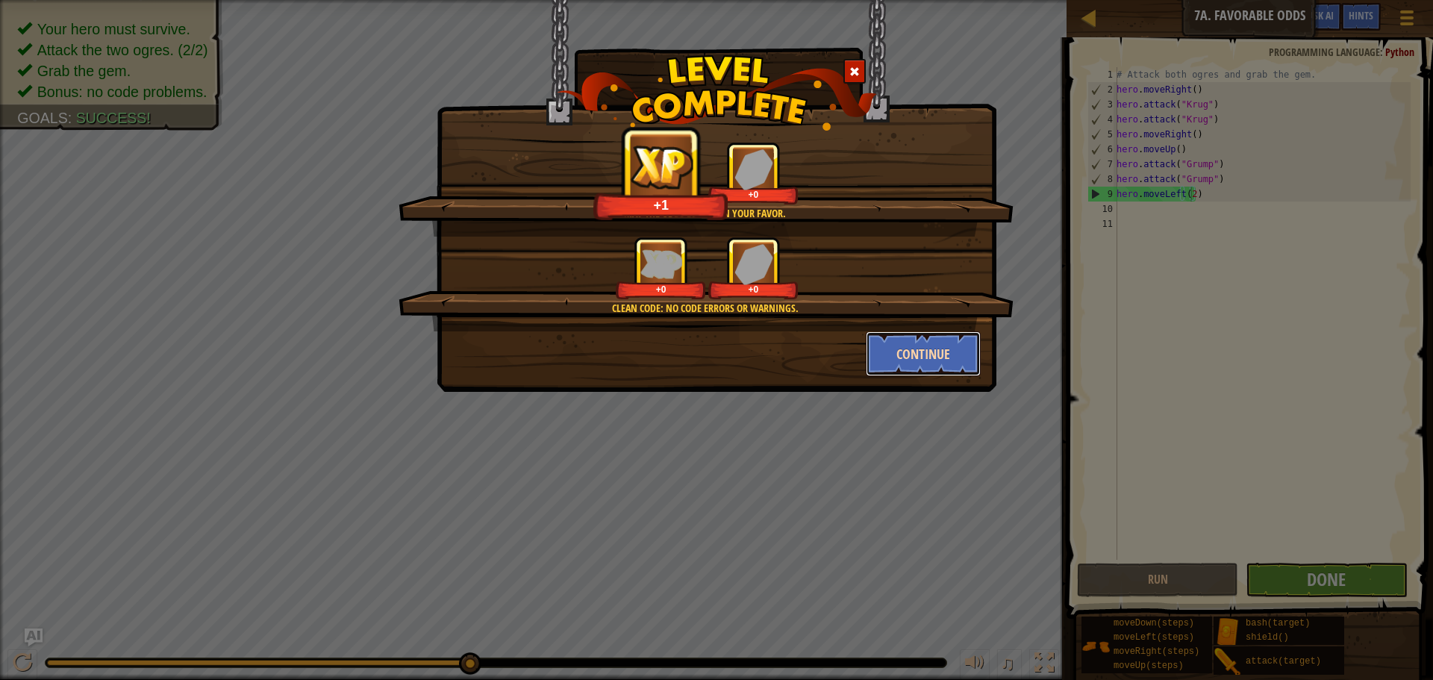
click at [919, 358] on button "Continue" at bounding box center [924, 353] width 116 height 45
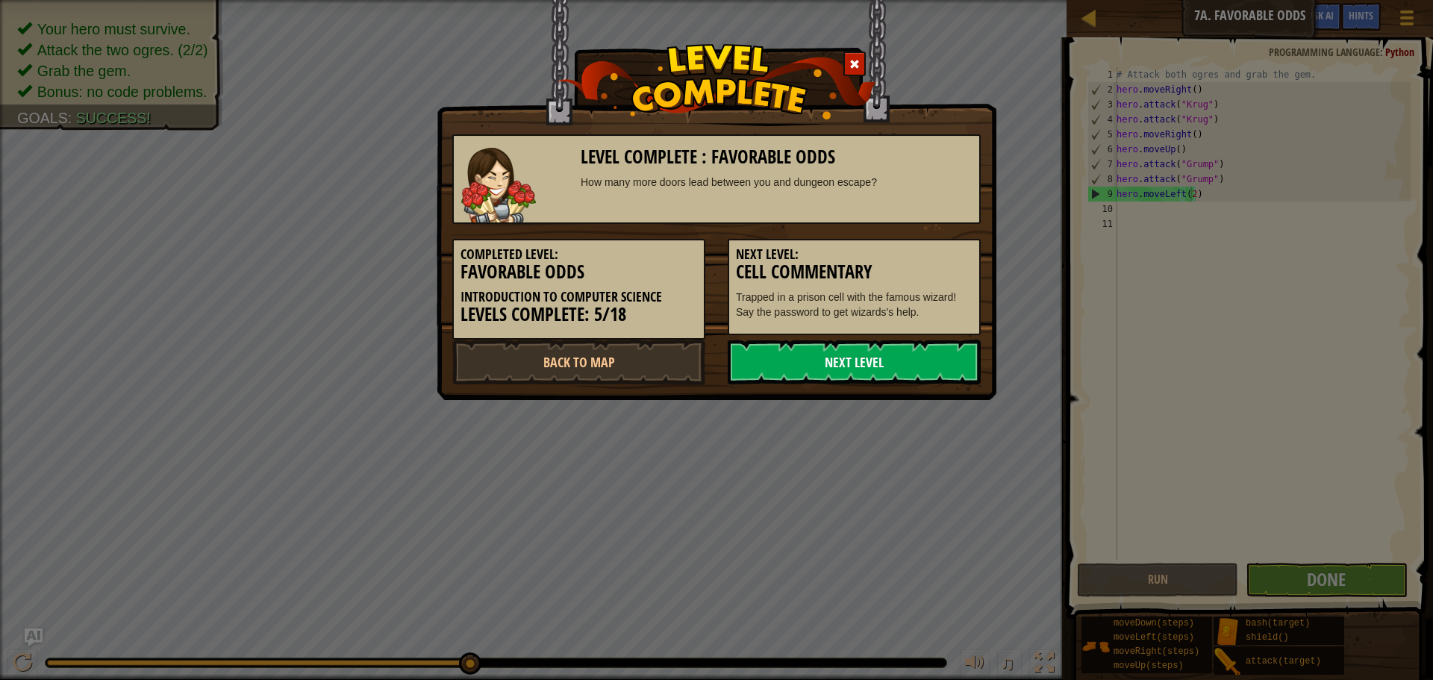
click at [916, 357] on link "Next Level" at bounding box center [854, 362] width 253 height 45
click at [901, 354] on link "Next Level" at bounding box center [854, 362] width 253 height 45
click at [831, 357] on link "Next Level" at bounding box center [854, 362] width 253 height 45
click at [648, 357] on link "Back to Map" at bounding box center [578, 362] width 253 height 45
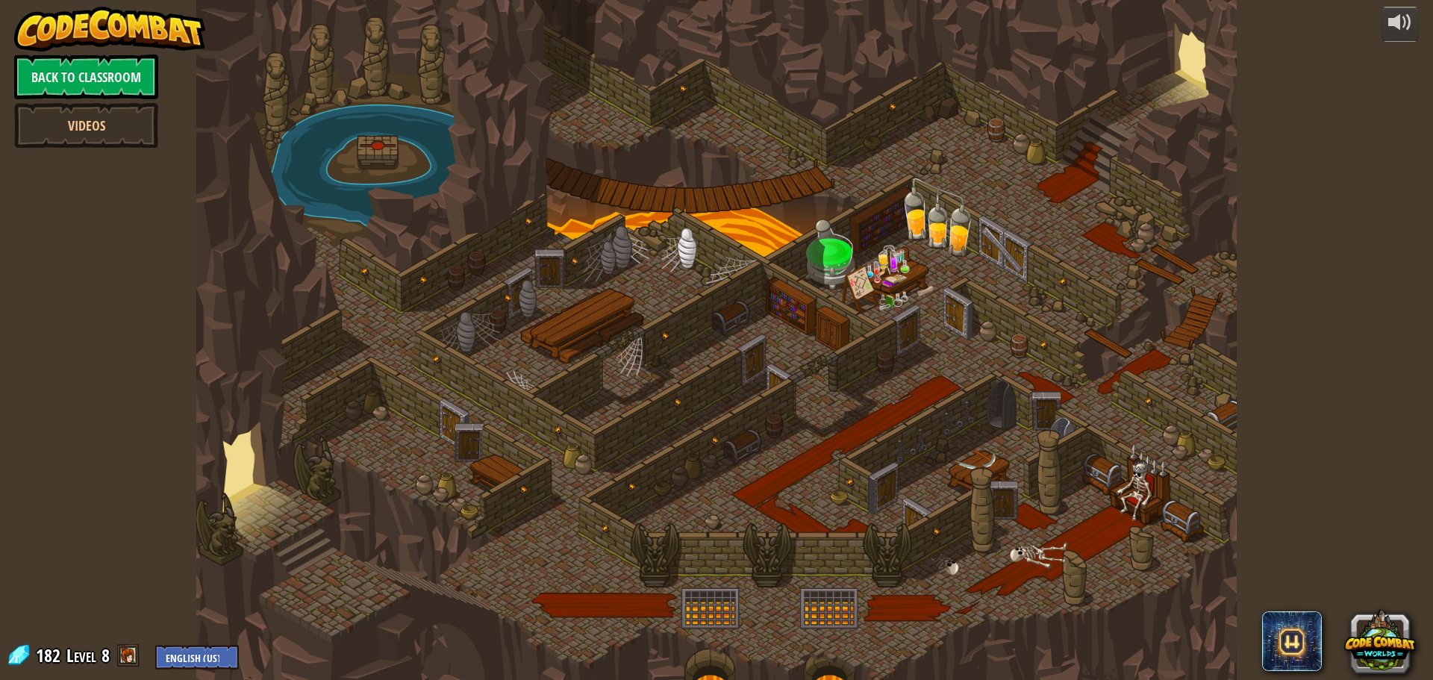
click at [866, 416] on div at bounding box center [716, 340] width 1040 height 680
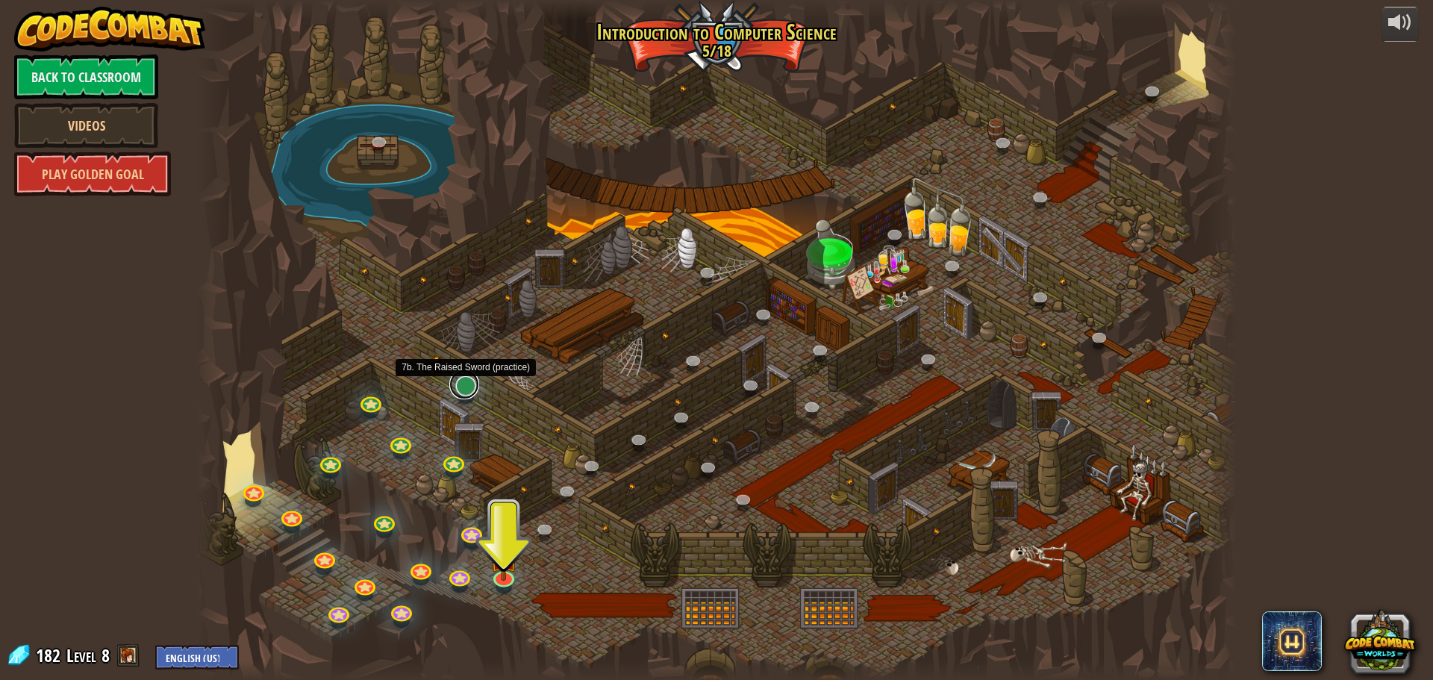
click at [469, 388] on link at bounding box center [464, 384] width 30 height 30
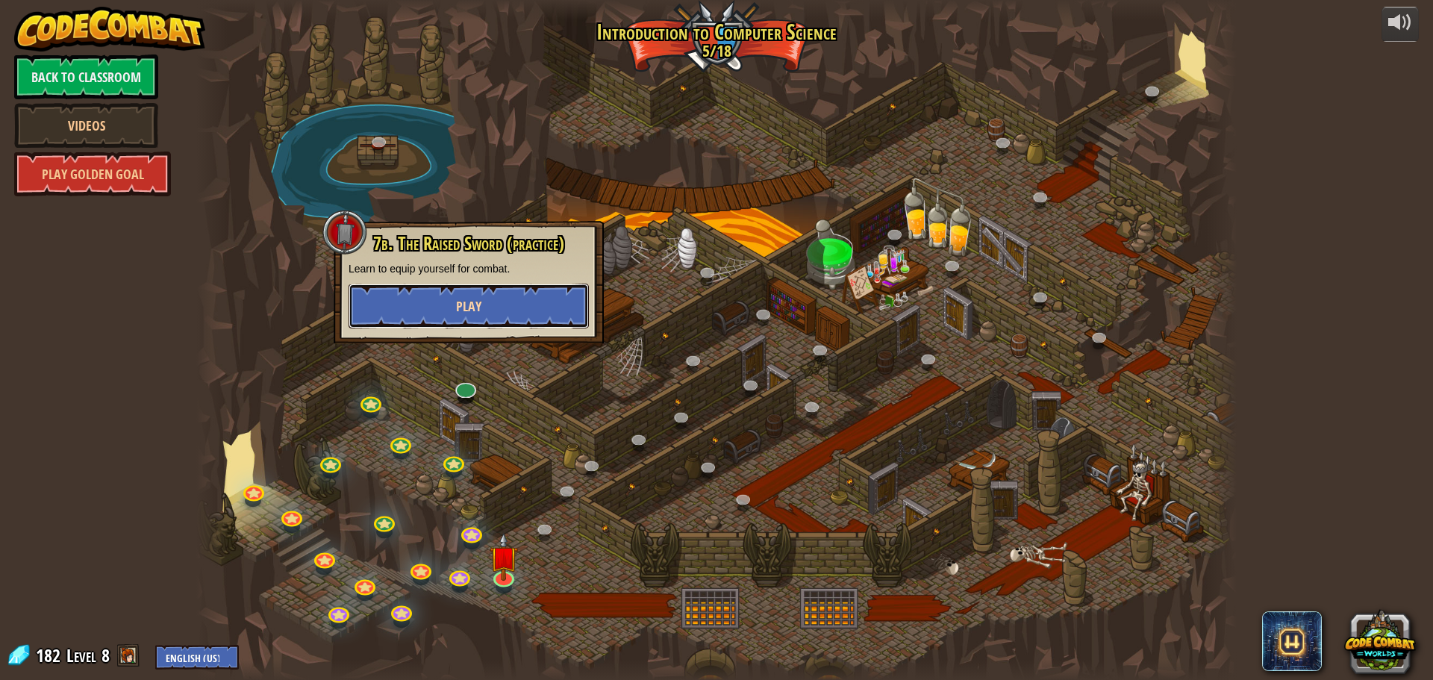
click at [435, 293] on button "Play" at bounding box center [468, 306] width 240 height 45
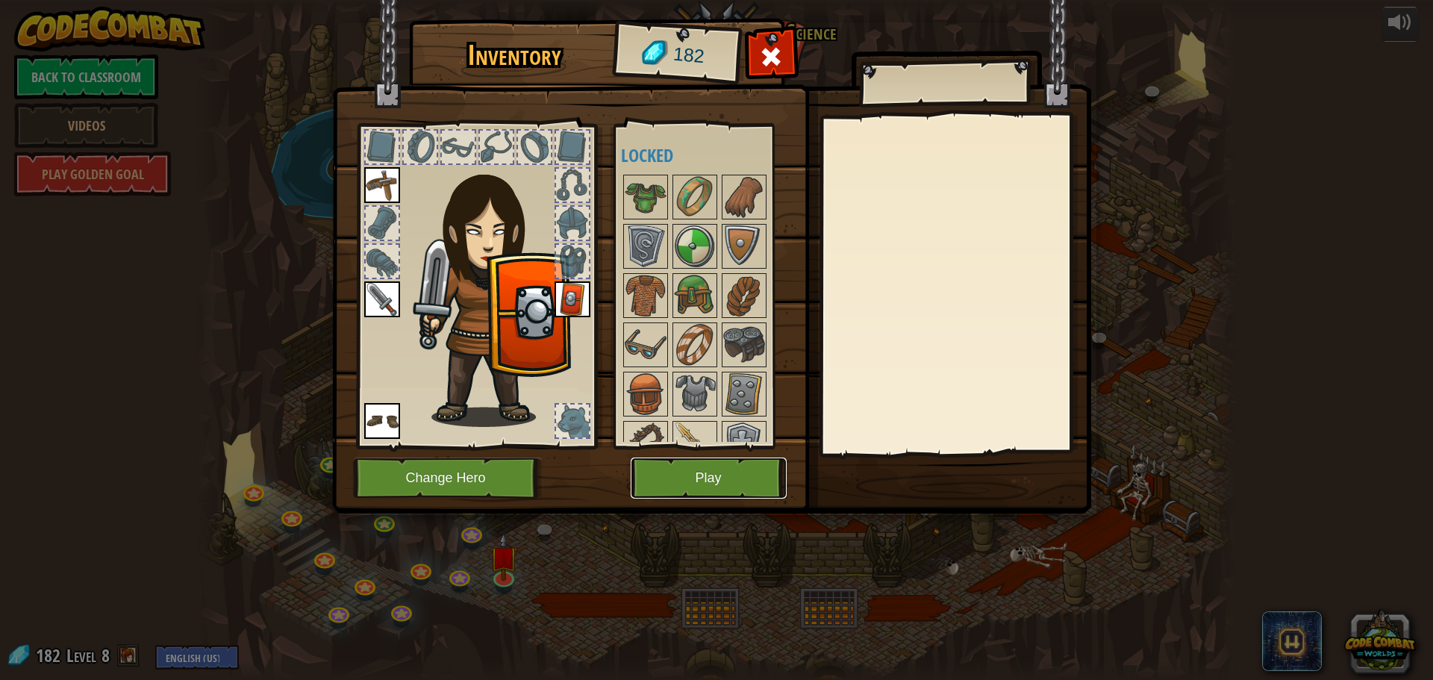
click at [711, 473] on button "Play" at bounding box center [709, 477] width 156 height 41
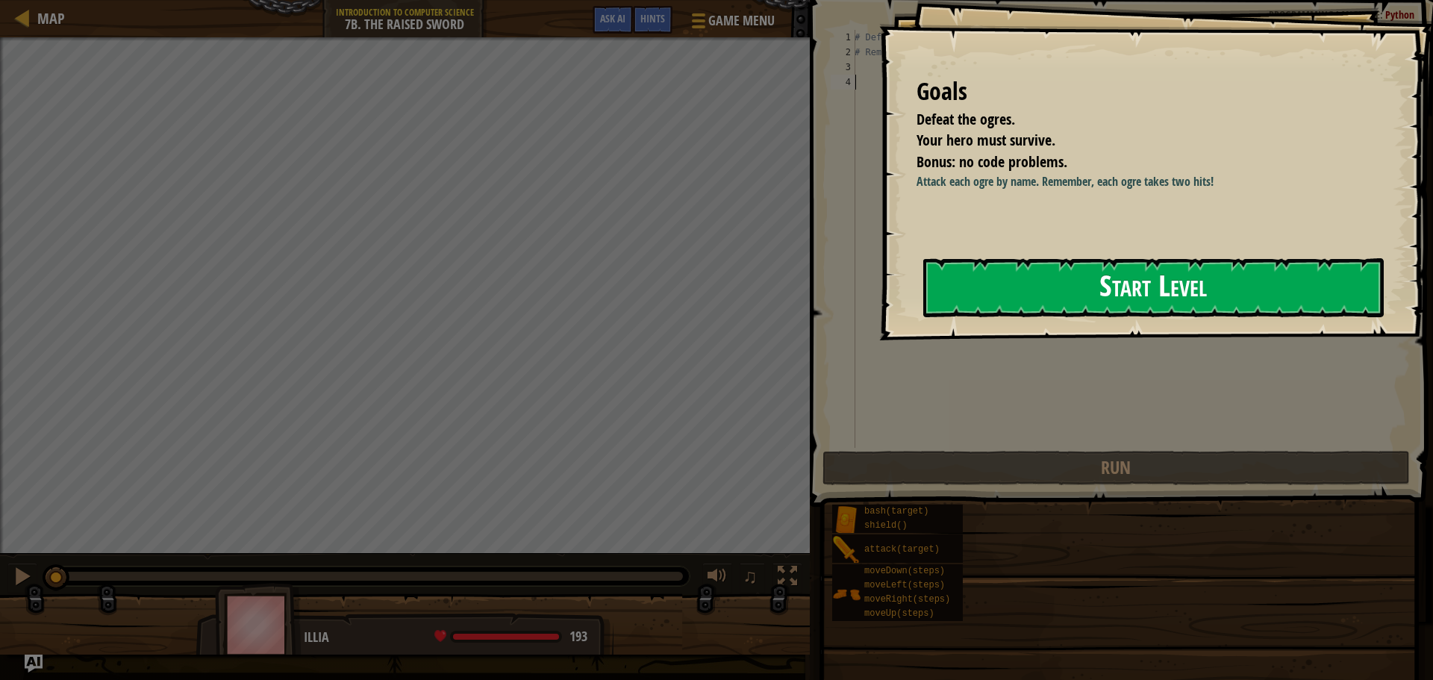
click at [1004, 292] on button "Start Level" at bounding box center [1153, 287] width 460 height 59
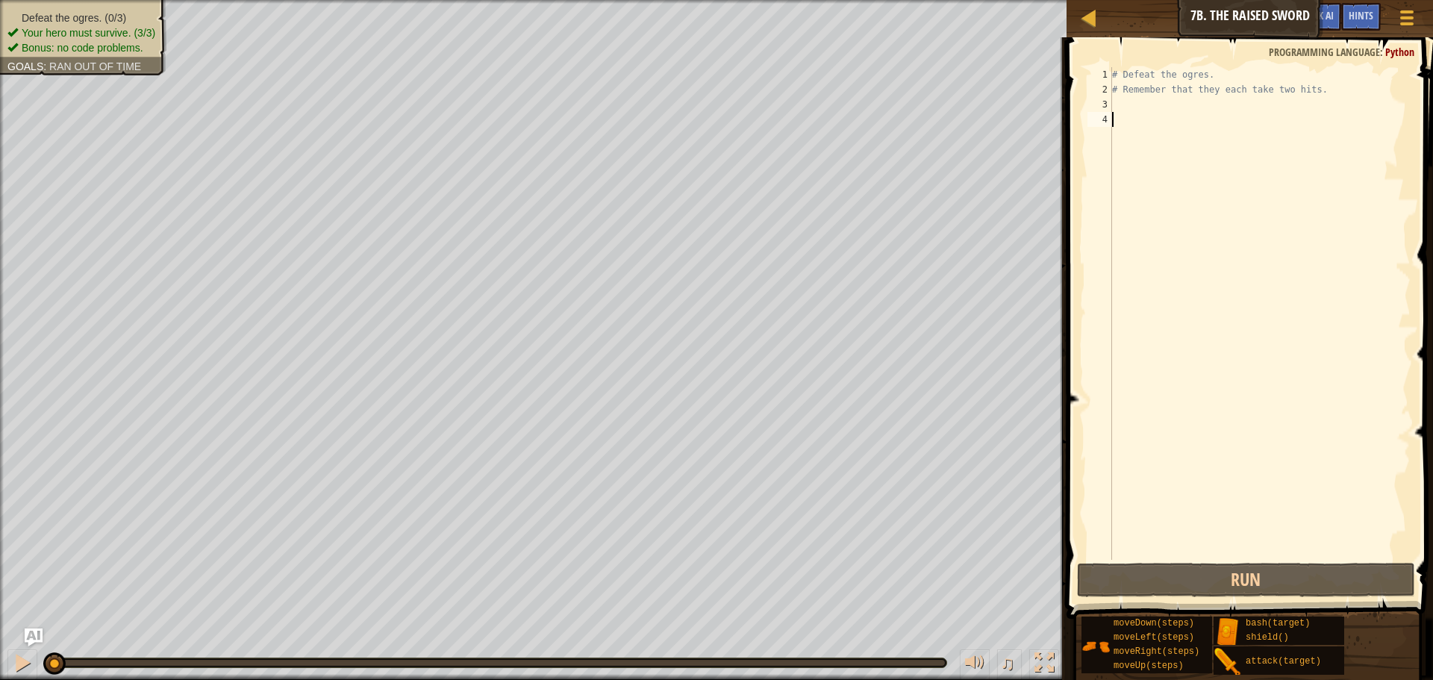
scroll to position [7, 0]
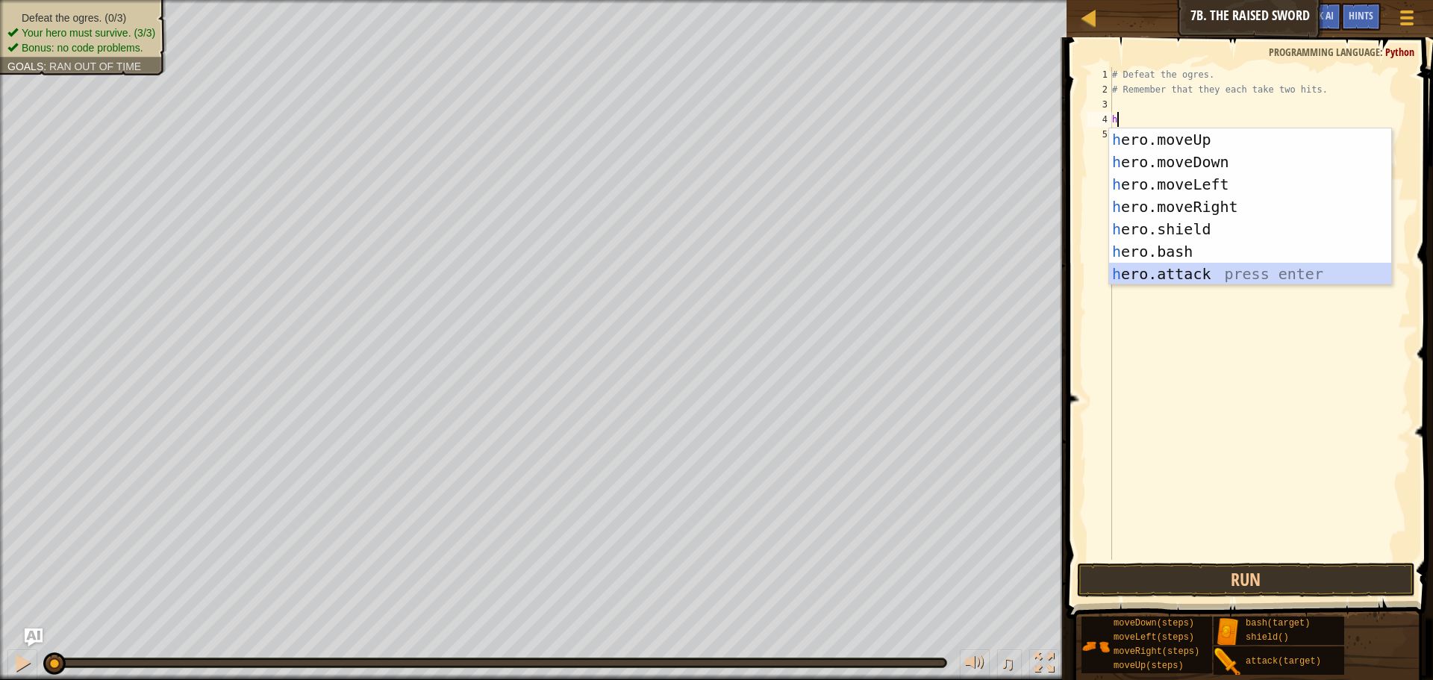
click at [1161, 273] on div "h ero.moveUp press enter h ero.moveDown press enter h ero.moveLeft press enter …" at bounding box center [1250, 228] width 282 height 201
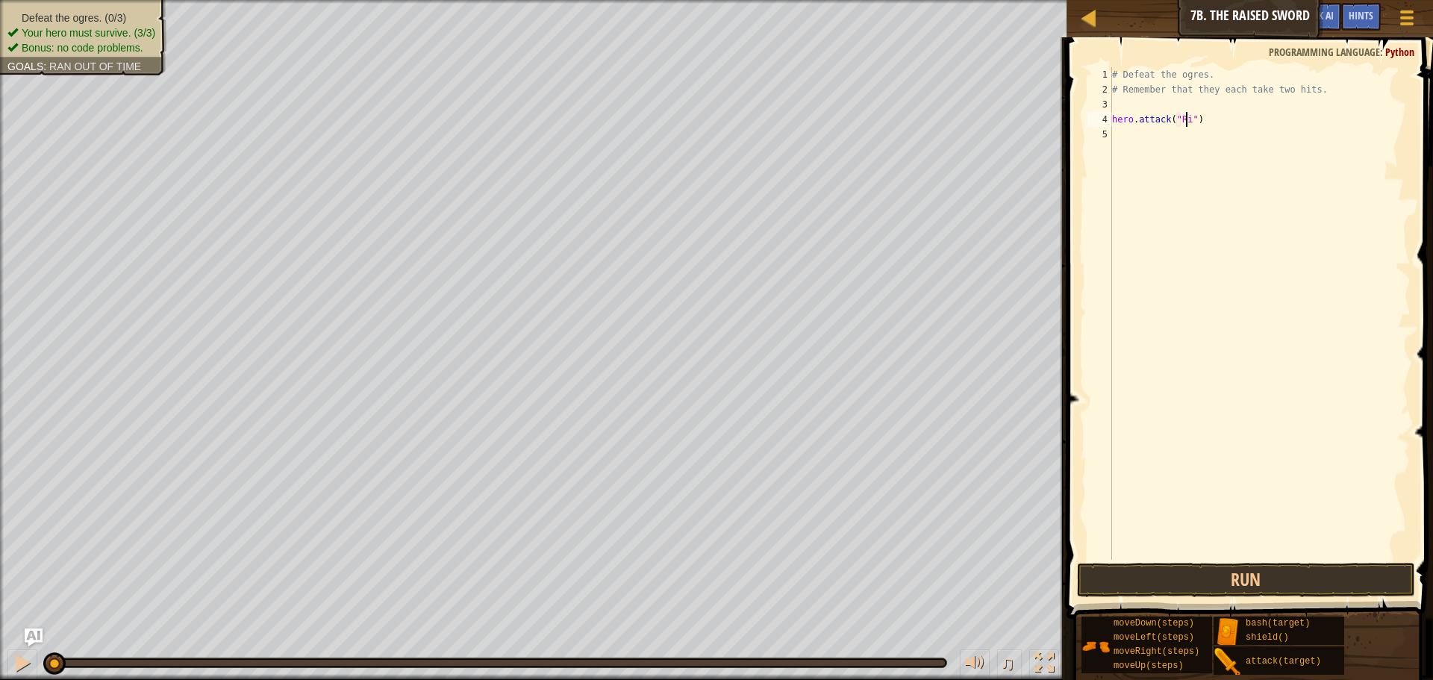
type textarea "hero.attack("Rig")"
click at [1141, 137] on div "# Defeat the ogres. # Remember that they each take two hits. hero . attack ( "R…" at bounding box center [1259, 328] width 301 height 522
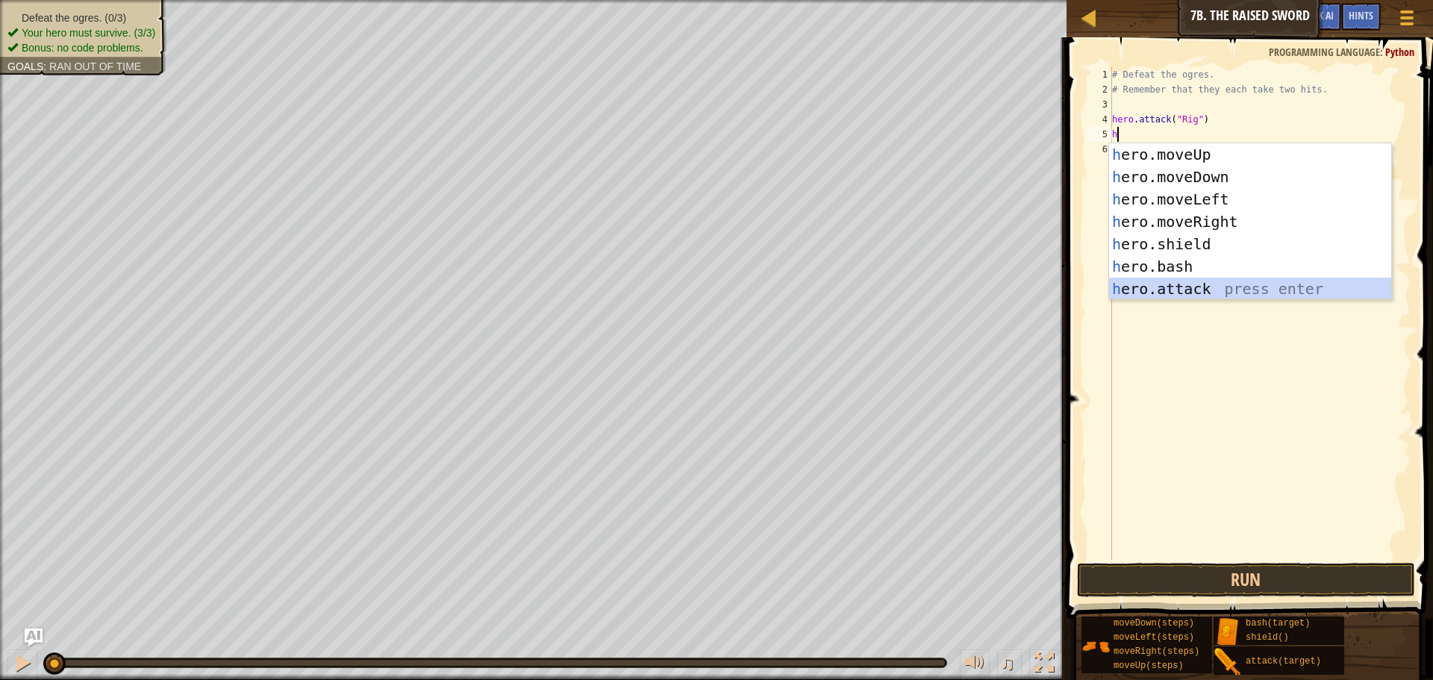
click at [1193, 285] on div "h ero.moveUp press enter h ero.moveDown press enter h ero.moveLeft press enter …" at bounding box center [1250, 243] width 282 height 201
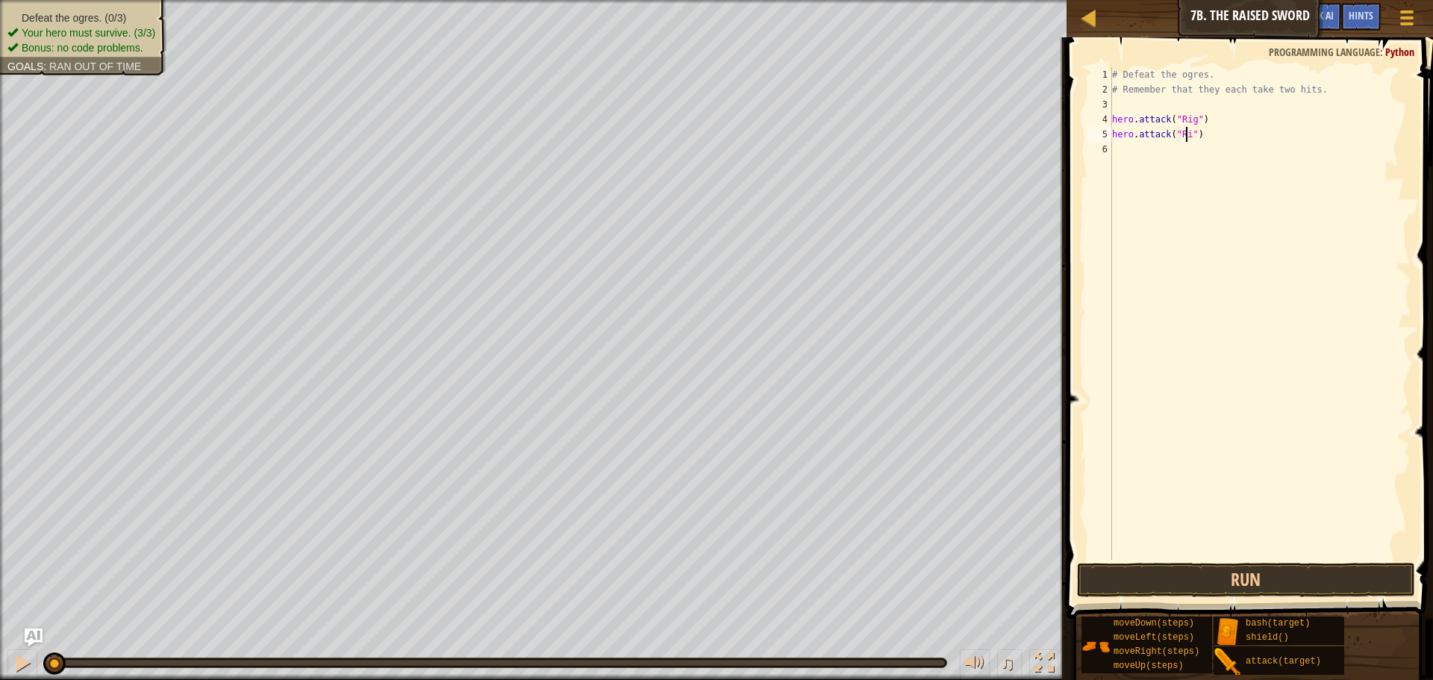
type textarea "hero.attack("Rig")"
click at [1167, 151] on div "# Defeat the ogres. # Remember that they each take two hits. hero . attack ( "R…" at bounding box center [1259, 328] width 301 height 522
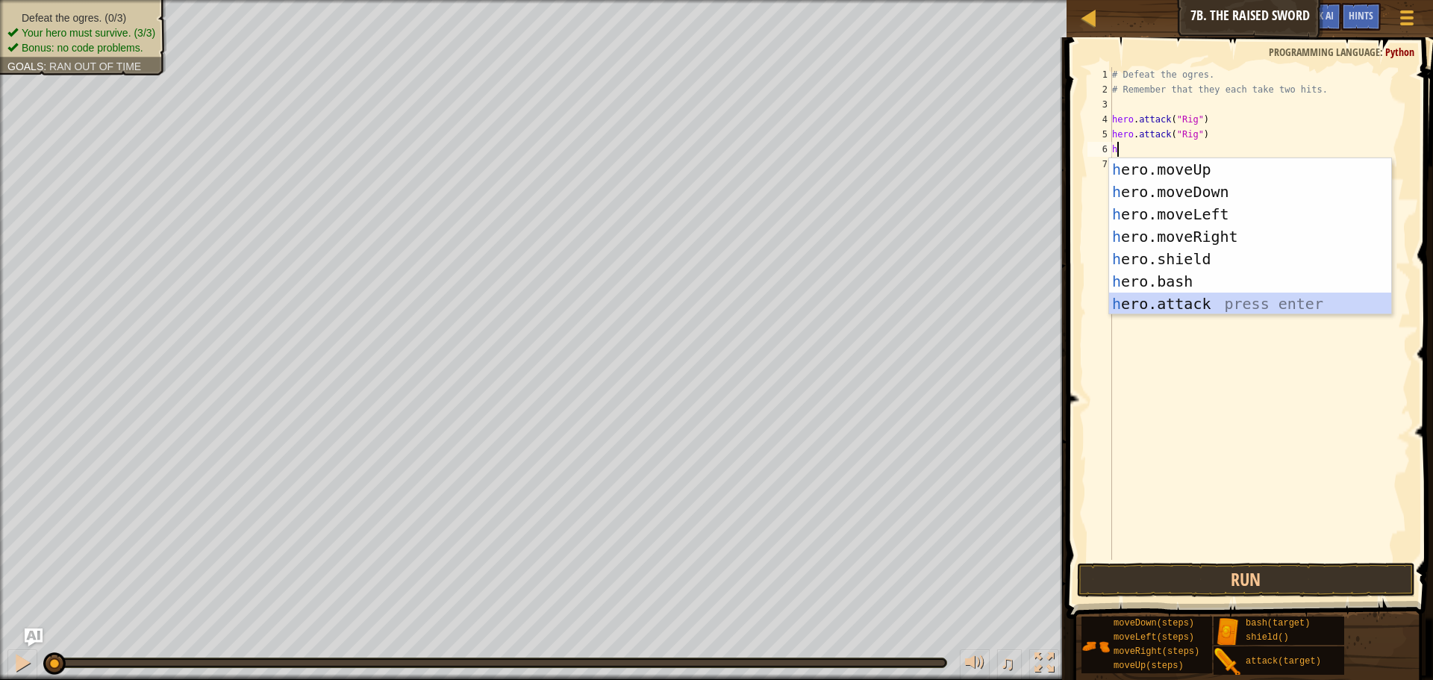
click at [1219, 297] on div "h ero.moveUp press enter h ero.moveDown press enter h ero.moveLeft press enter …" at bounding box center [1250, 258] width 282 height 201
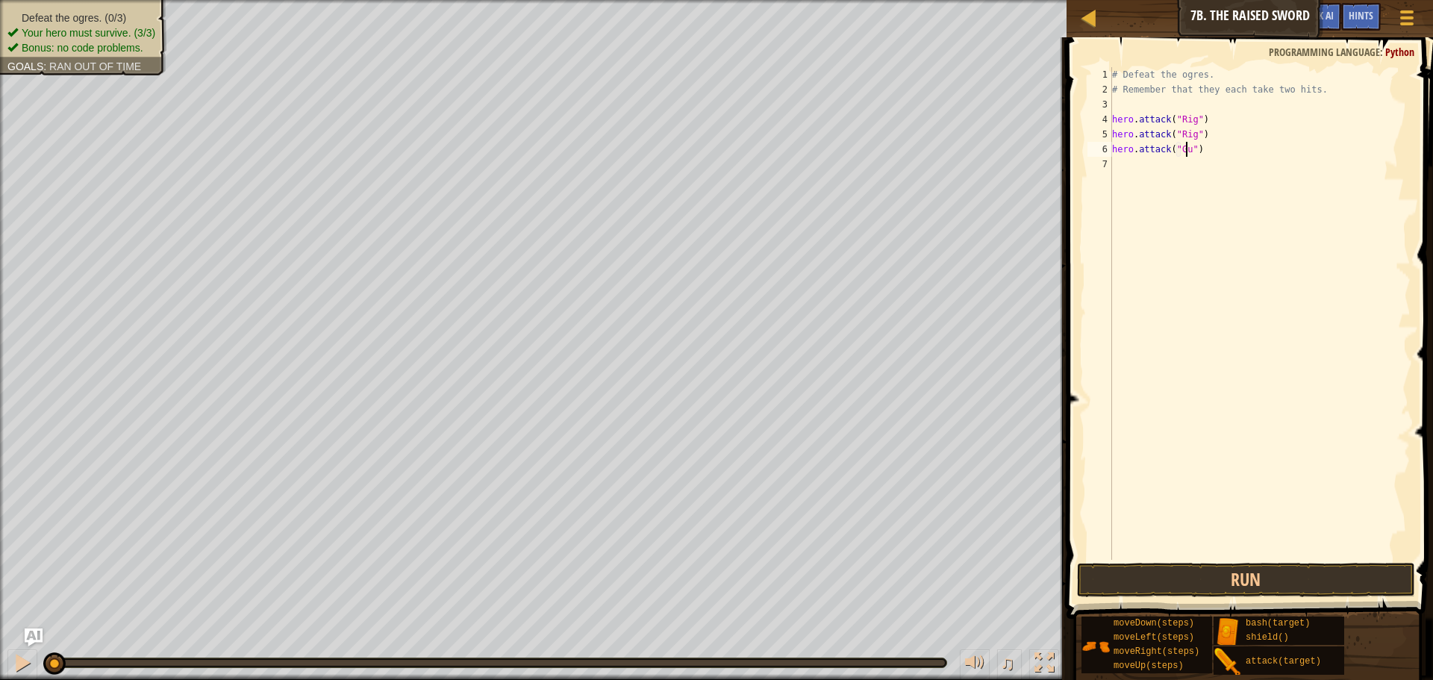
scroll to position [7, 7]
type textarea "hero.attack("Gurt")"
click at [1161, 170] on div "# Defeat the ogres. # Remember that they each take two hits. hero . attack ( "R…" at bounding box center [1259, 328] width 301 height 522
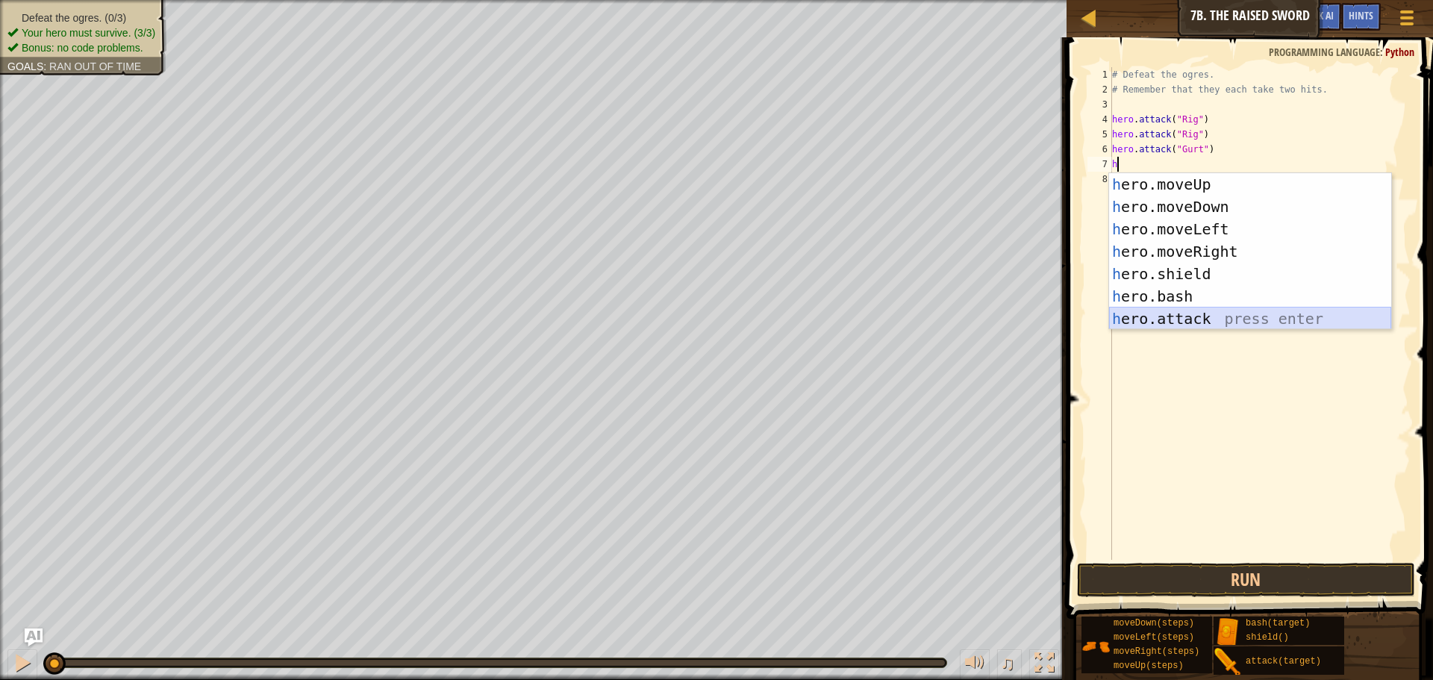
click at [1184, 314] on div "h ero.moveUp press enter h ero.moveDown press enter h ero.moveLeft press enter …" at bounding box center [1250, 273] width 282 height 201
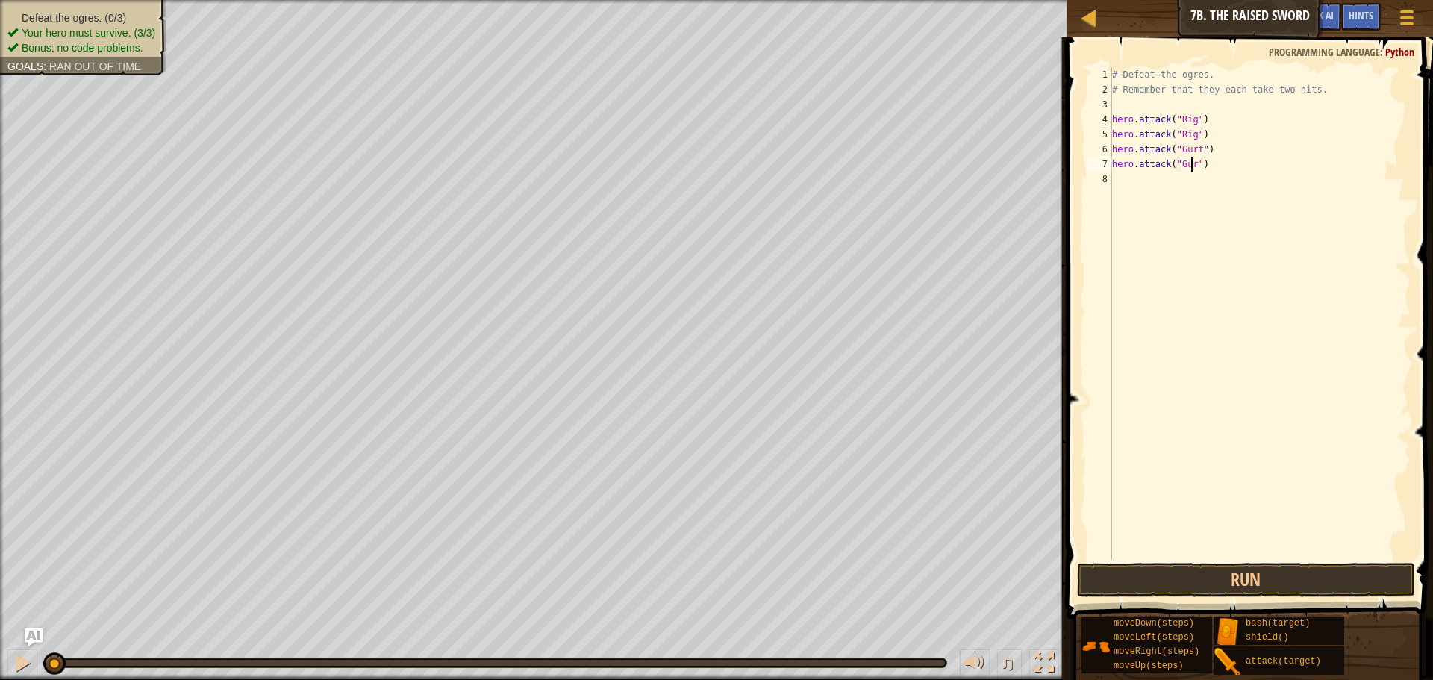
scroll to position [7, 7]
type textarea "hero.attack("Gurt")"
click at [1162, 166] on div "# Defeat the ogres. # Remember that they each take two hits. hero . attack ( "R…" at bounding box center [1259, 328] width 301 height 522
click at [1147, 181] on div "# Defeat the ogres. # Remember that they each take two hits. hero . attack ( "R…" at bounding box center [1259, 328] width 301 height 522
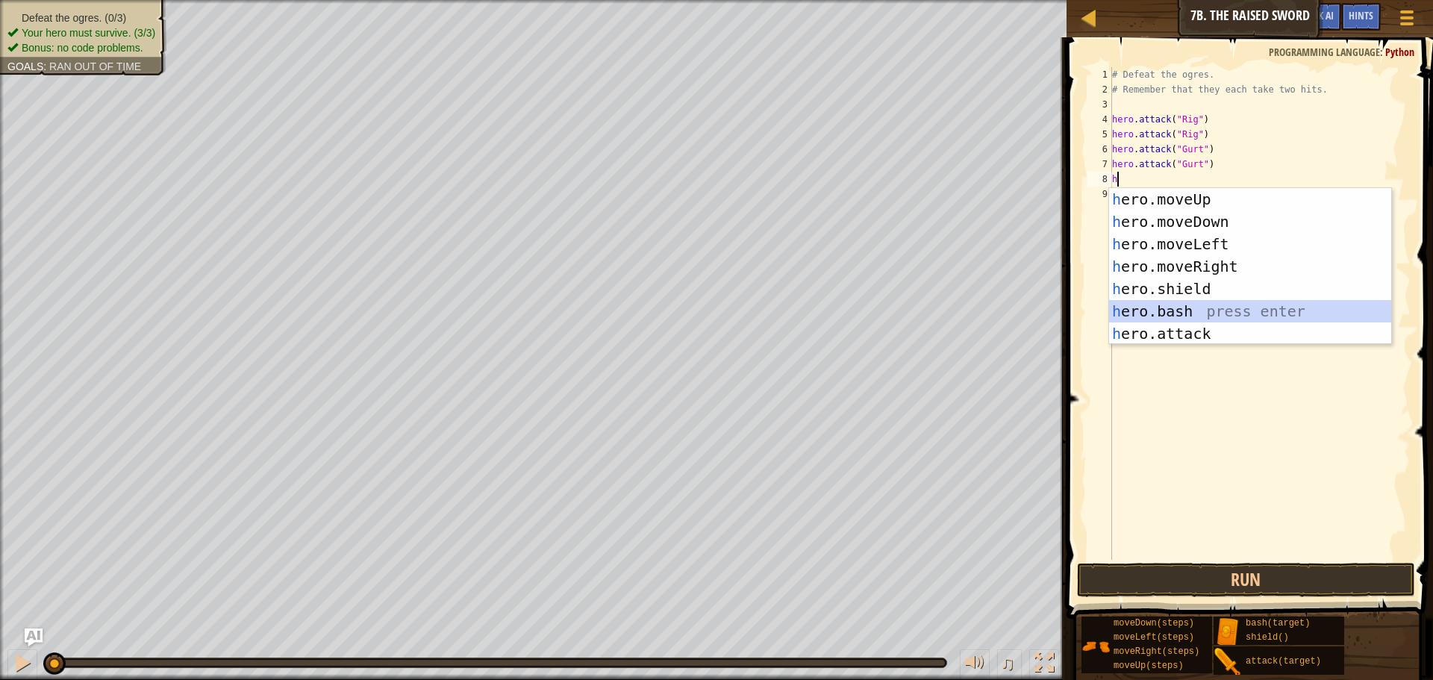
click at [1201, 308] on div "h ero.moveUp press enter h ero.moveDown press enter h ero.moveLeft press enter …" at bounding box center [1250, 288] width 282 height 201
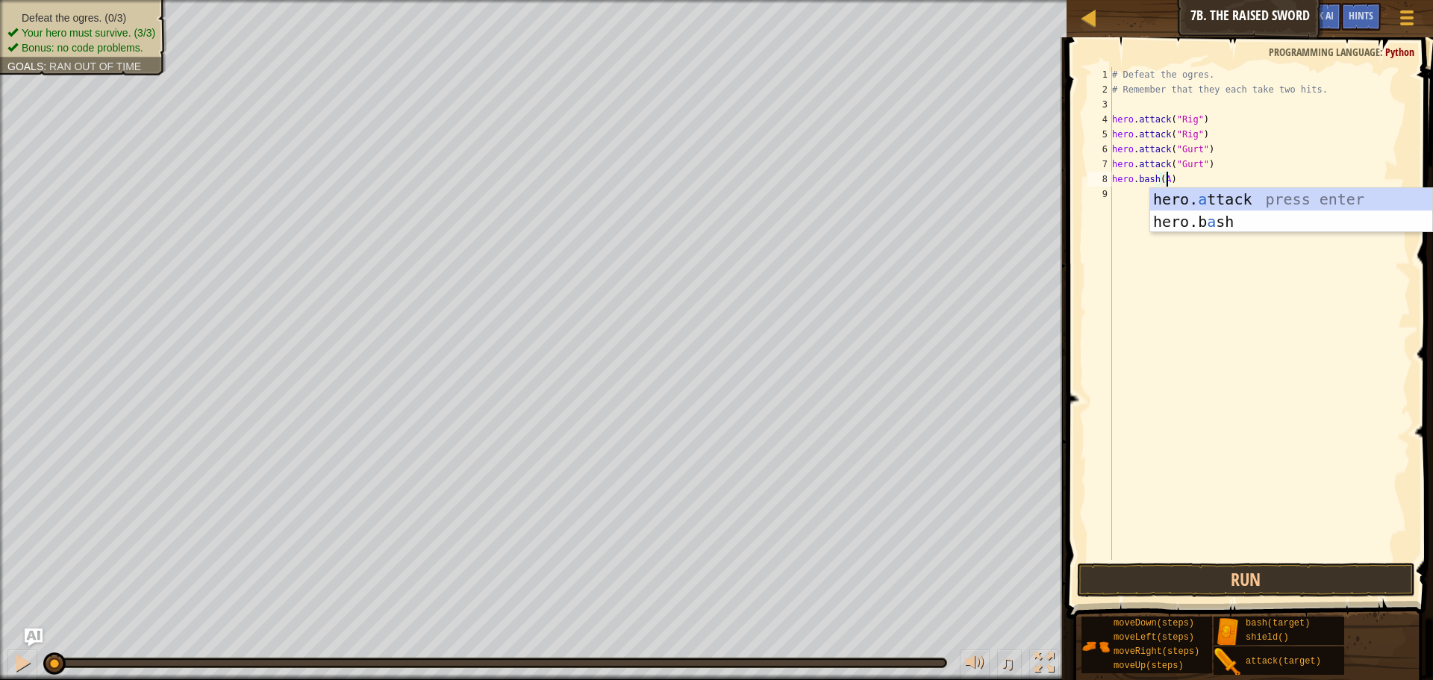
scroll to position [7, 4]
type textarea "hero.bash(Ack)"
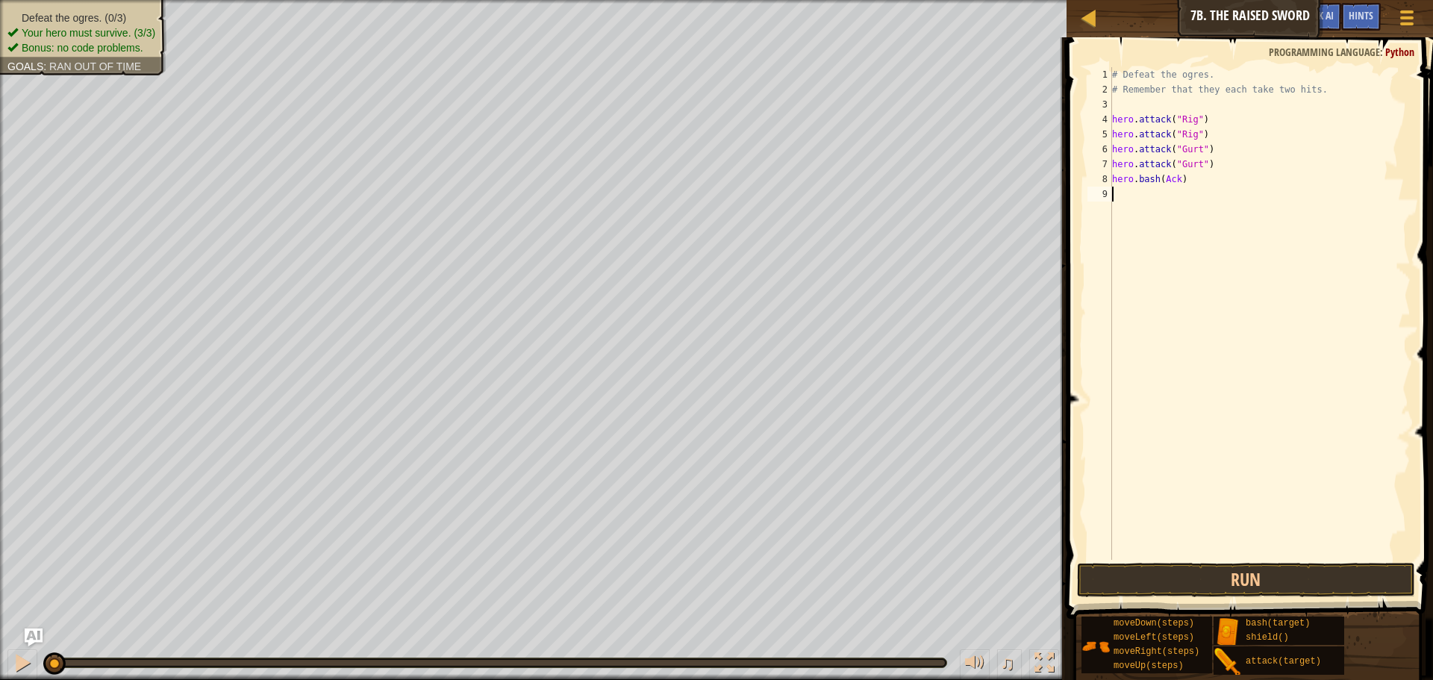
click at [1208, 226] on div "# Defeat the ogres. # Remember that they each take two hits. hero . attack ( "R…" at bounding box center [1259, 328] width 301 height 522
click at [1101, 183] on div "8" at bounding box center [1099, 179] width 25 height 15
type textarea "hero.bash(Ack)"
click at [1154, 209] on div "# Defeat the ogres. # Remember that they each take two hits. hero . attack ( "R…" at bounding box center [1259, 328] width 301 height 522
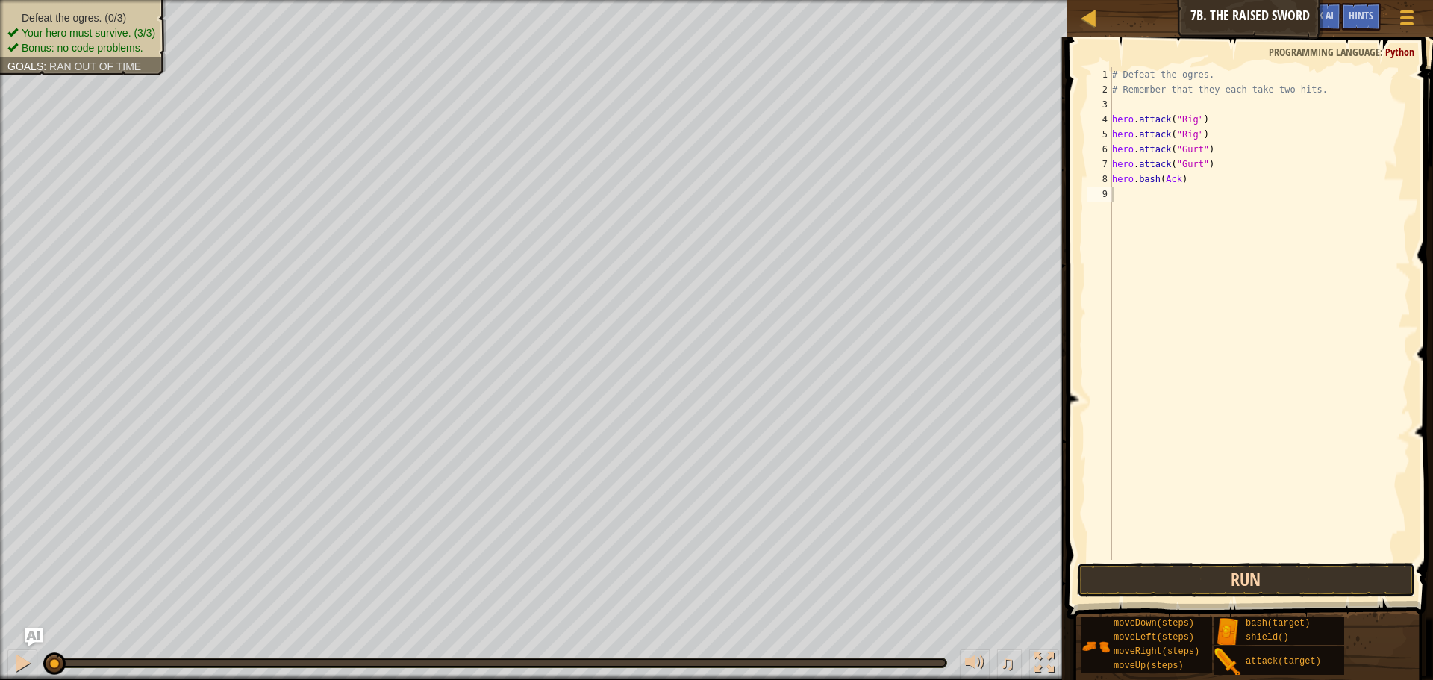
click at [1239, 563] on button "Run" at bounding box center [1246, 580] width 338 height 34
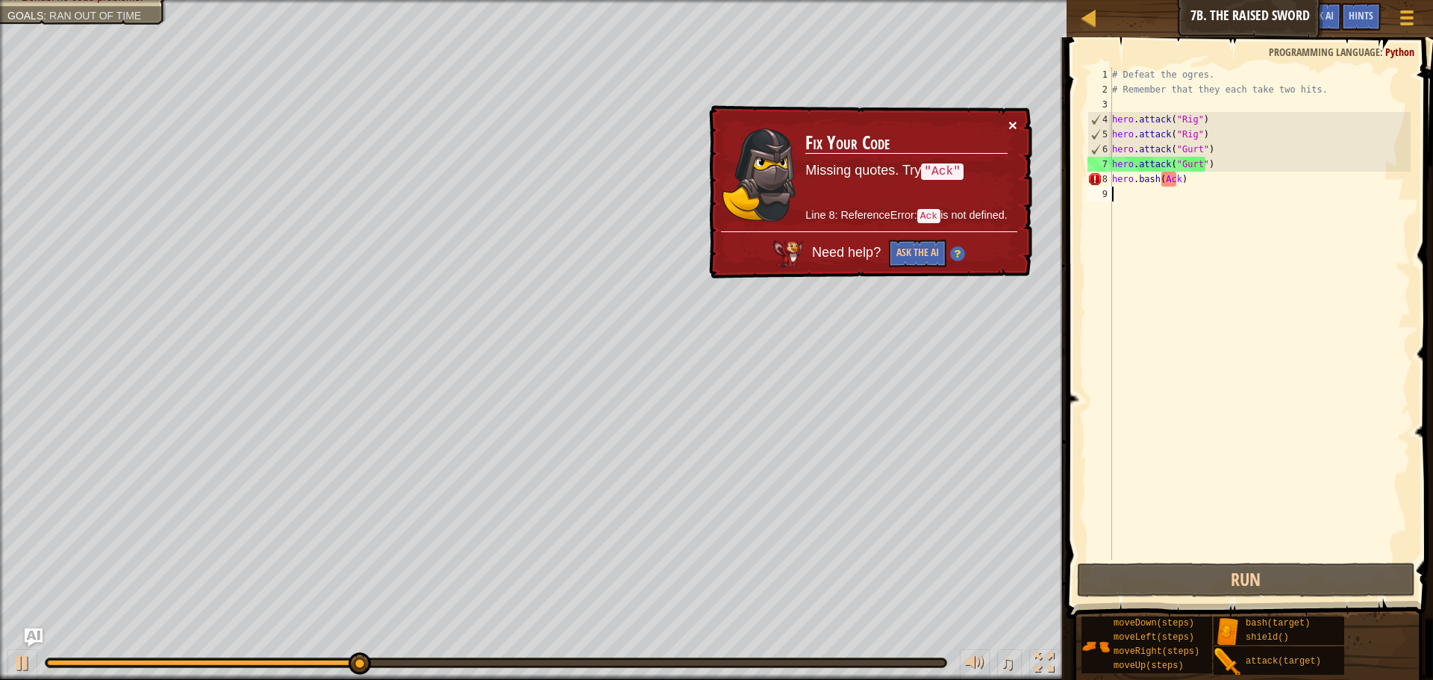
click at [1016, 120] on button "×" at bounding box center [1012, 125] width 9 height 16
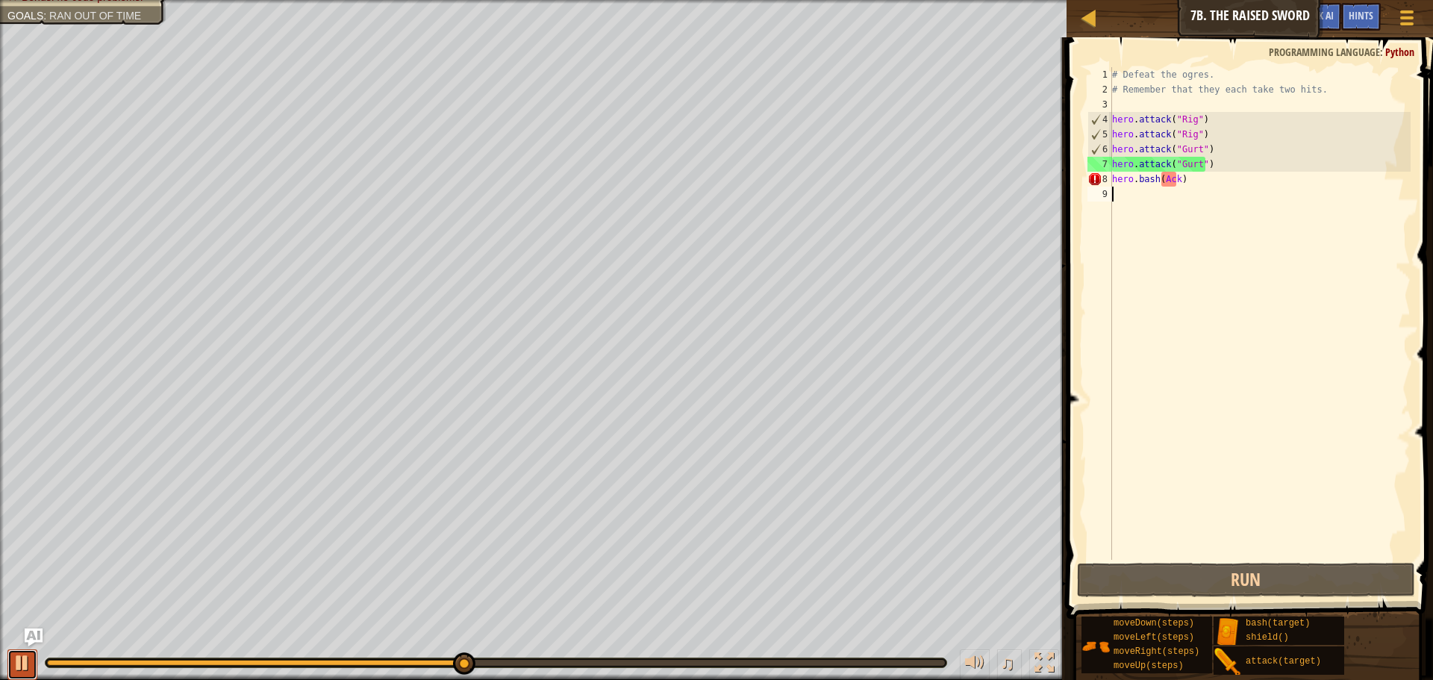
click at [26, 663] on div at bounding box center [22, 662] width 19 height 19
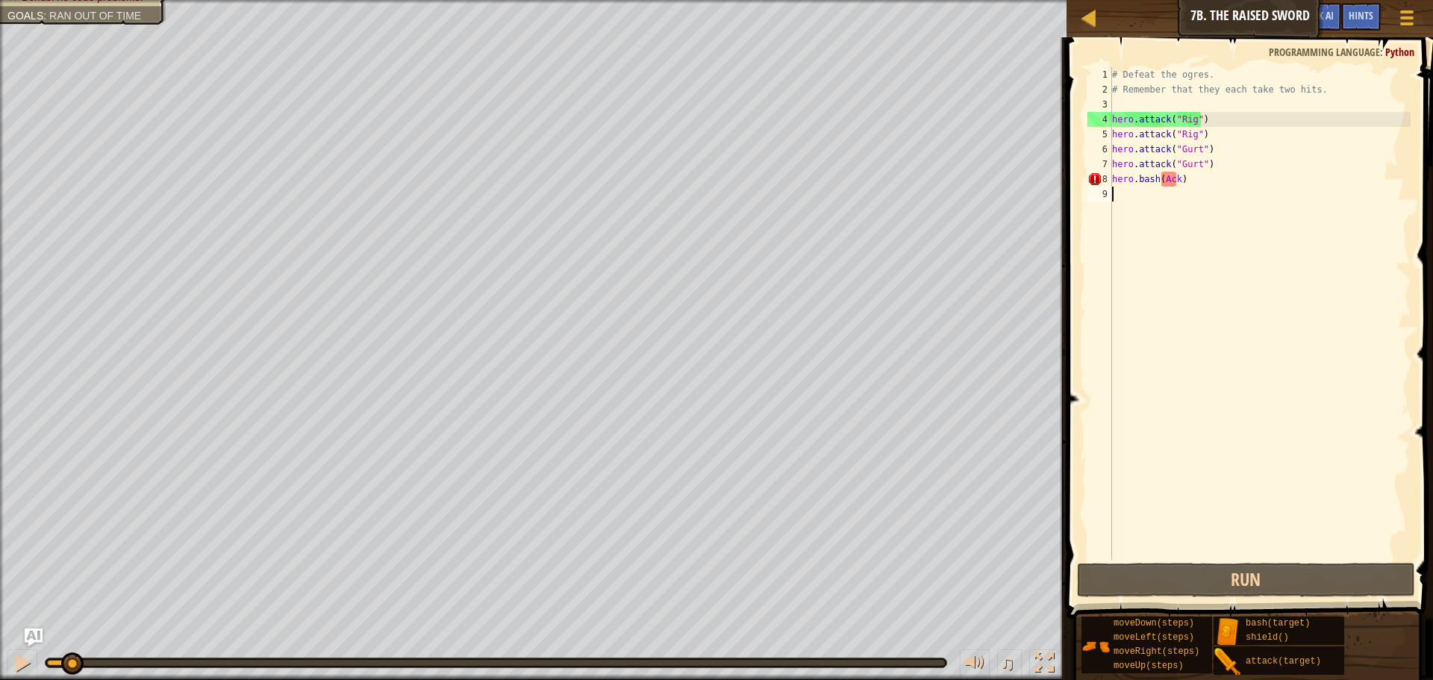
click at [68, 613] on div "Defeat the ogres. (2/3) Your hero must survive. (3/3) Bonus: no code problems. …" at bounding box center [716, 340] width 1433 height 680
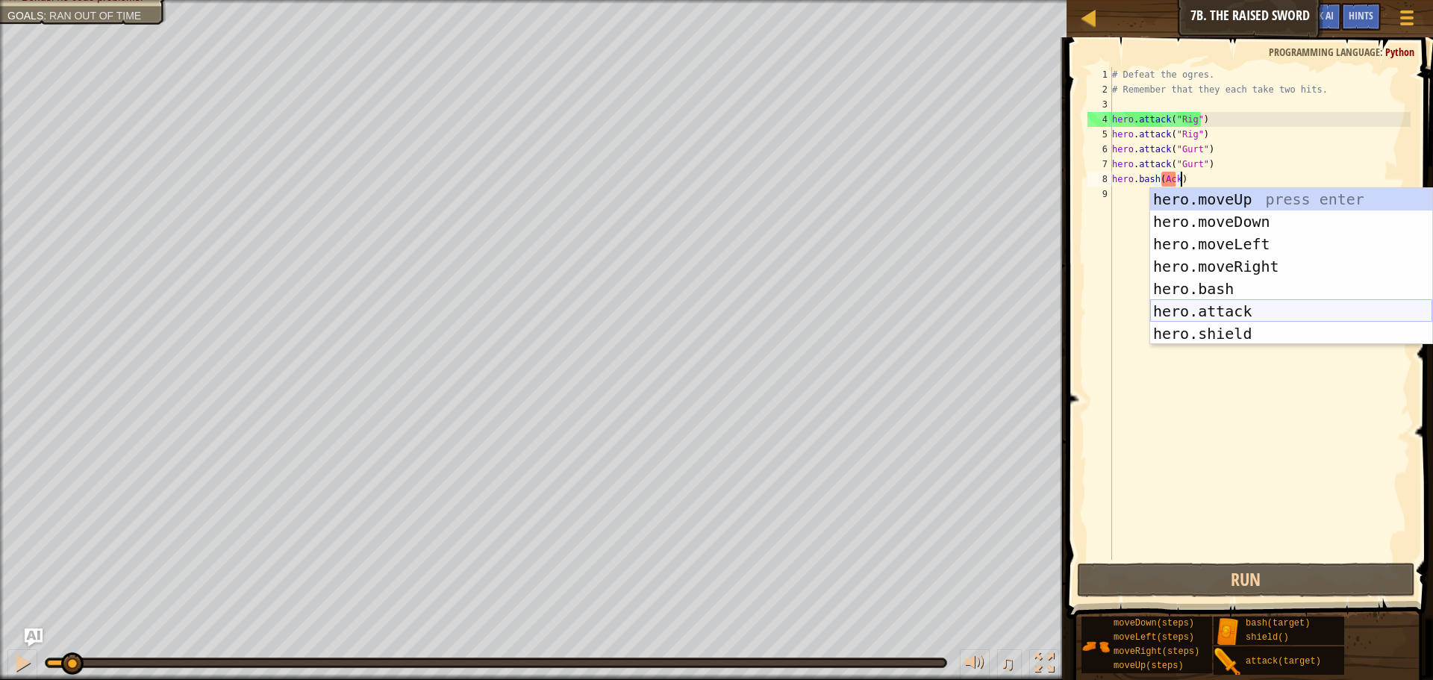
click at [1222, 316] on div "hero.moveUp press enter hero.moveDown press enter hero.moveLeft press enter her…" at bounding box center [1291, 288] width 282 height 201
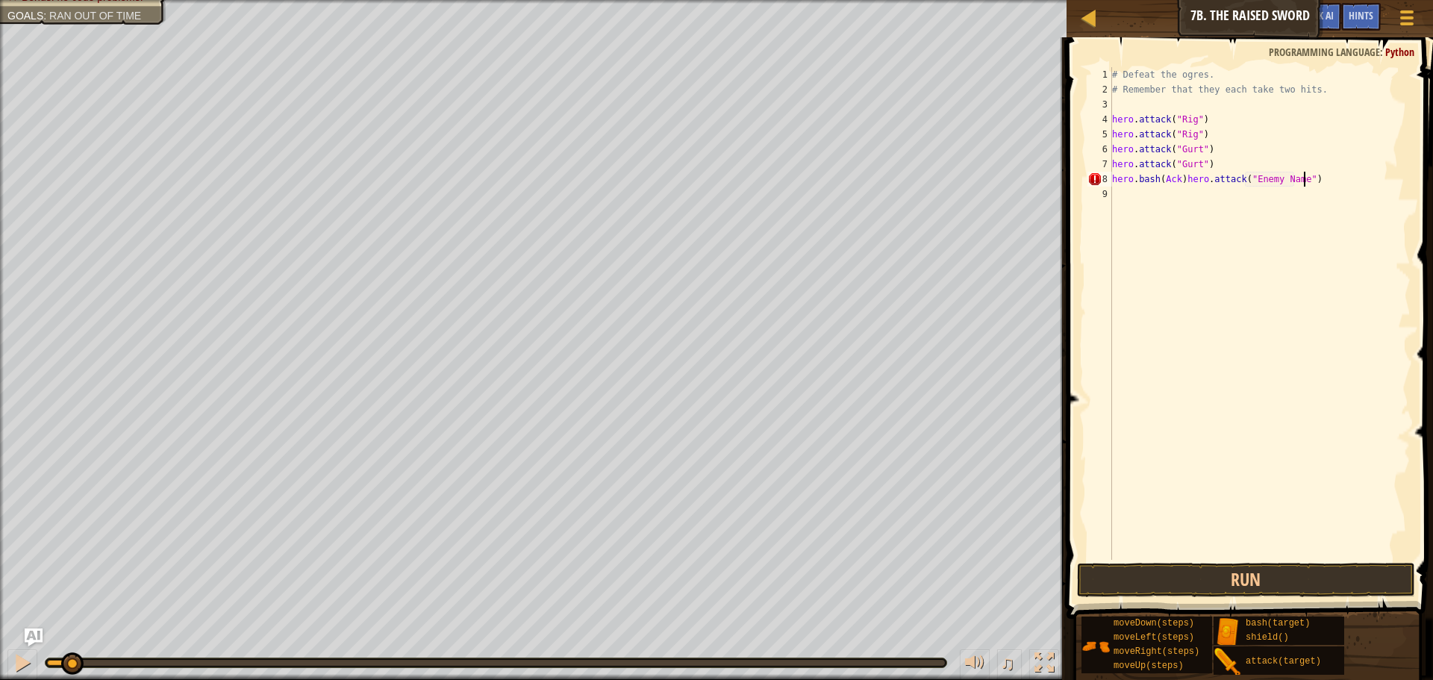
click at [1332, 178] on div "# Defeat the ogres. # Remember that they each take two hits. hero . attack ( "R…" at bounding box center [1259, 328] width 301 height 522
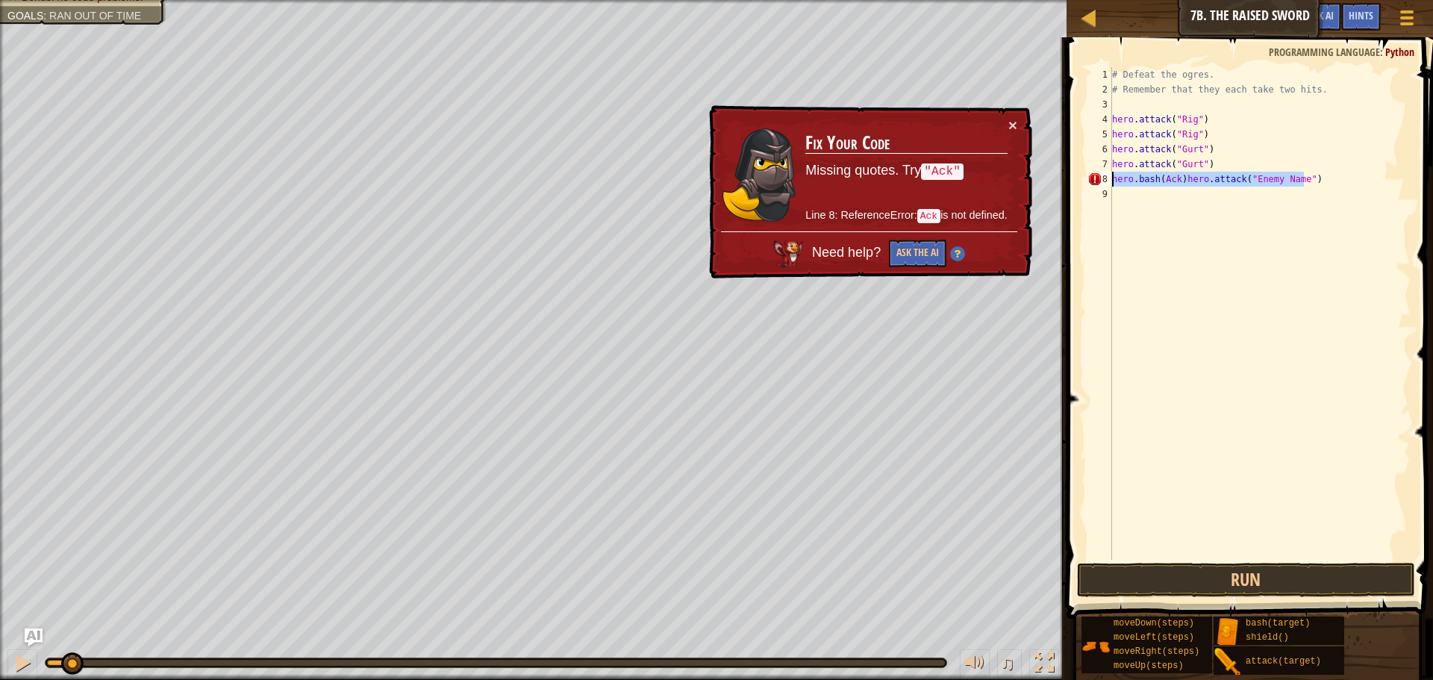
drag, startPoint x: 1328, startPoint y: 180, endPoint x: 1111, endPoint y: 184, distance: 217.2
click at [1111, 184] on div "hero.bash(Ack)hero.attack("Enemy Name") 1 2 3 4 5 6 7 8 9 # Defeat the ogres. #…" at bounding box center [1247, 313] width 326 height 493
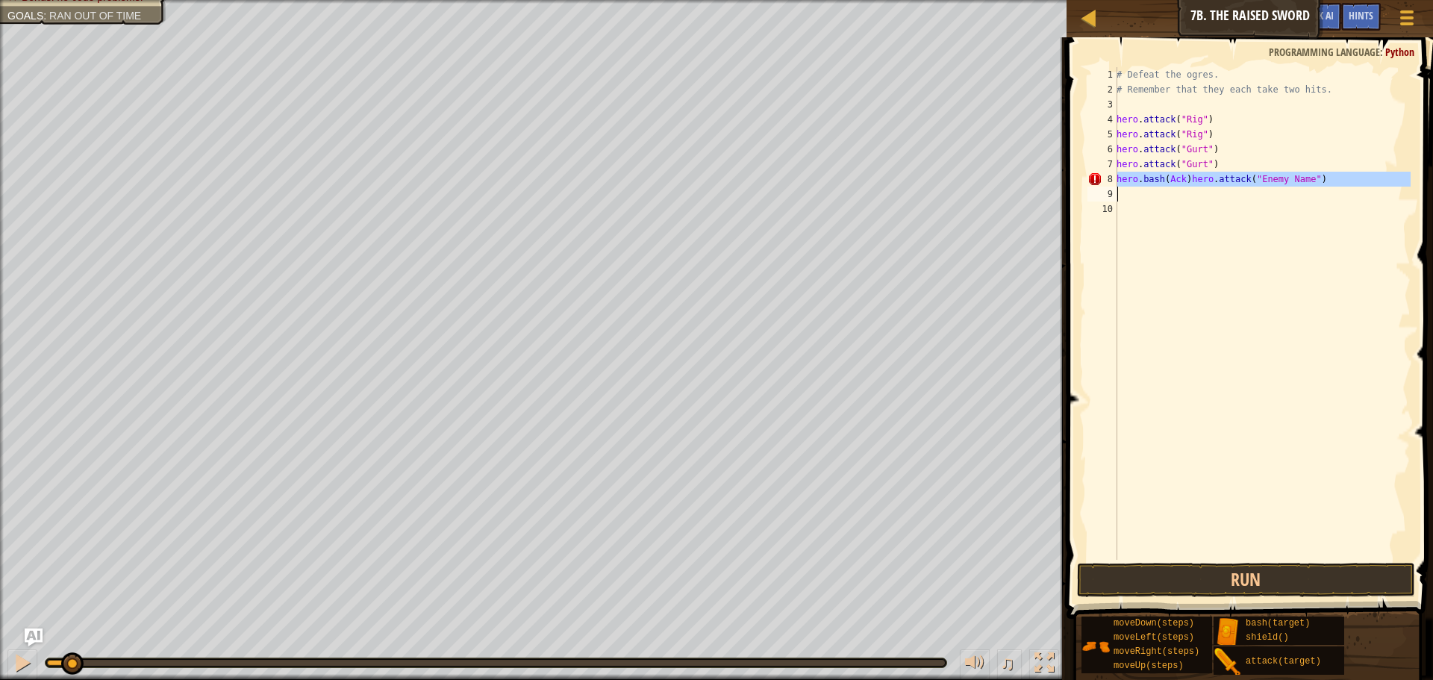
drag, startPoint x: 1118, startPoint y: 179, endPoint x: 1251, endPoint y: 192, distance: 133.4
click at [1251, 192] on div "# Defeat the ogres. # Remember that they each take two hits. hero . attack ( "R…" at bounding box center [1261, 328] width 297 height 522
type textarea "hero.bash(Ack)hero.attack("Enemy Name")"
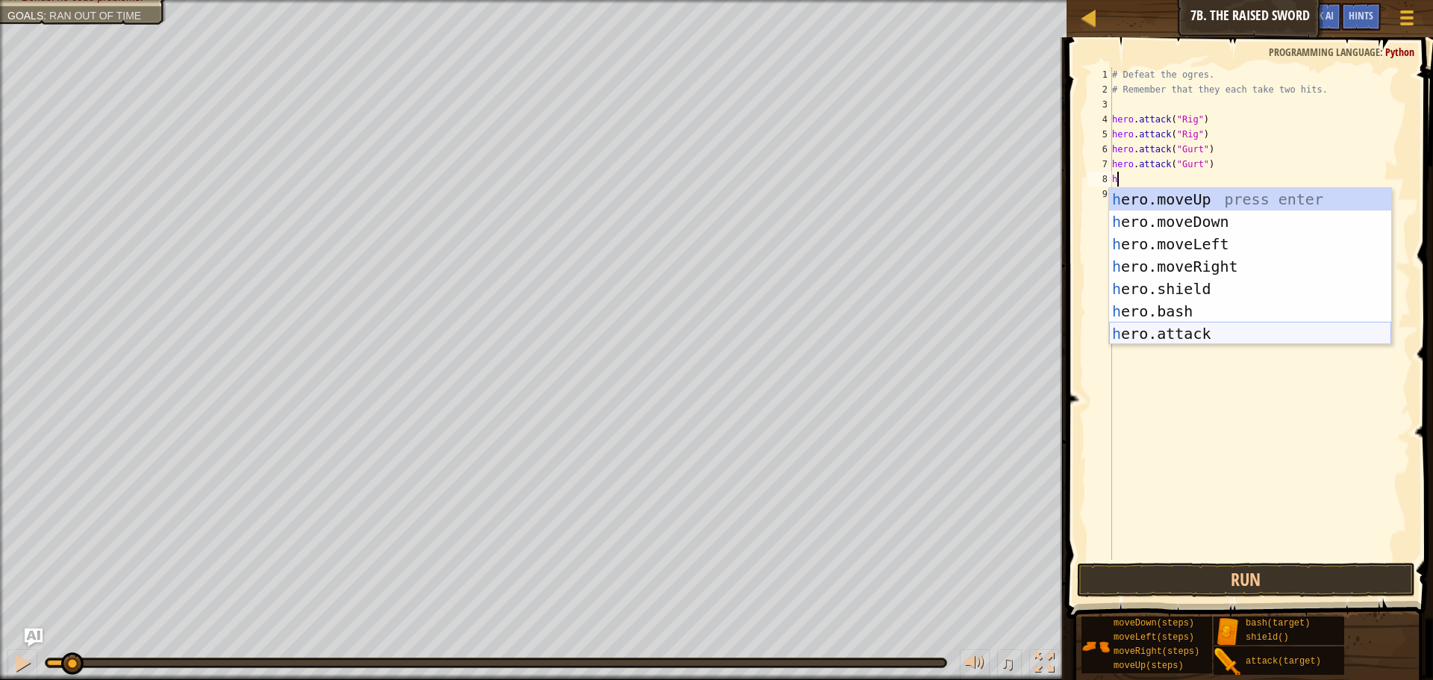
click at [1190, 329] on div "h ero.moveUp press enter h ero.moveDown press enter h ero.moveLeft press enter …" at bounding box center [1250, 288] width 282 height 201
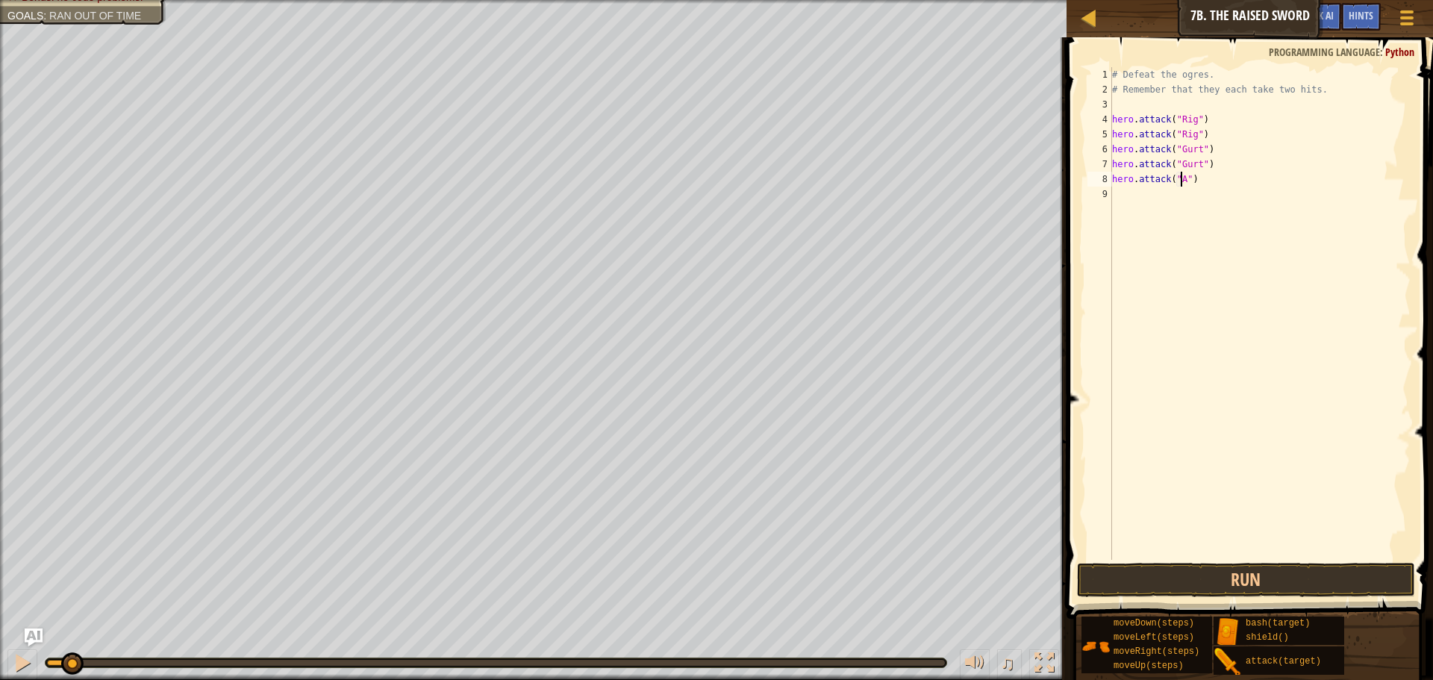
scroll to position [7, 6]
type textarea "hero.attack("Ack")"
click at [1154, 198] on div "# Defeat the ogres. # Remember that they each take two hits. hero . attack ( "R…" at bounding box center [1259, 328] width 301 height 522
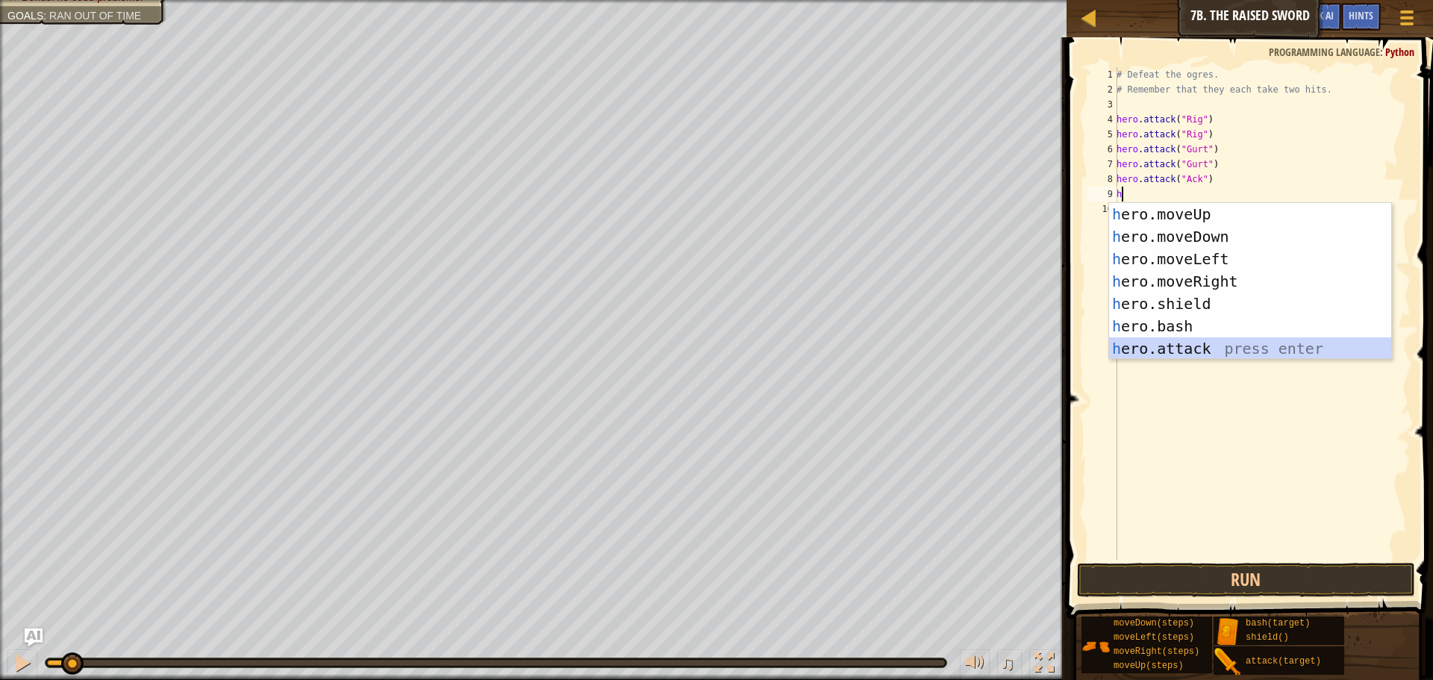
click at [1149, 340] on div "h ero.moveUp press enter h ero.moveDown press enter h ero.moveLeft press enter …" at bounding box center [1250, 303] width 282 height 201
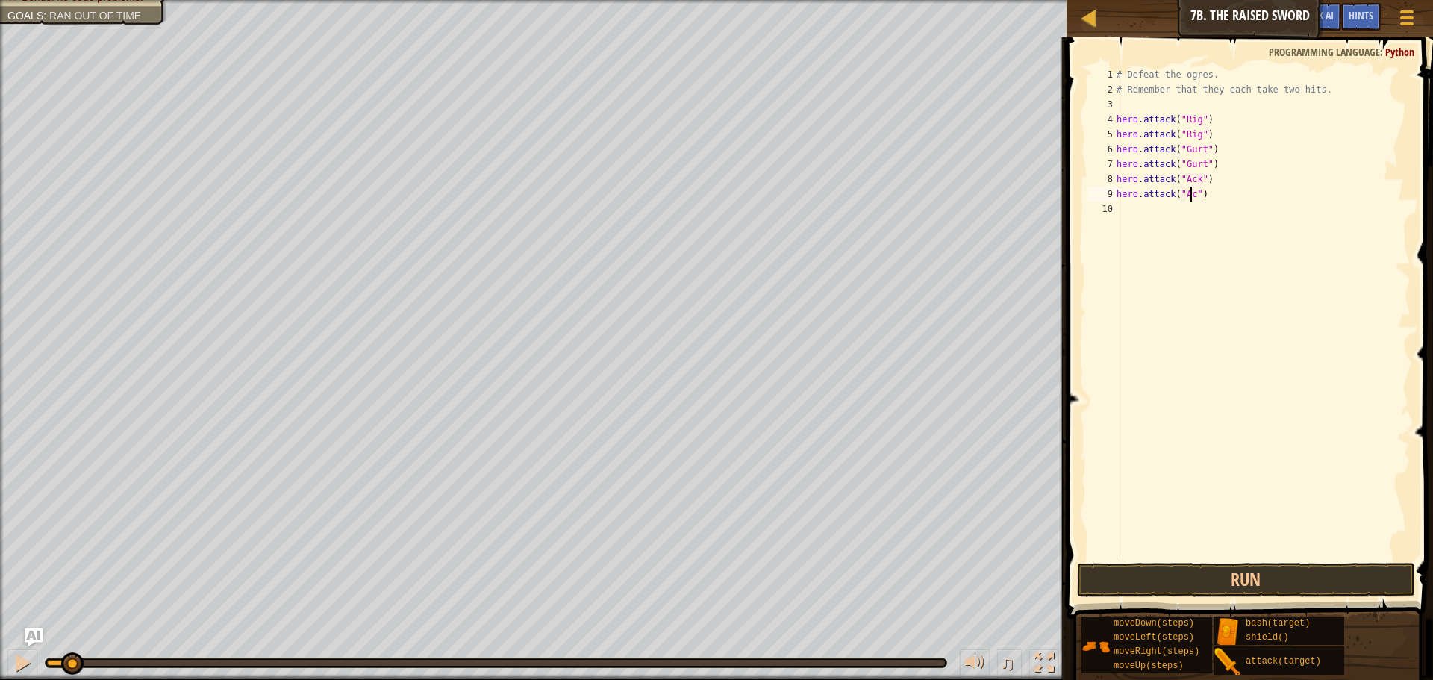
type textarea "hero.attack("Ack")"
click at [1230, 581] on button "Run" at bounding box center [1246, 580] width 338 height 34
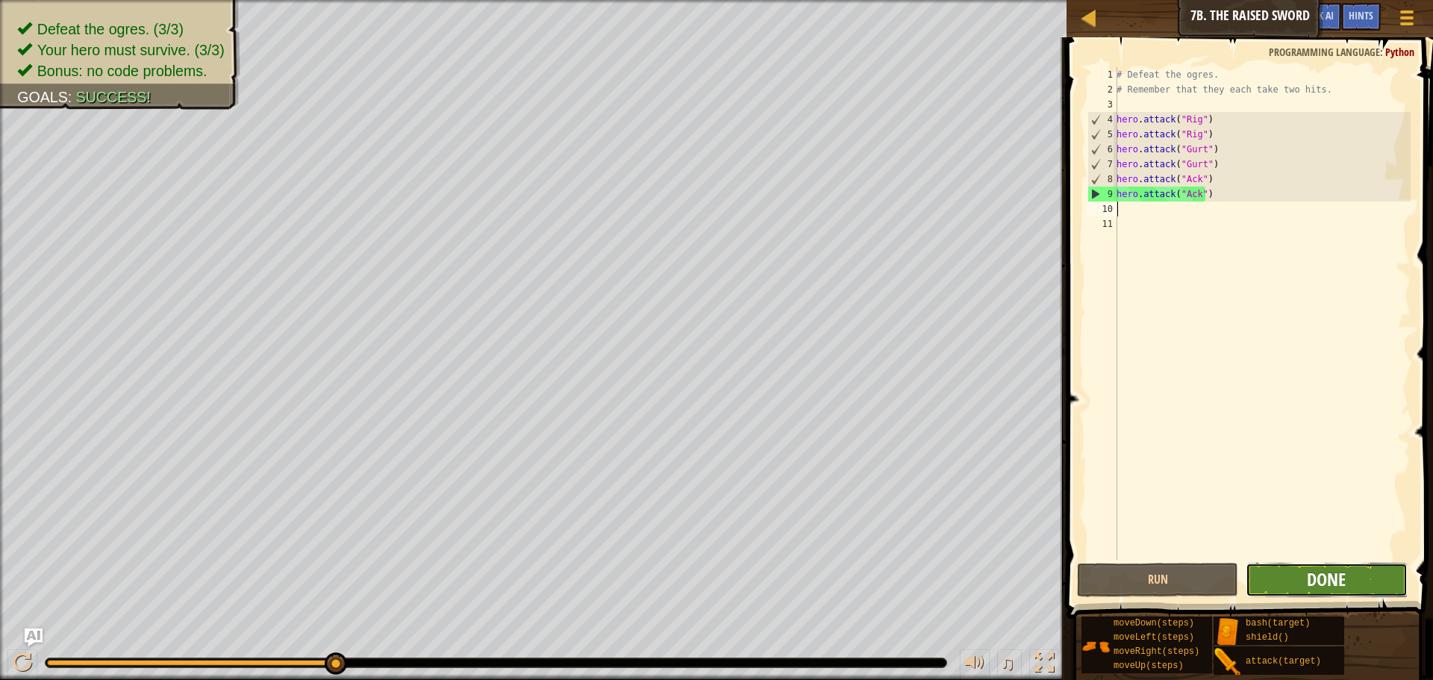
click at [1320, 574] on span "Done" at bounding box center [1326, 579] width 39 height 24
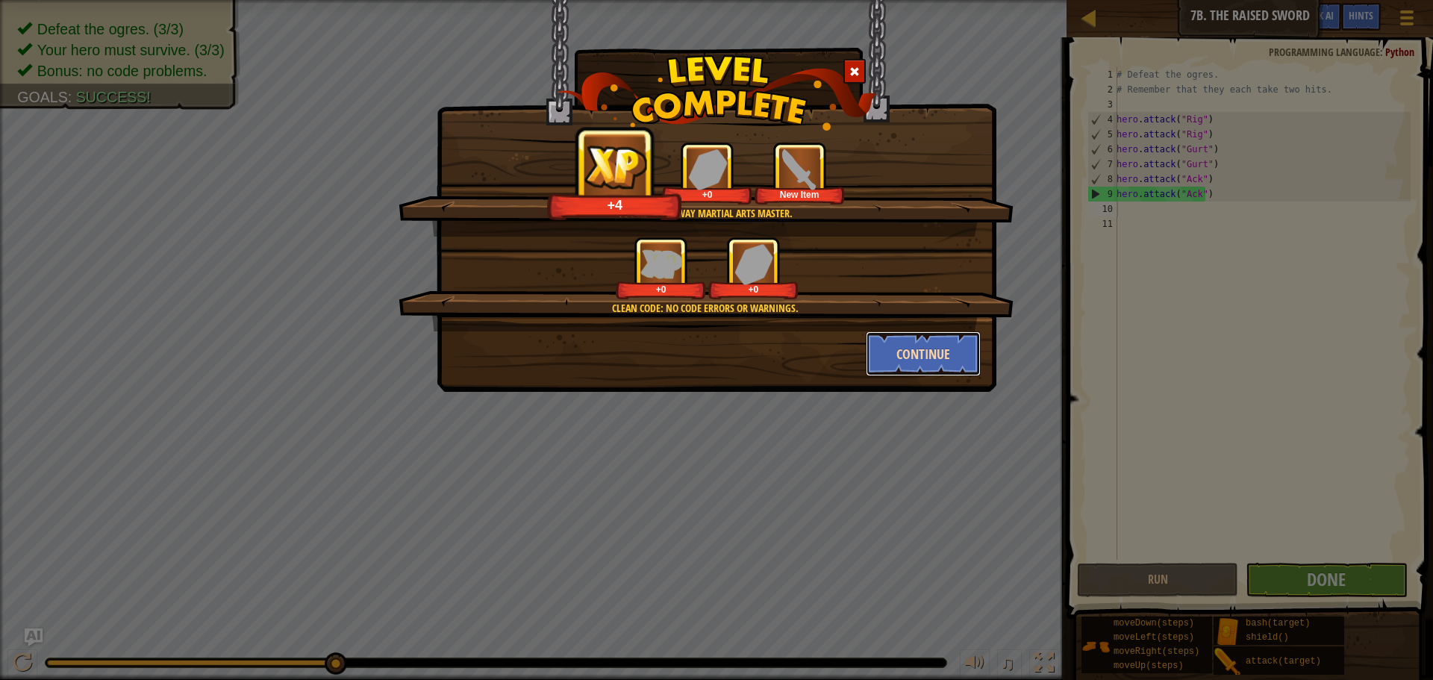
click at [937, 351] on button "Continue" at bounding box center [924, 353] width 116 height 45
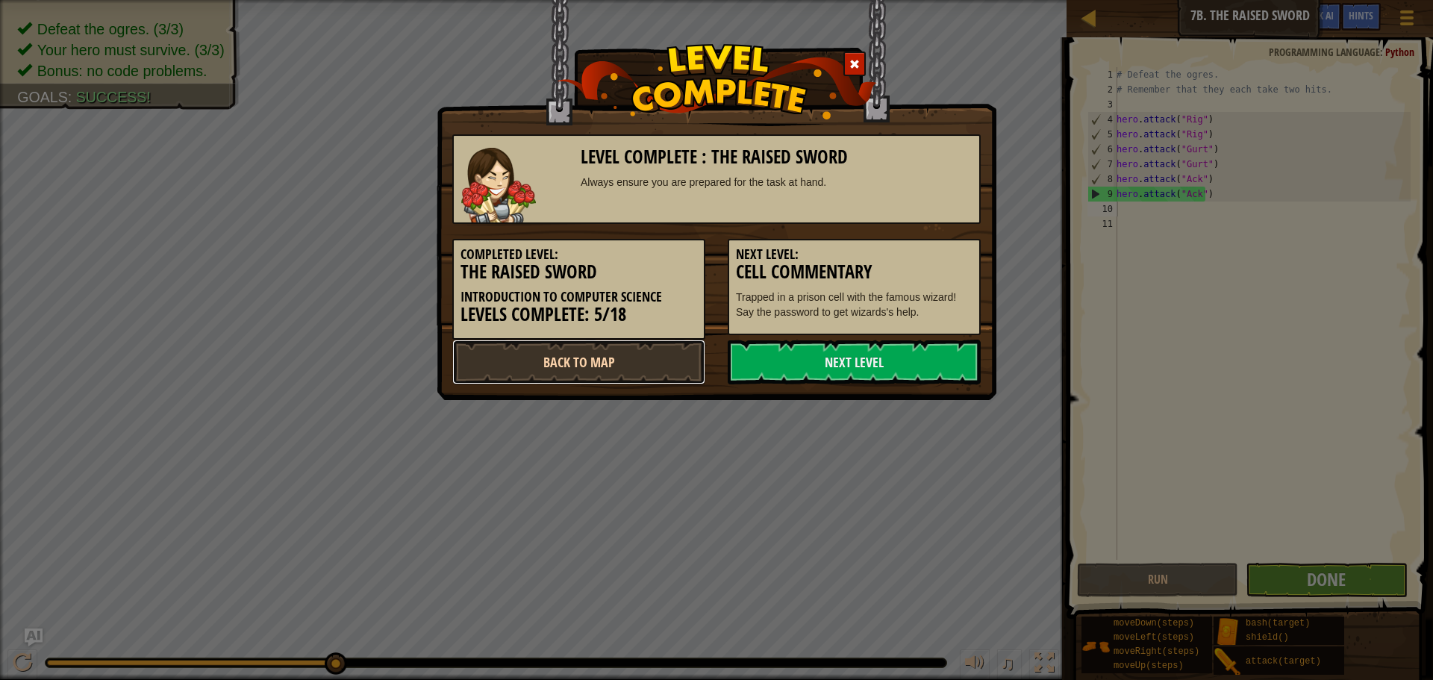
click at [669, 346] on link "Back to Map" at bounding box center [578, 362] width 253 height 45
